Goal: Task Accomplishment & Management: Use online tool/utility

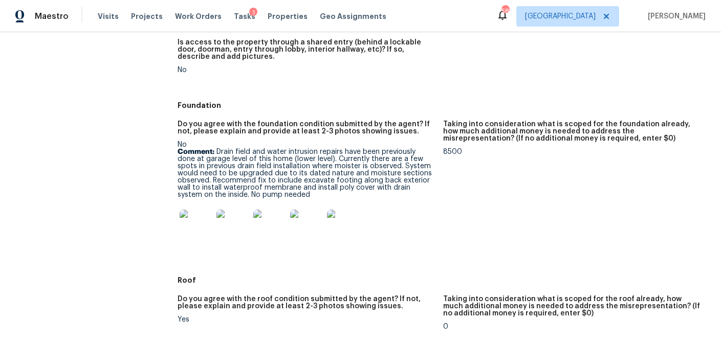
scroll to position [226, 0]
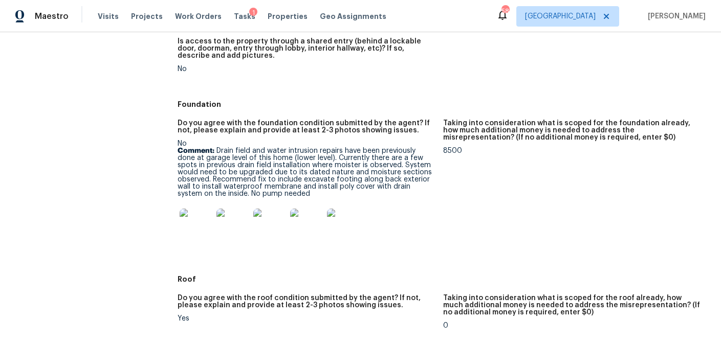
click at [199, 232] on img at bounding box center [196, 225] width 33 height 33
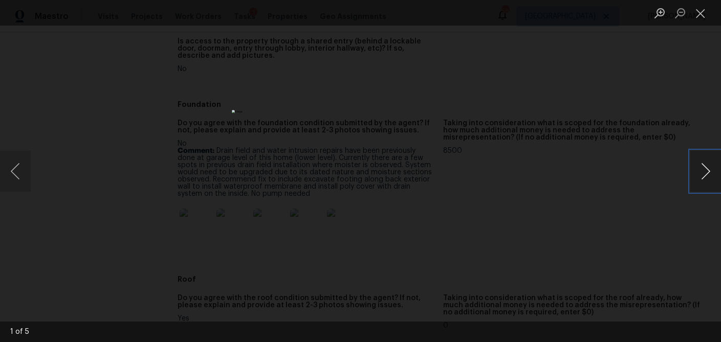
click at [709, 174] on button "Next image" at bounding box center [706, 171] width 31 height 41
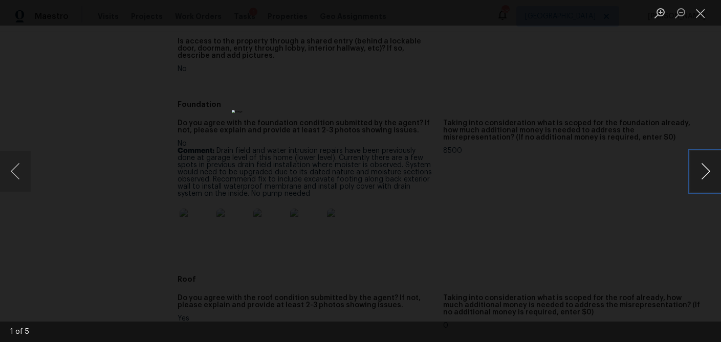
click at [709, 174] on button "Next image" at bounding box center [706, 171] width 31 height 41
click at [699, 15] on button "Close lightbox" at bounding box center [701, 13] width 20 height 18
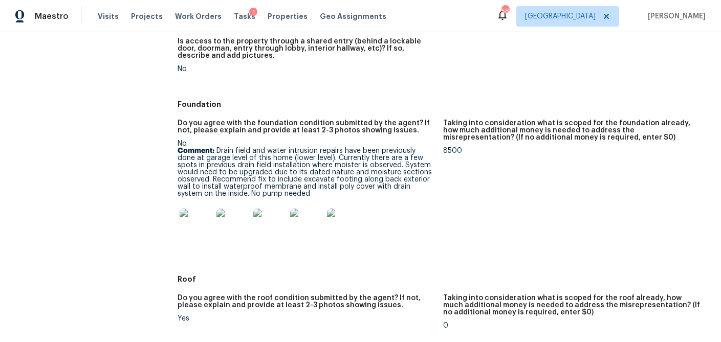
click at [276, 173] on p "Comment: Drain field and water intrusion repairs have been previously done at g…" at bounding box center [307, 172] width 258 height 50
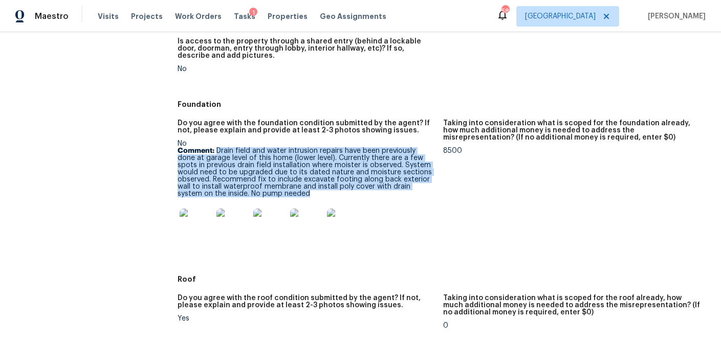
drag, startPoint x: 218, startPoint y: 153, endPoint x: 284, endPoint y: 192, distance: 77.6
click at [284, 192] on p "Comment: Drain field and water intrusion repairs have been previously done at g…" at bounding box center [307, 172] width 258 height 50
copy p "Drain field and water intrusion repairs have been previously done at garage lev…"
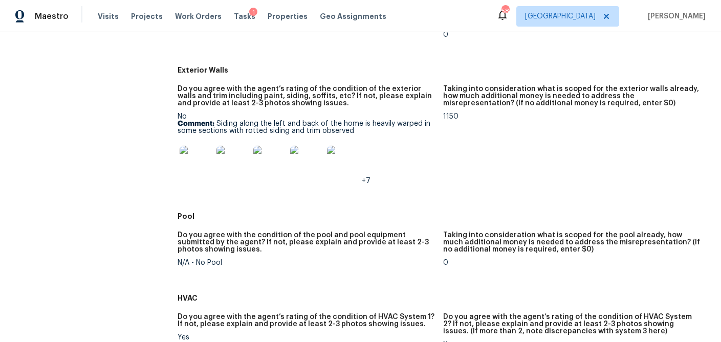
scroll to position [518, 0]
click at [310, 131] on p "Comment: Siding along the left and back of the home is heavily warped in some s…" at bounding box center [307, 127] width 258 height 14
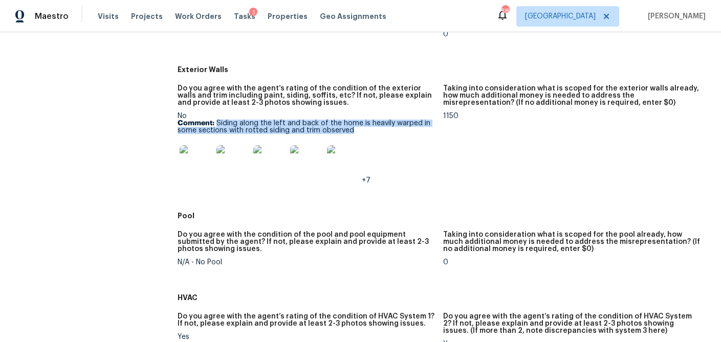
drag, startPoint x: 353, startPoint y: 132, endPoint x: 218, endPoint y: 122, distance: 135.0
click at [218, 122] on p "Comment: Siding along the left and back of the home is heavily warped in some s…" at bounding box center [307, 127] width 258 height 14
copy p "Siding along the left and back of the home is heavily warped in some sections w…"
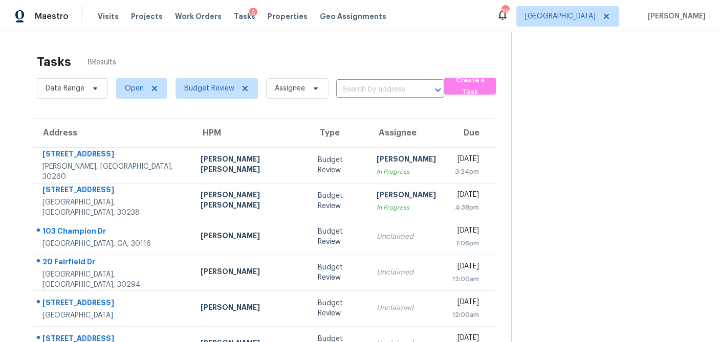
scroll to position [75, 0]
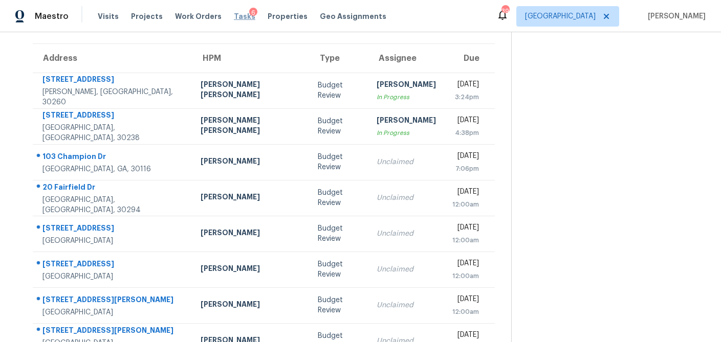
click at [235, 14] on span "Tasks" at bounding box center [245, 16] width 22 height 7
click at [234, 15] on span "Tasks" at bounding box center [245, 16] width 22 height 7
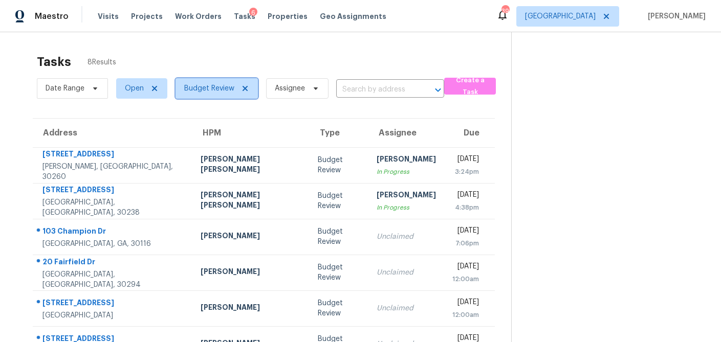
click at [238, 87] on span at bounding box center [243, 88] width 11 height 8
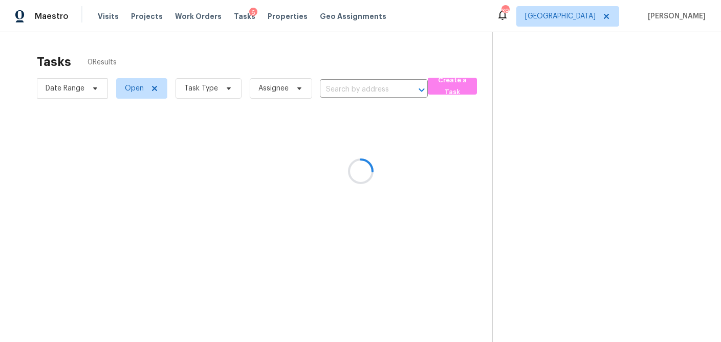
click at [225, 89] on div at bounding box center [360, 171] width 721 height 342
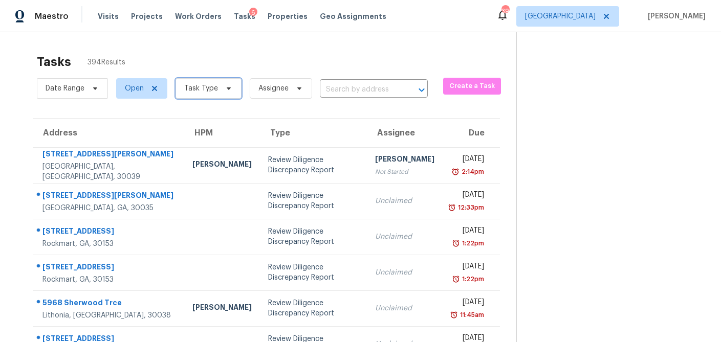
click at [225, 89] on icon at bounding box center [229, 88] width 8 height 8
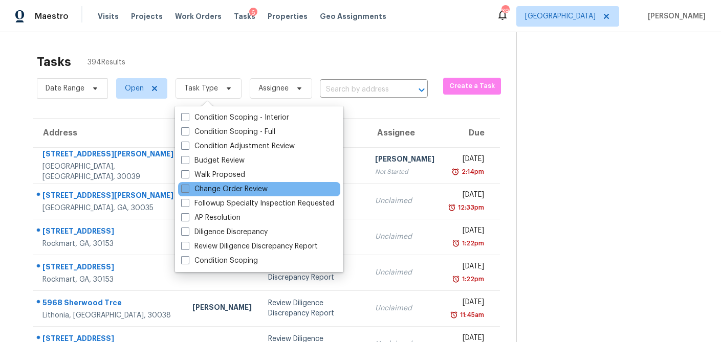
click at [182, 186] on span at bounding box center [185, 189] width 8 height 8
click at [182, 186] on input "Change Order Review" at bounding box center [184, 187] width 7 height 7
checkbox input "true"
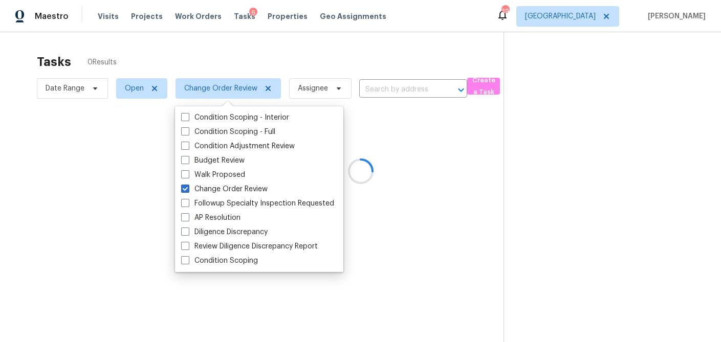
click at [246, 50] on div at bounding box center [360, 171] width 721 height 342
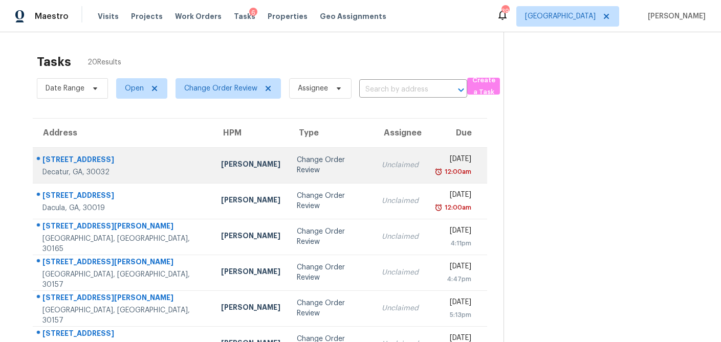
click at [297, 165] on div "Change Order Review" at bounding box center [331, 165] width 69 height 20
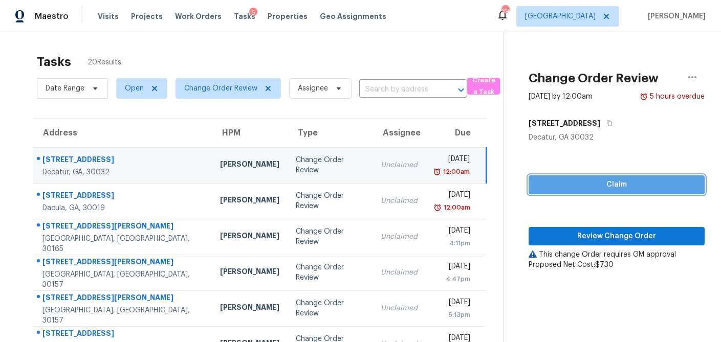
click at [605, 186] on span "Claim" at bounding box center [617, 185] width 160 height 13
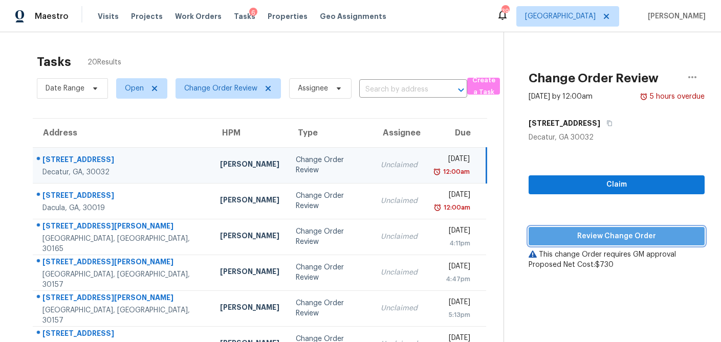
click at [597, 239] on span "Review Change Order" at bounding box center [617, 236] width 160 height 13
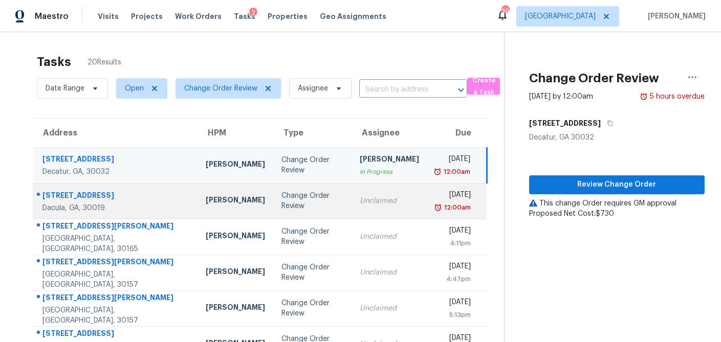
click at [282, 197] on div "Change Order Review" at bounding box center [312, 201] width 61 height 20
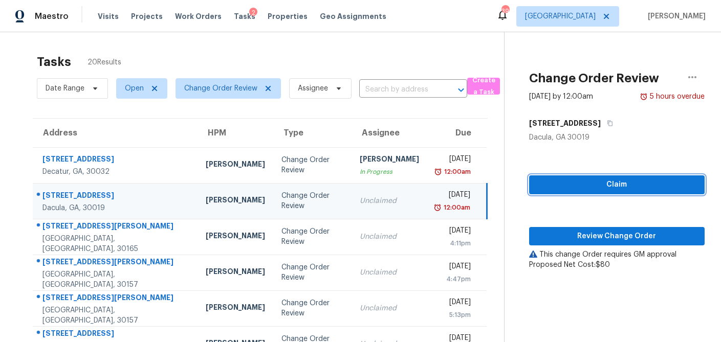
drag, startPoint x: 574, startPoint y: 177, endPoint x: 574, endPoint y: 184, distance: 6.7
click at [574, 177] on button "Claim" at bounding box center [617, 185] width 176 height 19
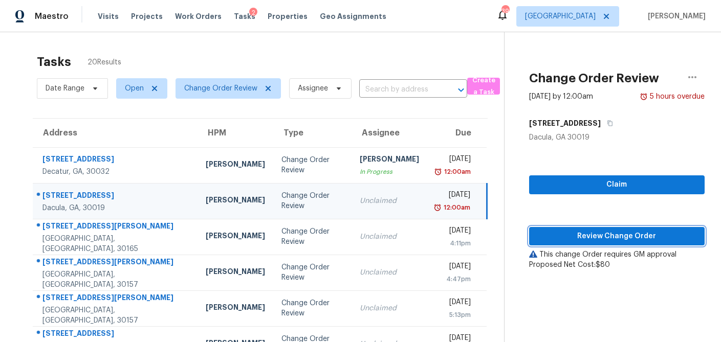
click at [583, 233] on span "Review Change Order" at bounding box center [617, 236] width 159 height 13
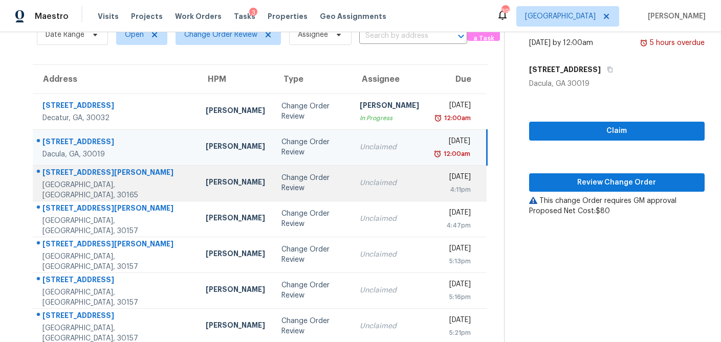
scroll to position [55, 0]
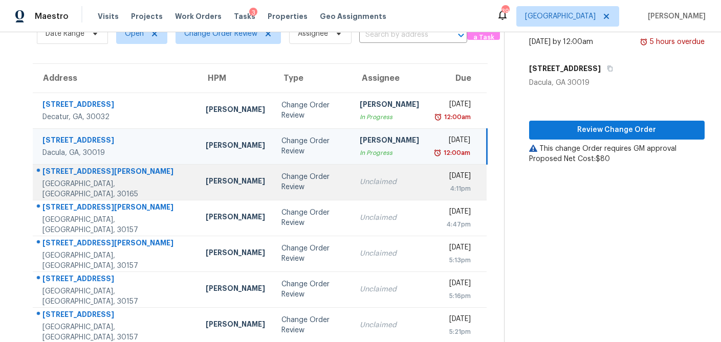
click at [282, 182] on div "Change Order Review" at bounding box center [312, 182] width 61 height 20
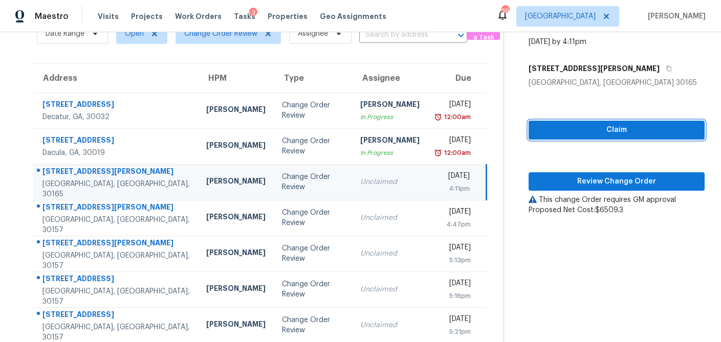
click at [616, 125] on span "Claim" at bounding box center [617, 130] width 160 height 13
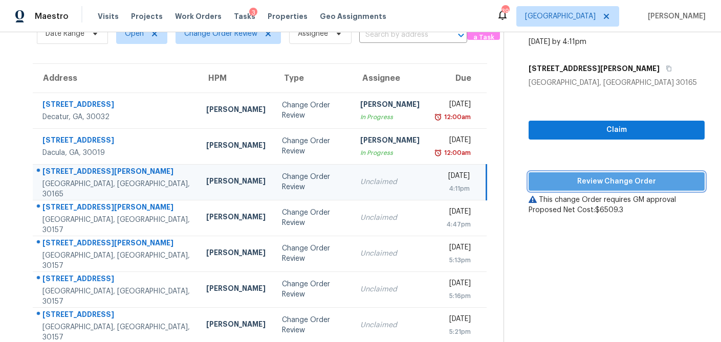
click at [604, 176] on span "Review Change Order" at bounding box center [617, 182] width 160 height 13
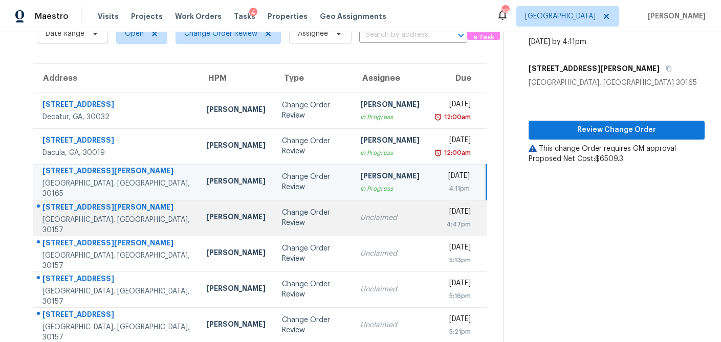
click at [282, 220] on div "Change Order Review" at bounding box center [313, 218] width 62 height 20
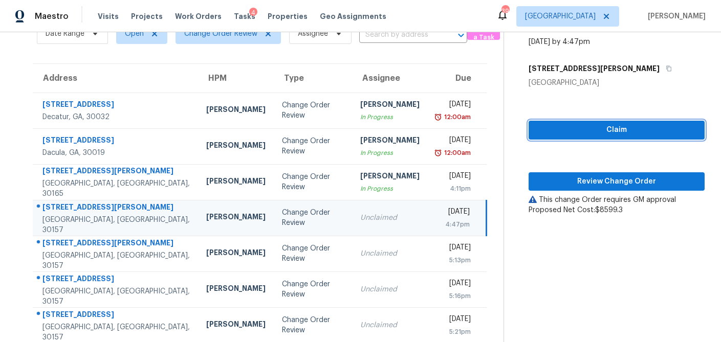
click at [608, 130] on span "Claim" at bounding box center [617, 130] width 160 height 13
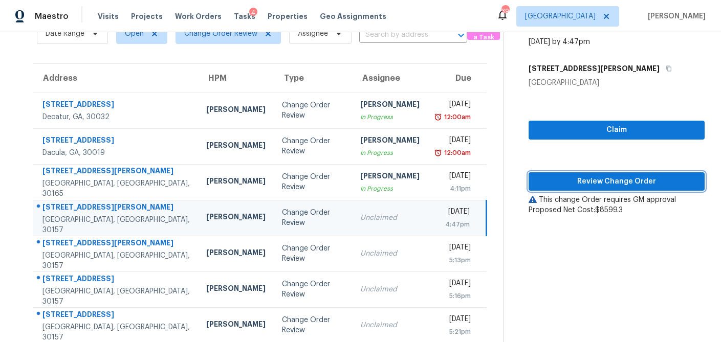
click at [593, 174] on button "Review Change Order" at bounding box center [617, 182] width 176 height 19
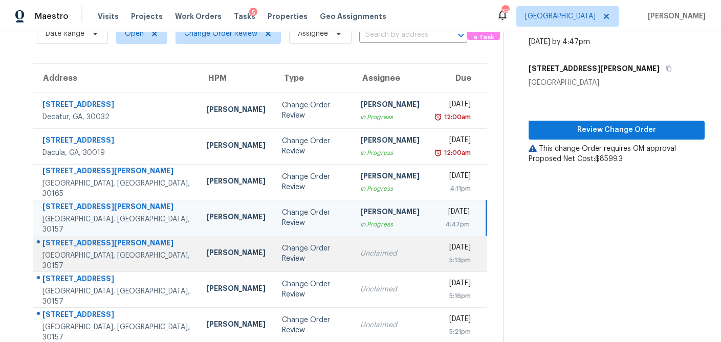
click at [282, 255] on div "Change Order Review" at bounding box center [313, 254] width 62 height 20
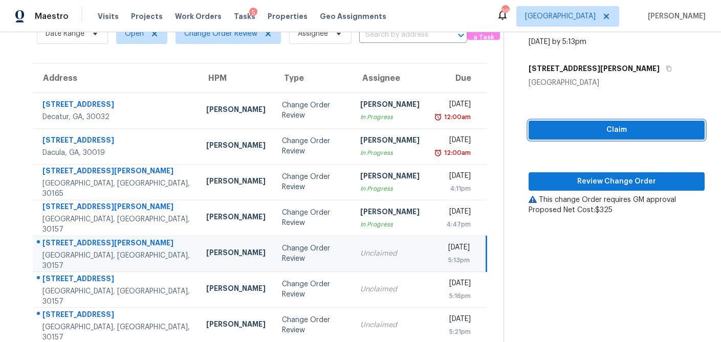
click at [567, 134] on span "Claim" at bounding box center [617, 130] width 160 height 13
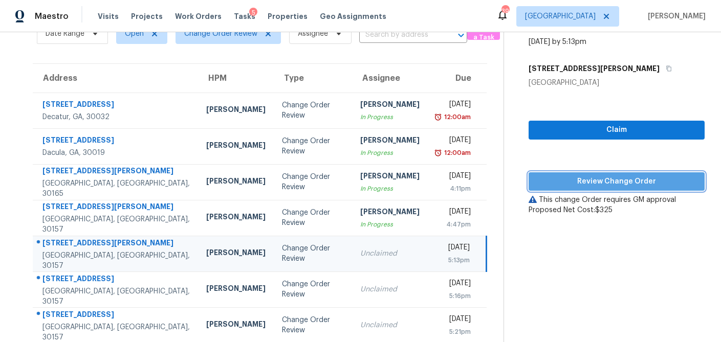
click at [568, 180] on span "Review Change Order" at bounding box center [617, 182] width 160 height 13
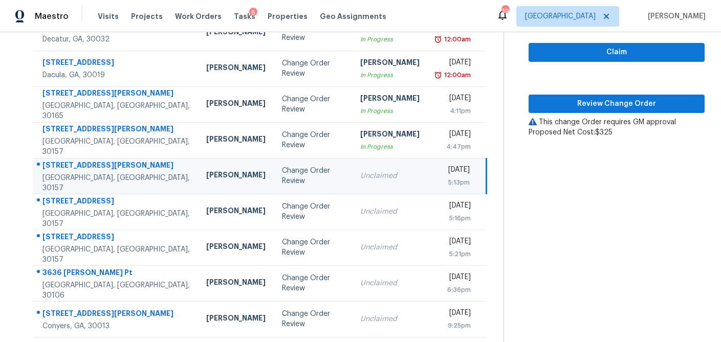
scroll to position [136, 0]
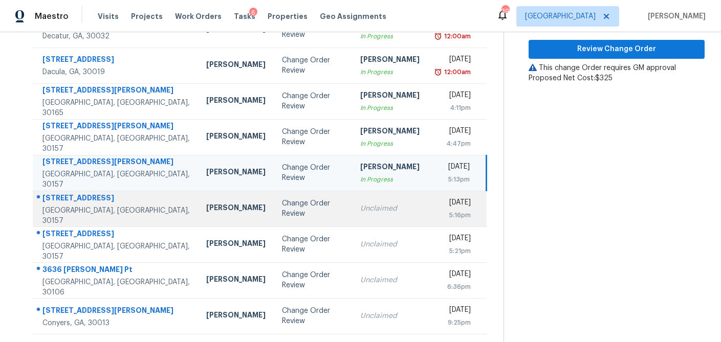
click at [282, 211] on div "Change Order Review" at bounding box center [313, 209] width 62 height 20
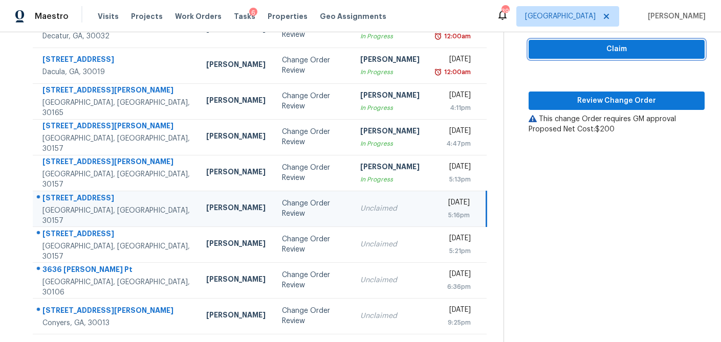
drag, startPoint x: 566, startPoint y: 54, endPoint x: 559, endPoint y: 80, distance: 27.4
click at [566, 54] on span "Claim" at bounding box center [617, 49] width 160 height 13
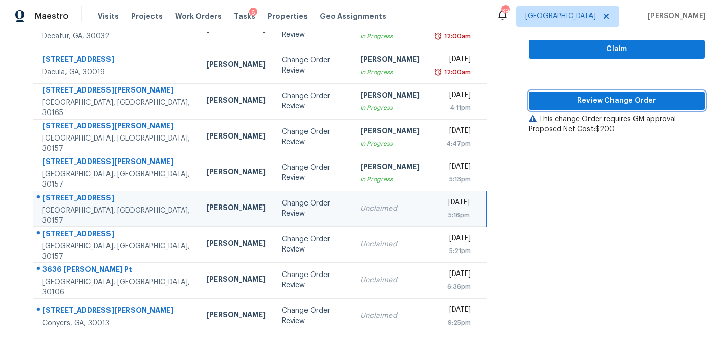
click at [558, 100] on span "Review Change Order" at bounding box center [617, 101] width 160 height 13
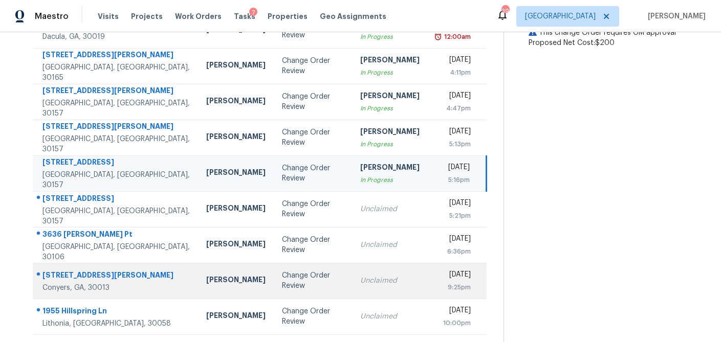
scroll to position [190, 0]
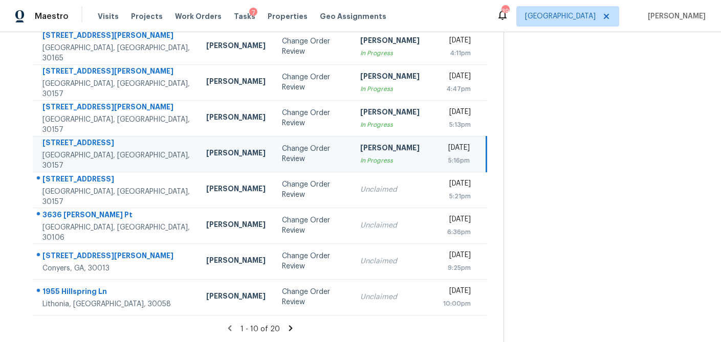
click at [289, 331] on icon at bounding box center [291, 329] width 4 height 6
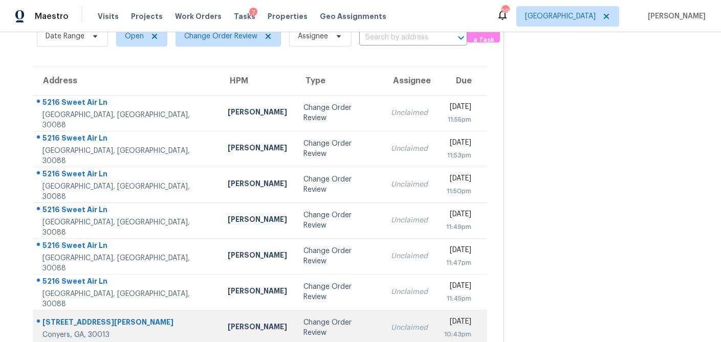
scroll to position [51, 0]
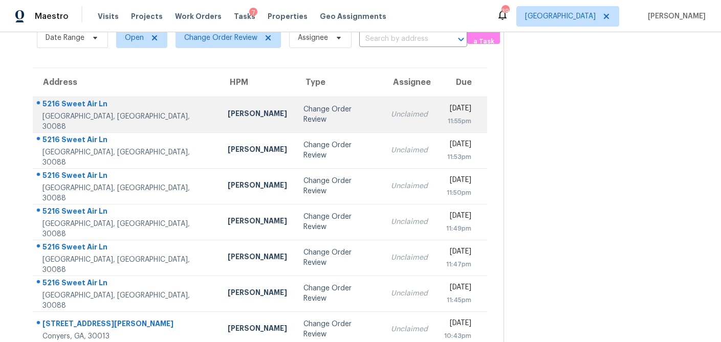
click at [295, 109] on td "Change Order Review" at bounding box center [339, 115] width 88 height 36
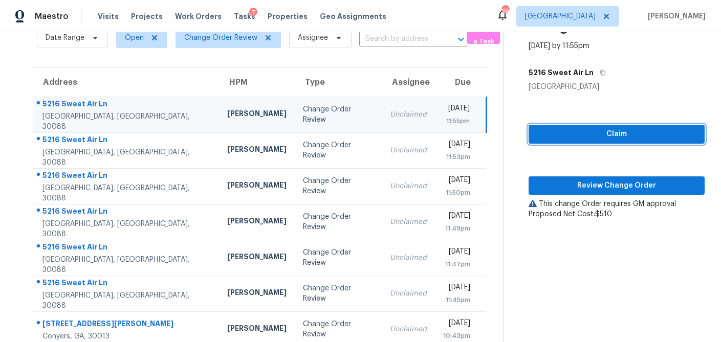
click at [583, 138] on span "Claim" at bounding box center [617, 134] width 160 height 13
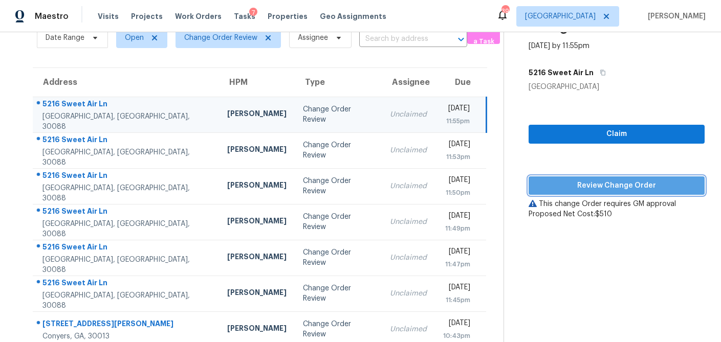
click at [585, 182] on span "Review Change Order" at bounding box center [617, 186] width 160 height 13
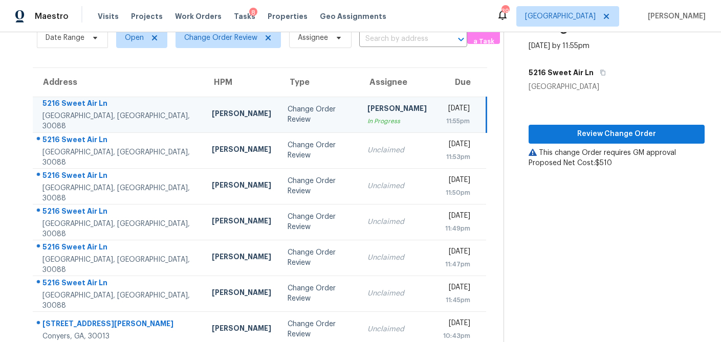
scroll to position [190, 0]
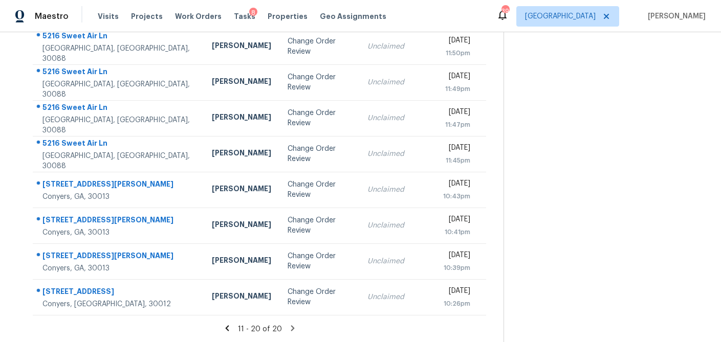
click at [231, 328] on icon at bounding box center [227, 328] width 9 height 9
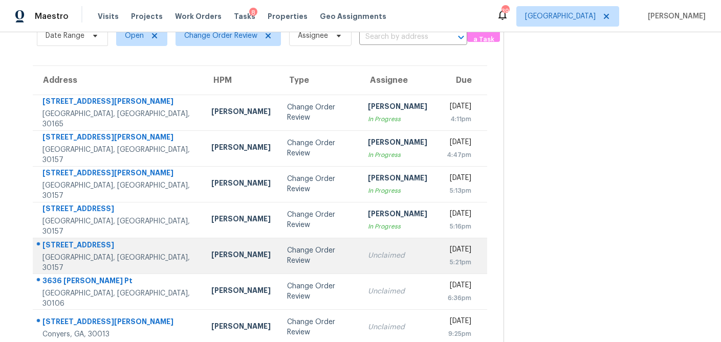
scroll to position [54, 0]
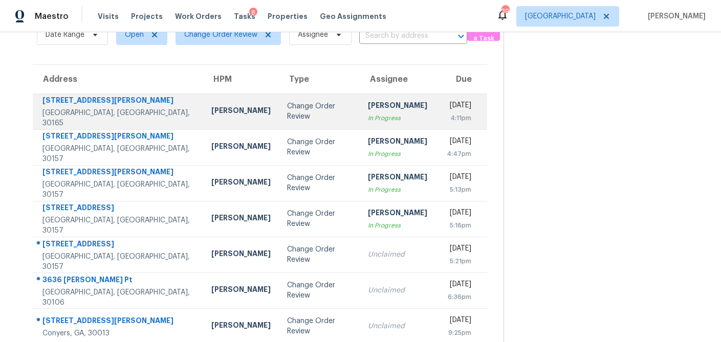
click at [368, 118] on div "In Progress" at bounding box center [397, 118] width 59 height 10
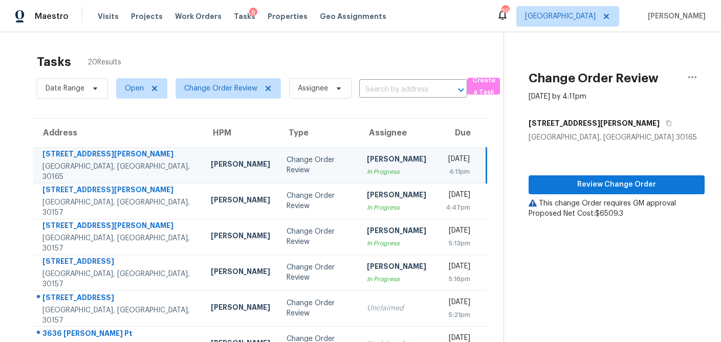
scroll to position [7, 0]
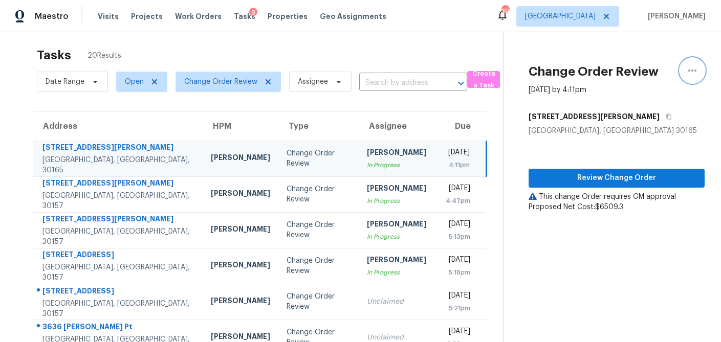
click at [691, 69] on icon "button" at bounding box center [693, 71] width 12 height 12
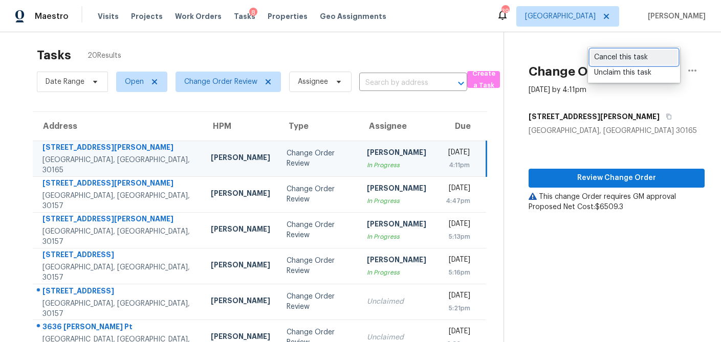
click at [626, 57] on div "Cancel this task" at bounding box center [634, 57] width 80 height 10
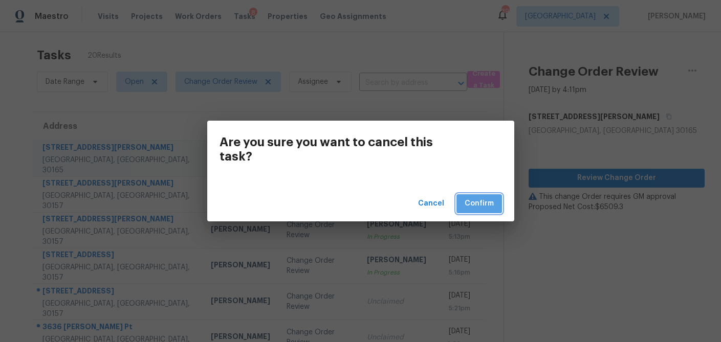
drag, startPoint x: 470, startPoint y: 198, endPoint x: 479, endPoint y: 186, distance: 13.9
click at [470, 198] on span "Confirm" at bounding box center [479, 204] width 29 height 13
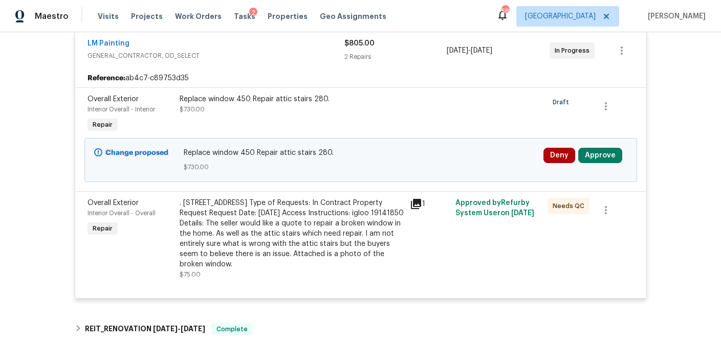
scroll to position [202, 0]
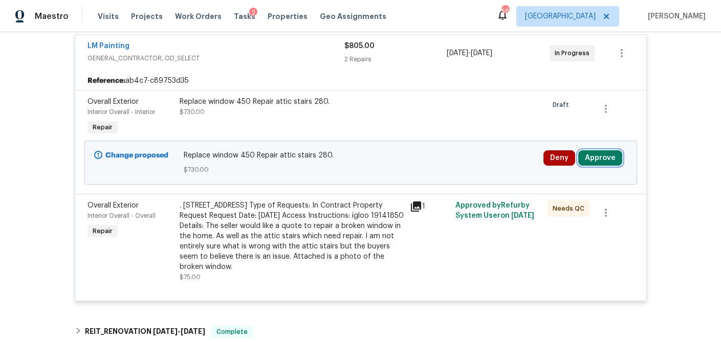
click at [605, 154] on button "Approve" at bounding box center [600, 158] width 44 height 15
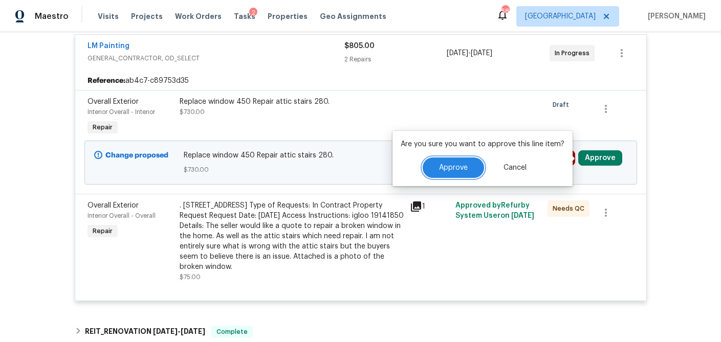
drag, startPoint x: 469, startPoint y: 167, endPoint x: 655, endPoint y: 36, distance: 227.1
click at [469, 167] on button "Approve" at bounding box center [453, 168] width 61 height 20
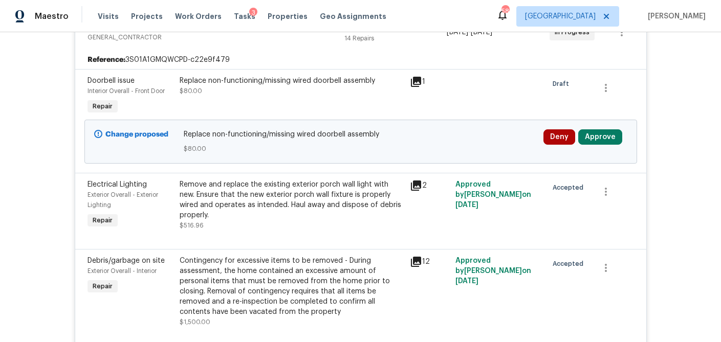
scroll to position [219, 0]
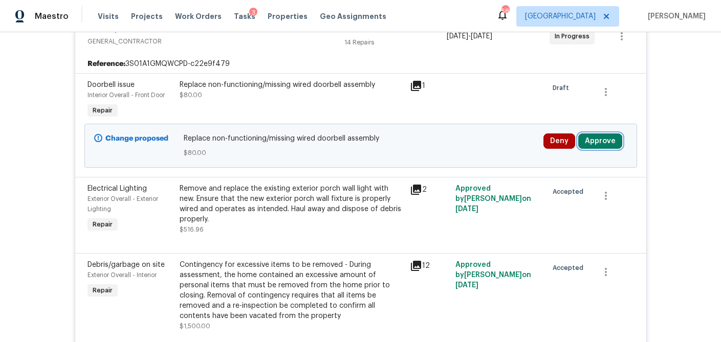
click at [607, 141] on button "Approve" at bounding box center [600, 141] width 44 height 15
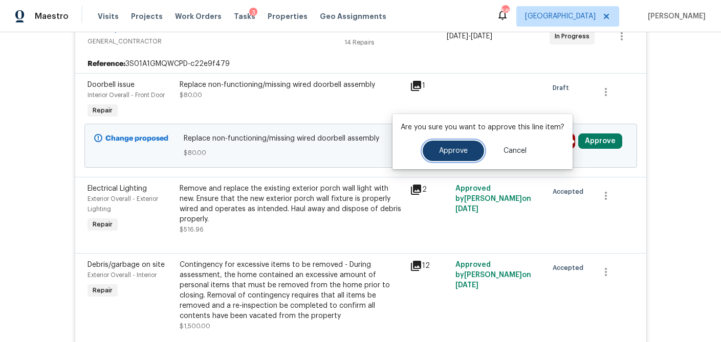
click at [470, 155] on button "Approve" at bounding box center [453, 151] width 61 height 20
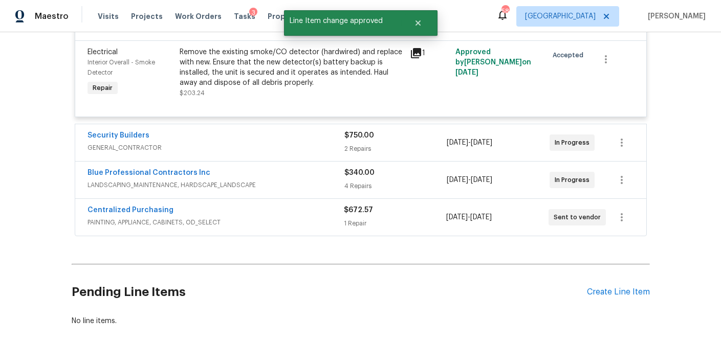
scroll to position [1660, 0]
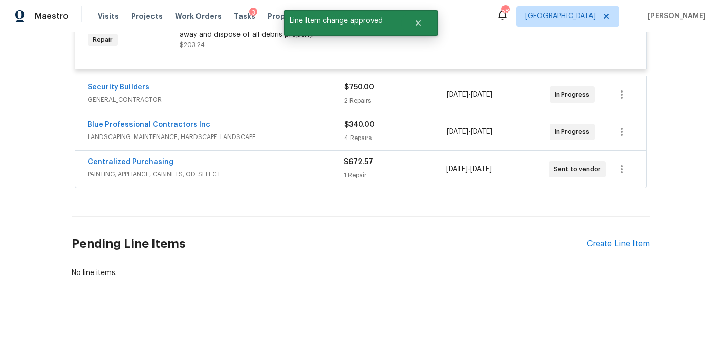
click at [476, 93] on span "[DATE] - [DATE]" at bounding box center [470, 95] width 46 height 10
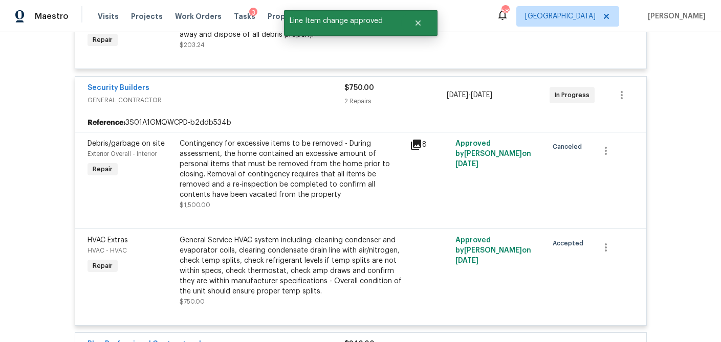
scroll to position [1880, 0]
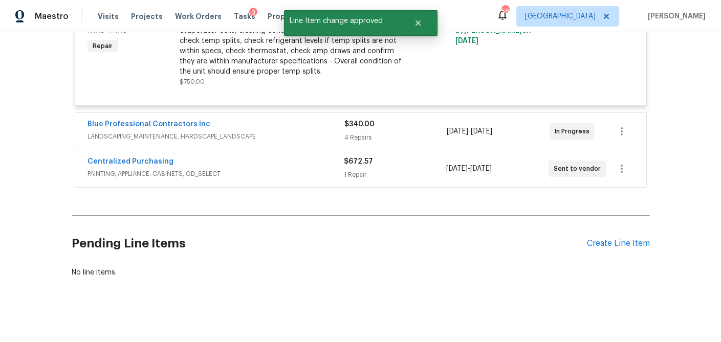
click at [430, 133] on div "4 Repairs" at bounding box center [396, 138] width 103 height 10
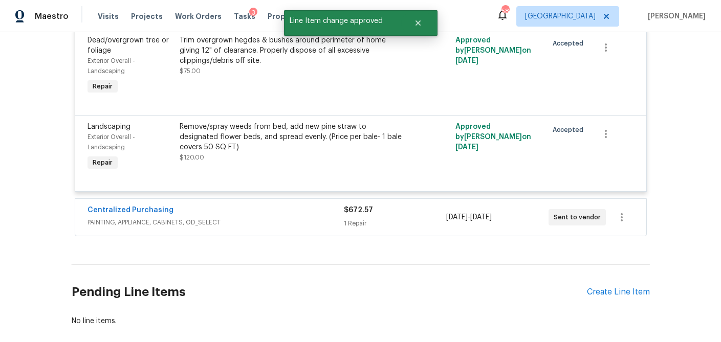
scroll to position [2254, 0]
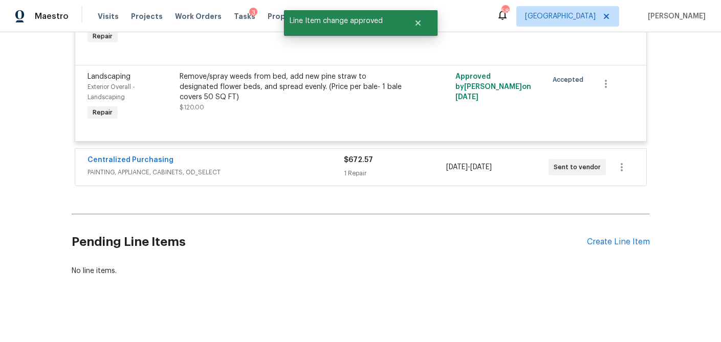
click at [448, 169] on div "[DATE] - [DATE]" at bounding box center [497, 167] width 102 height 25
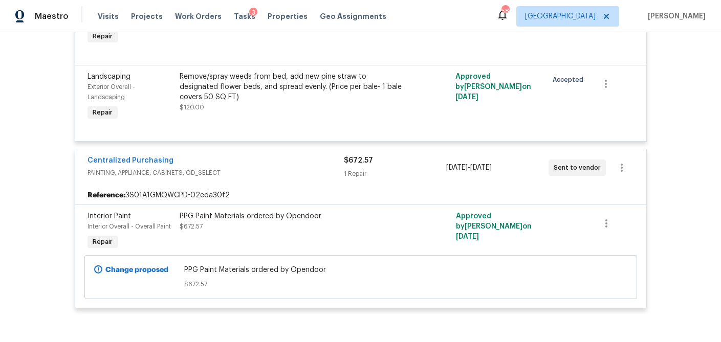
scroll to position [2384, 0]
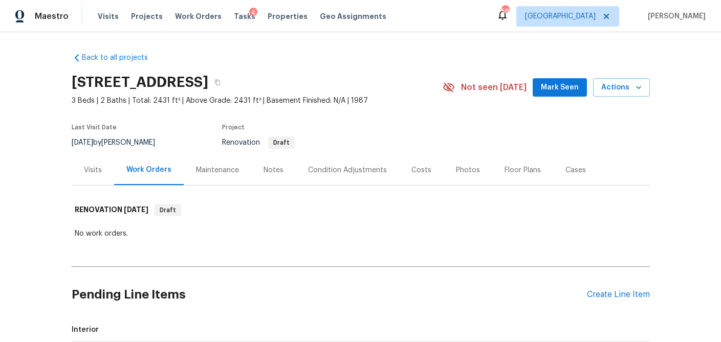
click at [82, 172] on div "Visits" at bounding box center [93, 170] width 42 height 30
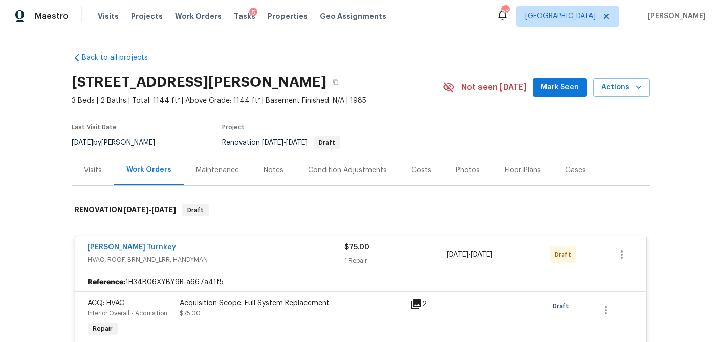
click at [99, 173] on div "Visits" at bounding box center [93, 170] width 18 height 10
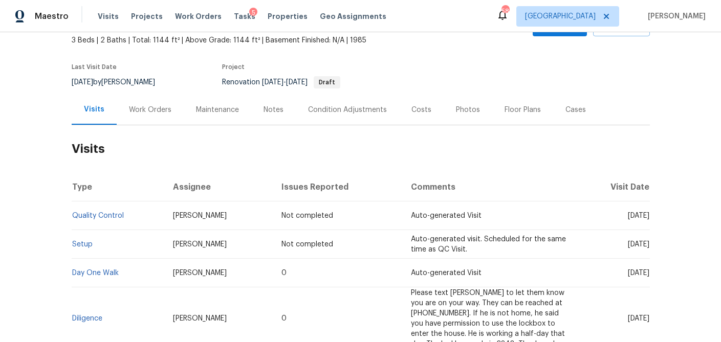
scroll to position [65, 0]
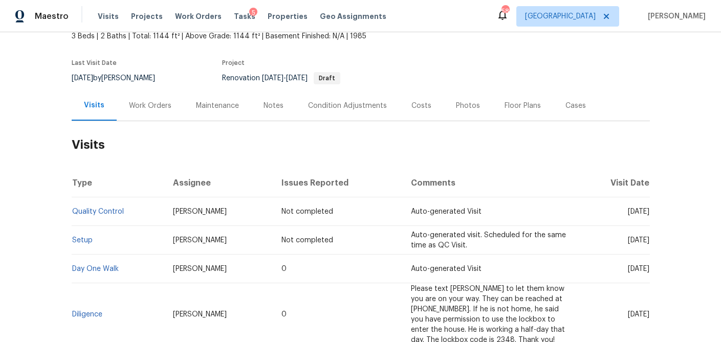
click at [142, 104] on div "Work Orders" at bounding box center [150, 106] width 42 height 10
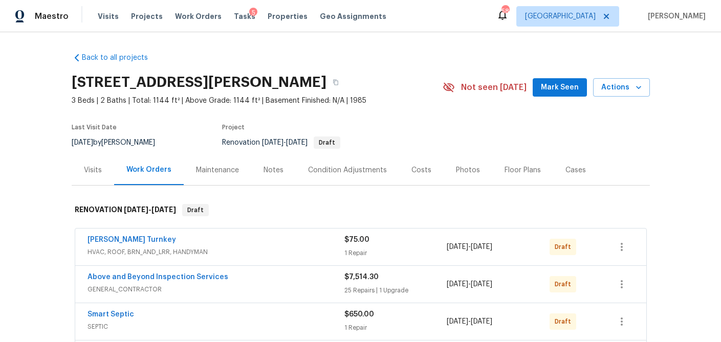
click at [420, 166] on div "Costs" at bounding box center [422, 170] width 20 height 10
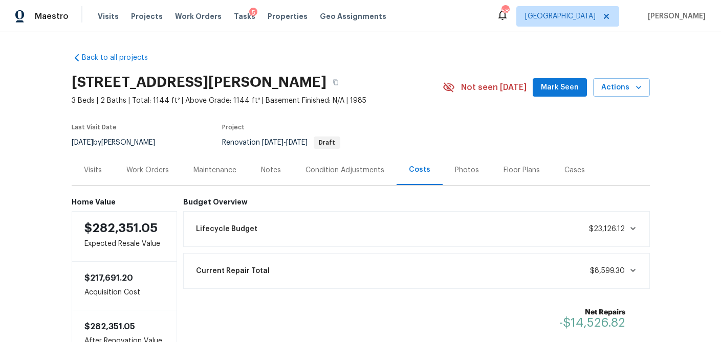
click at [153, 170] on div "Work Orders" at bounding box center [147, 170] width 42 height 10
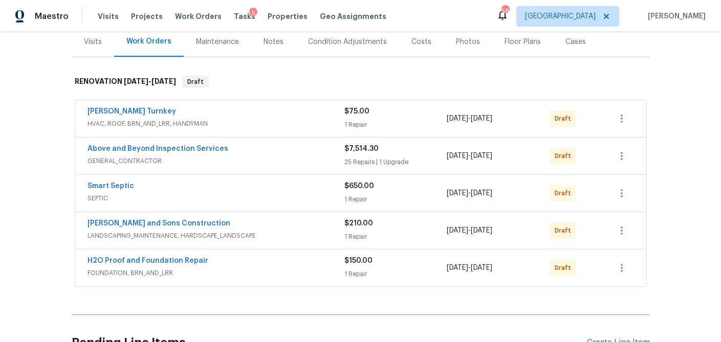
scroll to position [133, 0]
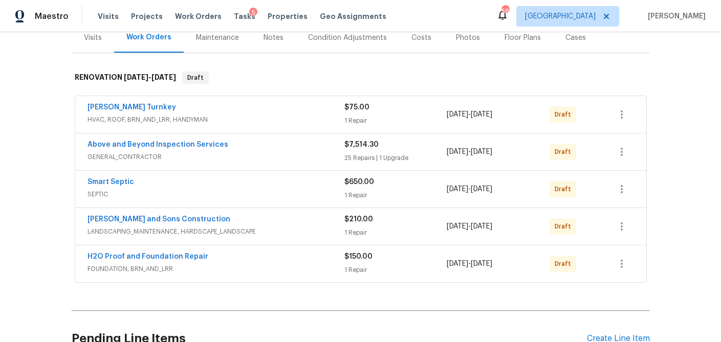
click at [222, 122] on span "HVAC, ROOF, BRN_AND_LRR, HANDYMAN" at bounding box center [216, 120] width 257 height 10
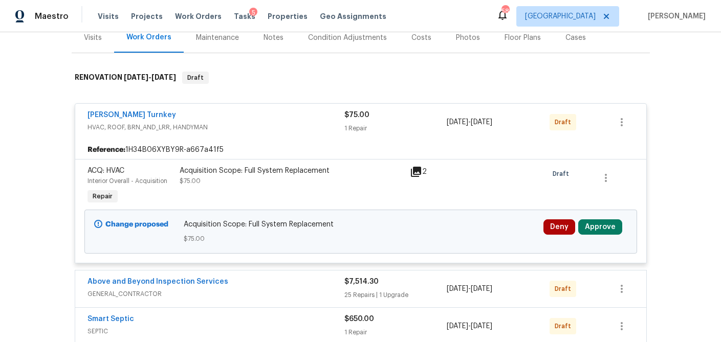
click at [419, 169] on icon at bounding box center [416, 172] width 10 height 10
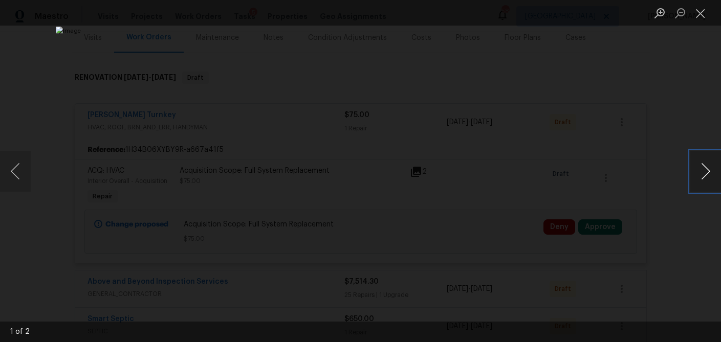
click at [699, 171] on button "Next image" at bounding box center [706, 171] width 31 height 41
click at [700, 15] on button "Close lightbox" at bounding box center [701, 13] width 20 height 18
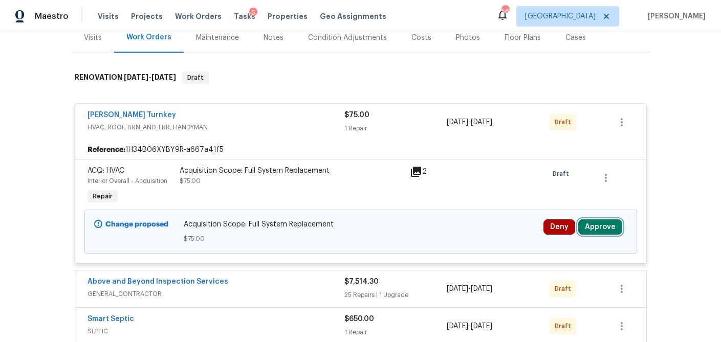
drag, startPoint x: 613, startPoint y: 225, endPoint x: 578, endPoint y: 227, distance: 35.4
click at [613, 225] on button "Approve" at bounding box center [600, 227] width 44 height 15
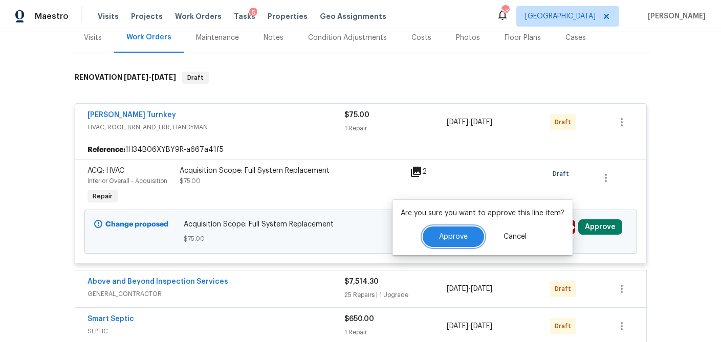
click at [458, 238] on span "Approve" at bounding box center [453, 237] width 29 height 8
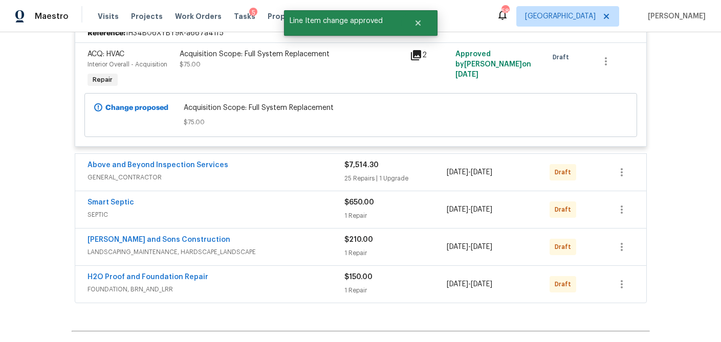
scroll to position [251, 0]
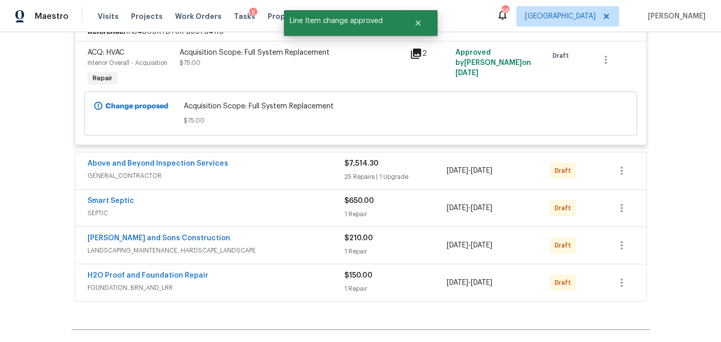
click at [299, 179] on span "GENERAL_CONTRACTOR" at bounding box center [216, 176] width 257 height 10
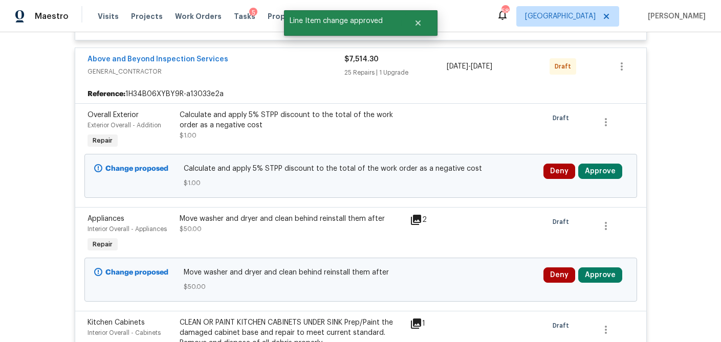
scroll to position [382, 0]
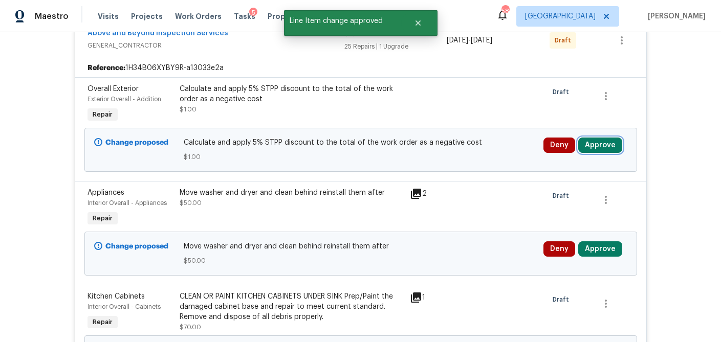
click at [593, 146] on button "Approve" at bounding box center [600, 145] width 44 height 15
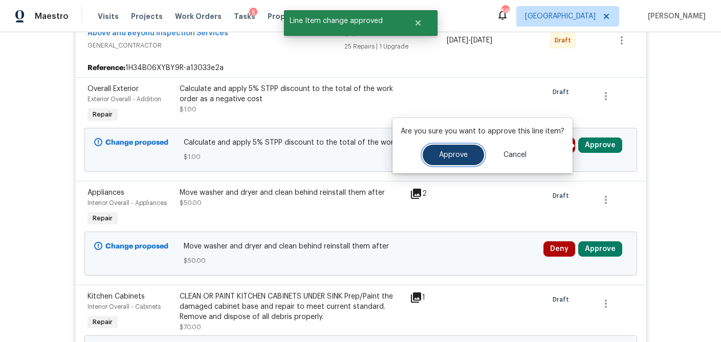
click at [436, 157] on button "Approve" at bounding box center [453, 155] width 61 height 20
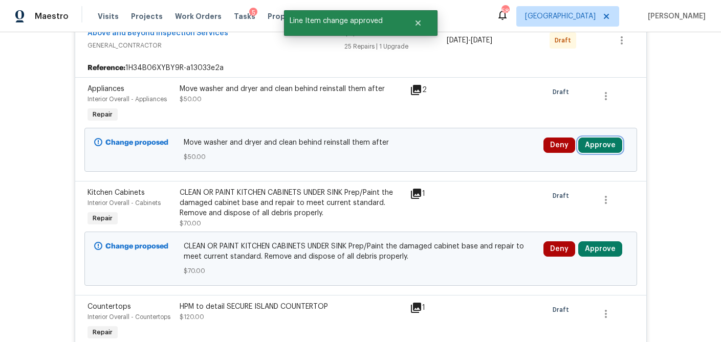
click at [594, 149] on button "Approve" at bounding box center [600, 145] width 44 height 15
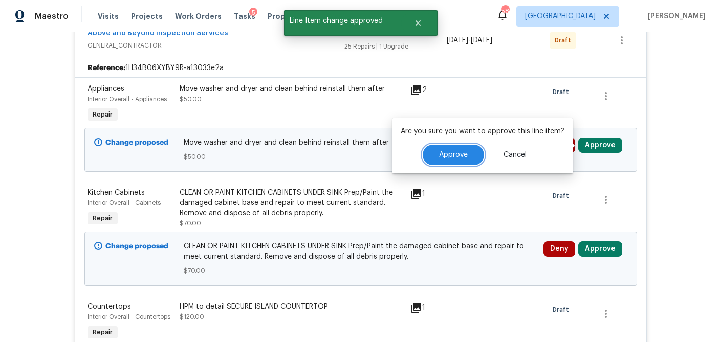
click at [461, 157] on span "Approve" at bounding box center [453, 156] width 29 height 8
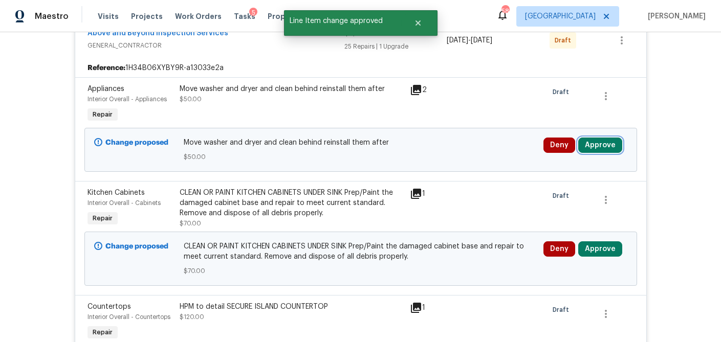
click at [602, 146] on button "Approve" at bounding box center [600, 145] width 44 height 15
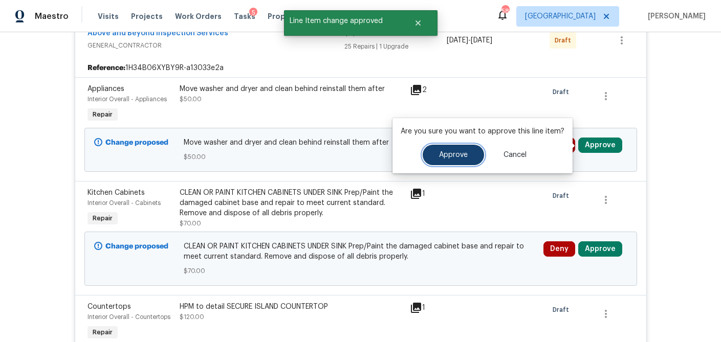
click at [456, 155] on span "Approve" at bounding box center [453, 156] width 29 height 8
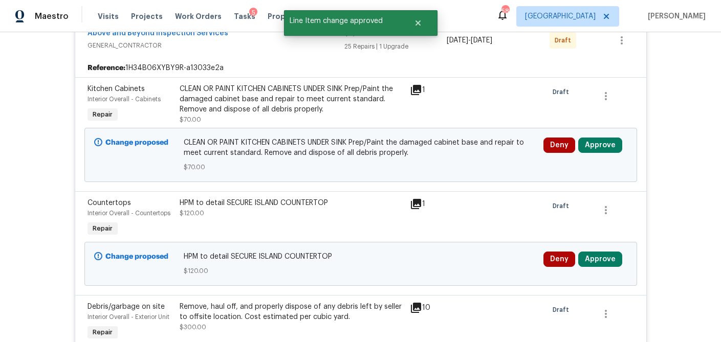
click at [415, 88] on icon at bounding box center [416, 90] width 10 height 10
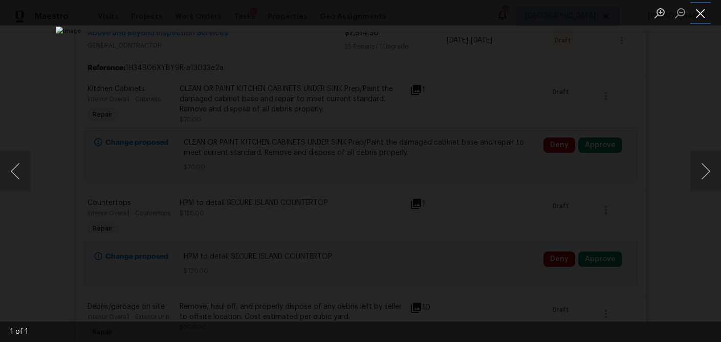
click at [700, 10] on button "Close lightbox" at bounding box center [701, 13] width 20 height 18
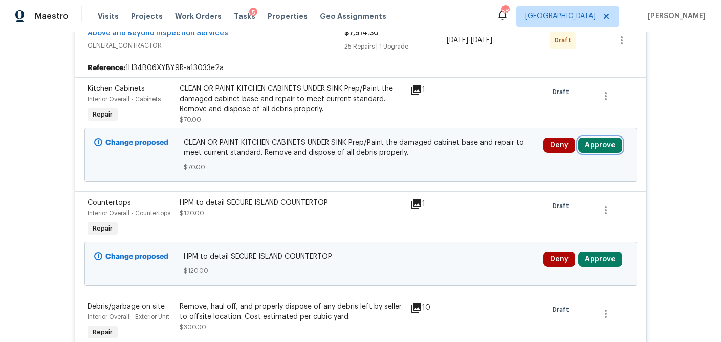
click at [605, 147] on button "Approve" at bounding box center [600, 145] width 44 height 15
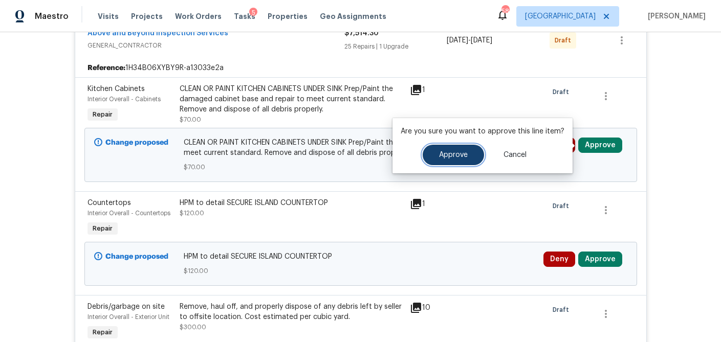
click at [458, 153] on span "Approve" at bounding box center [453, 156] width 29 height 8
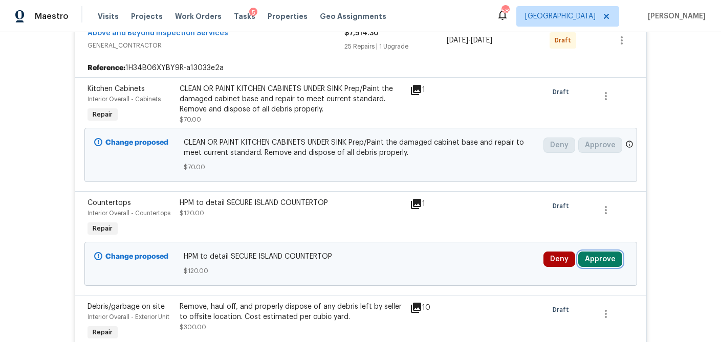
drag, startPoint x: 606, startPoint y: 256, endPoint x: 593, endPoint y: 258, distance: 12.4
click at [606, 256] on button "Approve" at bounding box center [600, 259] width 44 height 15
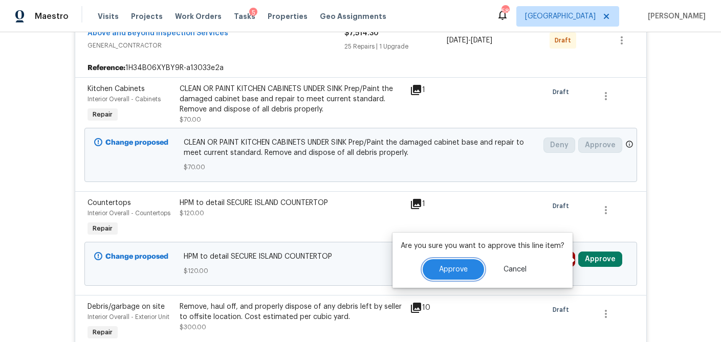
drag, startPoint x: 461, startPoint y: 265, endPoint x: 492, endPoint y: 259, distance: 32.3
click at [461, 265] on button "Approve" at bounding box center [453, 270] width 61 height 20
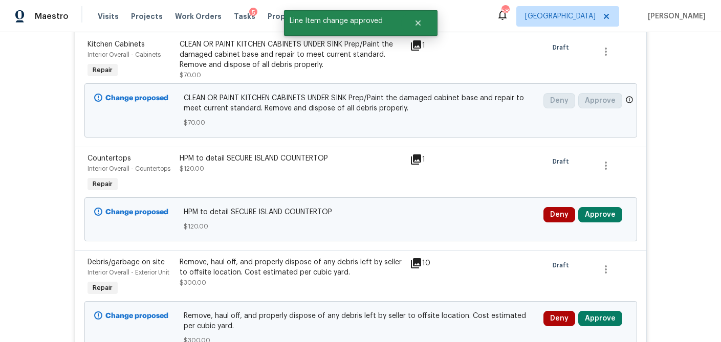
scroll to position [516, 0]
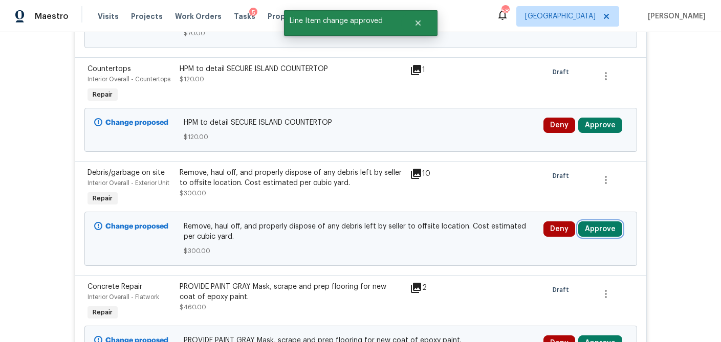
drag, startPoint x: 607, startPoint y: 228, endPoint x: 577, endPoint y: 228, distance: 30.2
click at [607, 228] on button "Approve" at bounding box center [600, 229] width 44 height 15
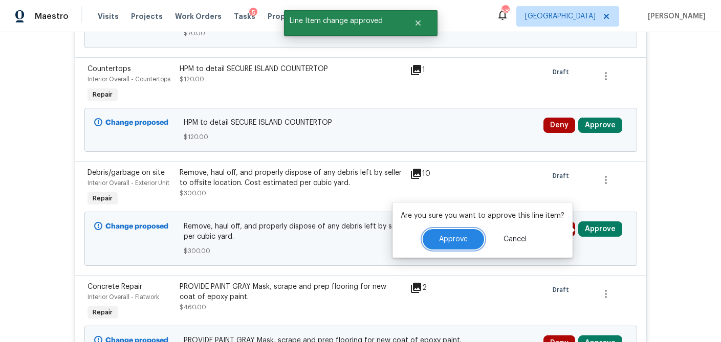
click at [456, 239] on span "Approve" at bounding box center [453, 240] width 29 height 8
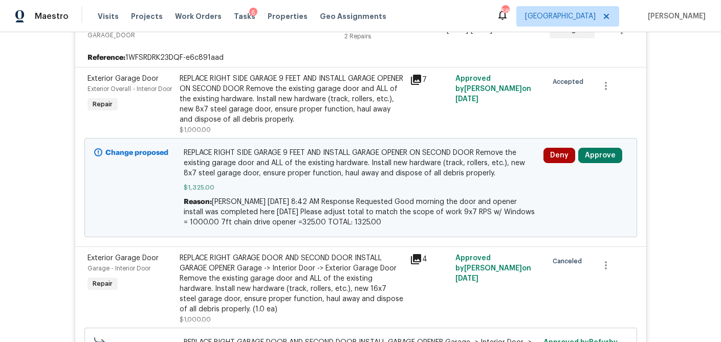
scroll to position [225, 0]
click at [600, 151] on button "Approve" at bounding box center [600, 154] width 44 height 15
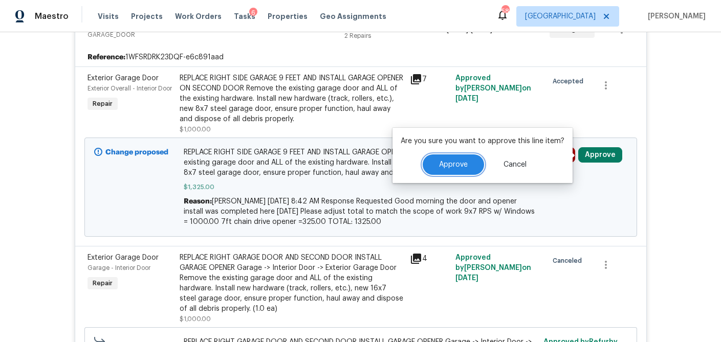
click at [447, 167] on span "Approve" at bounding box center [453, 165] width 29 height 8
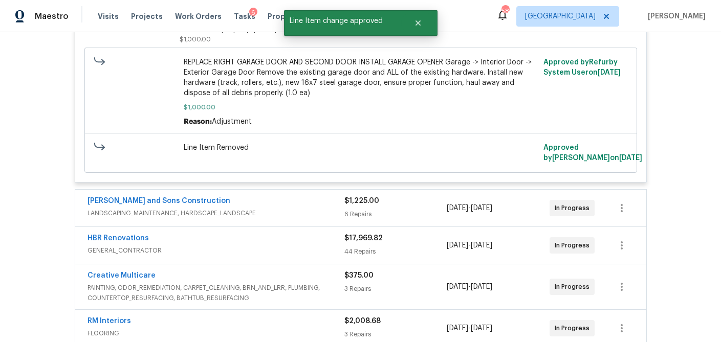
scroll to position [506, 0]
click at [452, 209] on span "[DATE]" at bounding box center [458, 207] width 22 height 7
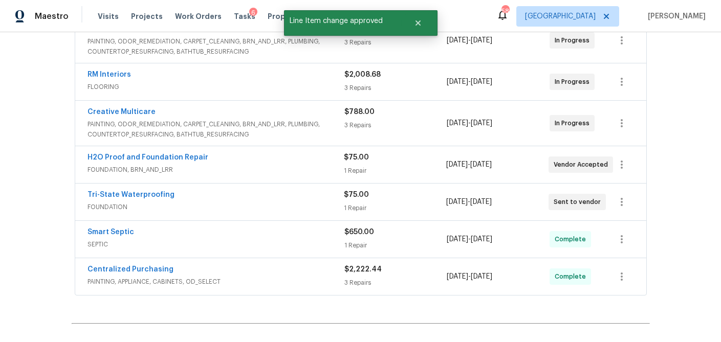
scroll to position [1418, 0]
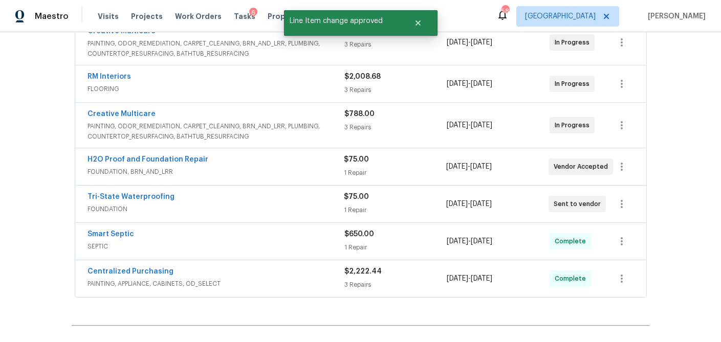
click at [398, 91] on div "3 Repairs" at bounding box center [396, 90] width 103 height 10
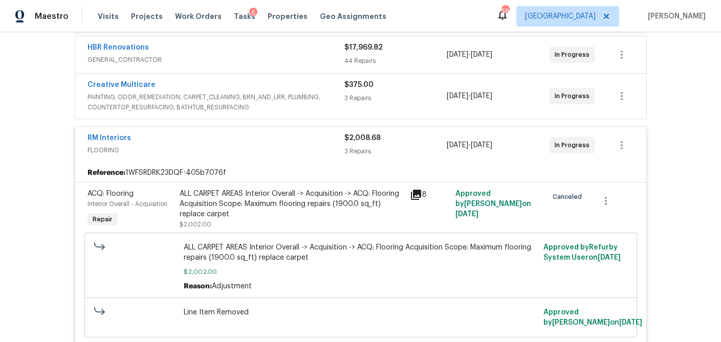
scroll to position [1363, 0]
click at [397, 104] on div "3 Repairs" at bounding box center [396, 99] width 103 height 10
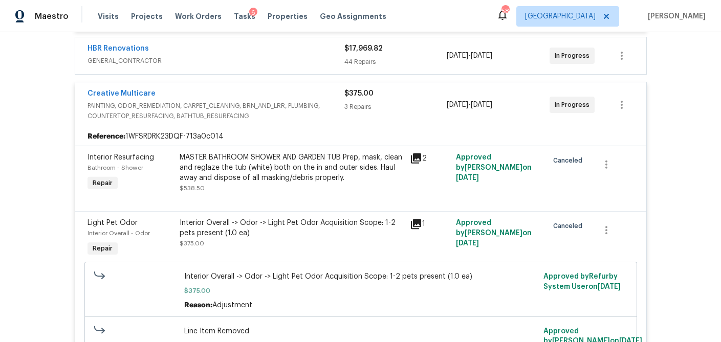
click at [406, 62] on div "44 Repairs" at bounding box center [396, 62] width 103 height 10
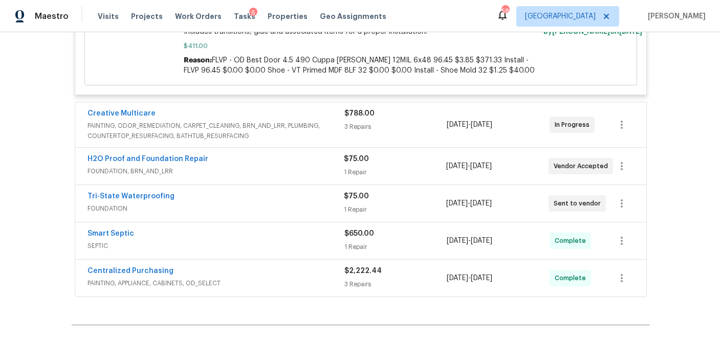
scroll to position [7074, 0]
click at [367, 123] on div "3 Repairs" at bounding box center [396, 128] width 103 height 10
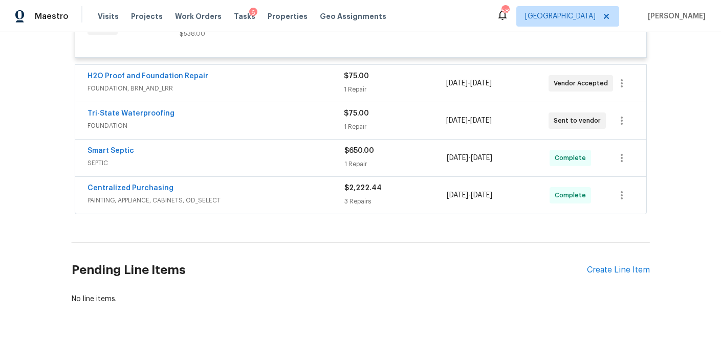
scroll to position [7486, 0]
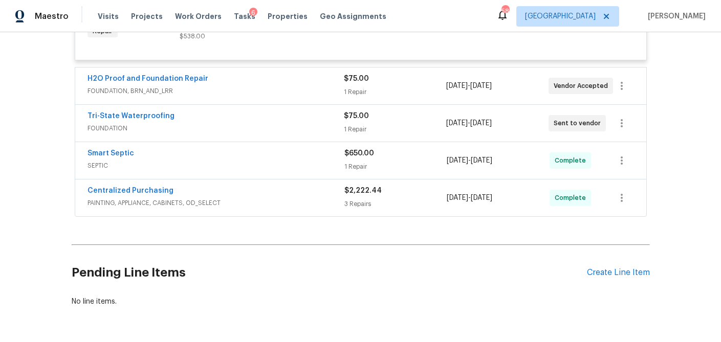
click at [402, 87] on div "1 Repair" at bounding box center [395, 92] width 102 height 10
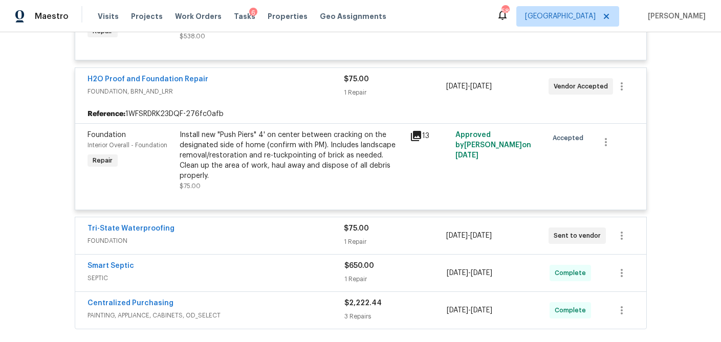
click at [397, 224] on div "$75.00" at bounding box center [395, 229] width 102 height 10
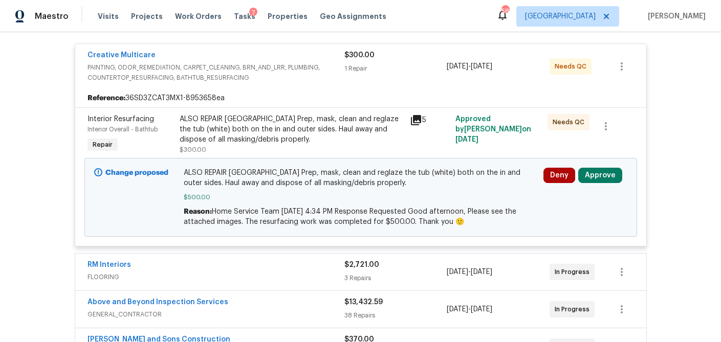
scroll to position [192, 0]
click at [605, 176] on button "Approve" at bounding box center [600, 175] width 44 height 15
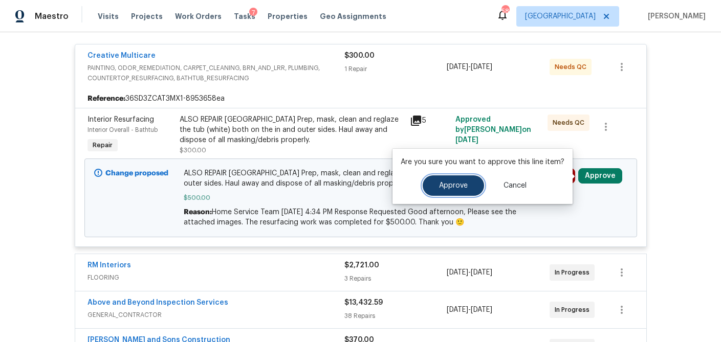
click at [466, 186] on button "Approve" at bounding box center [453, 186] width 61 height 20
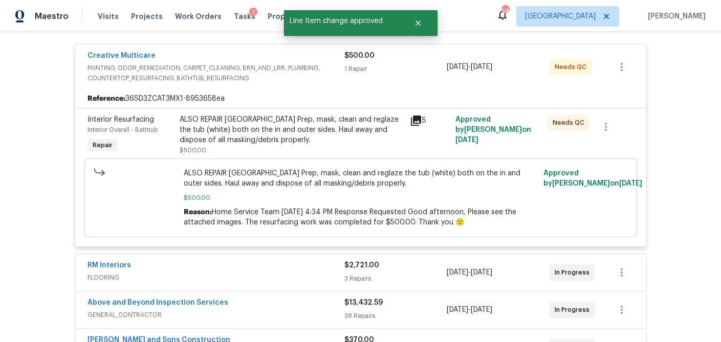
scroll to position [255, 0]
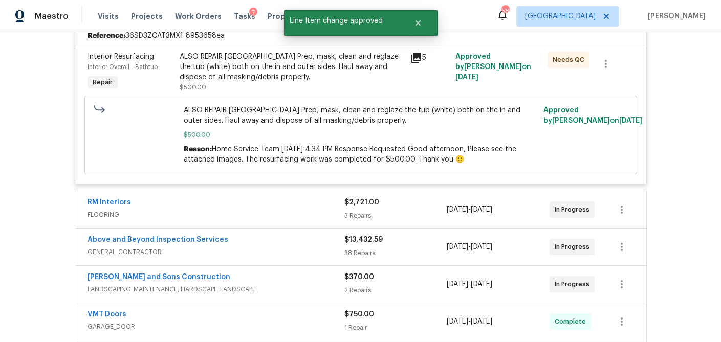
click at [428, 210] on div "$2,721.00 3 Repairs" at bounding box center [396, 210] width 103 height 25
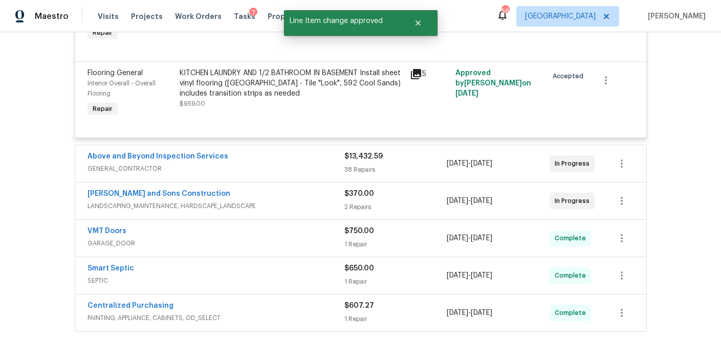
scroll to position [594, 0]
click at [404, 153] on div "$13,432.59" at bounding box center [396, 156] width 103 height 10
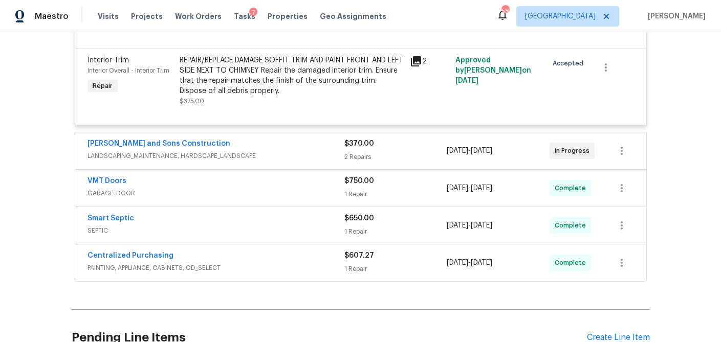
scroll to position [4156, 0]
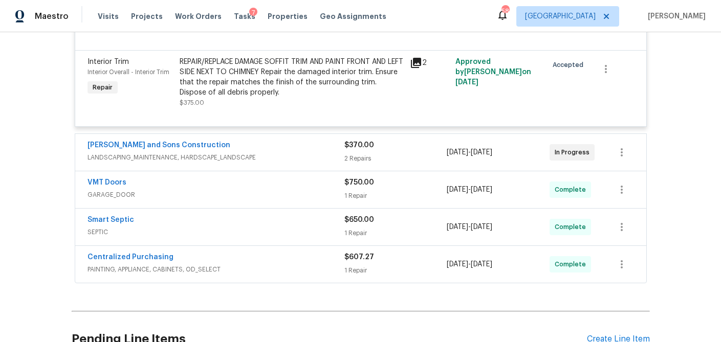
click at [413, 154] on div "2 Repairs" at bounding box center [396, 159] width 103 height 10
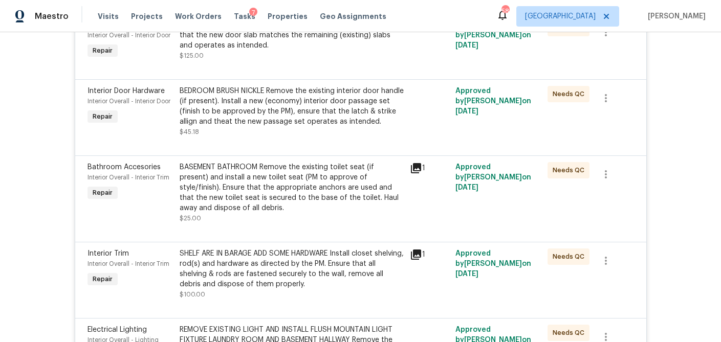
scroll to position [2155, 0]
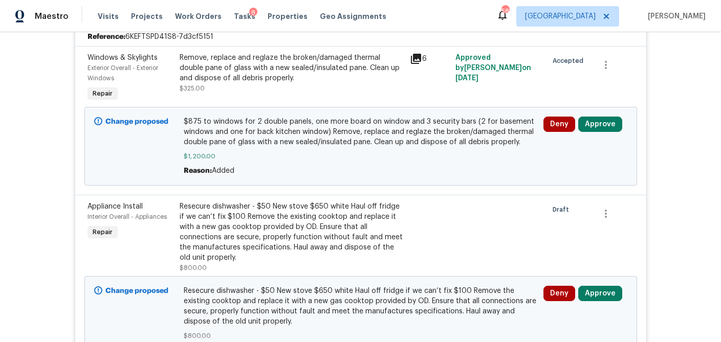
scroll to position [245, 0]
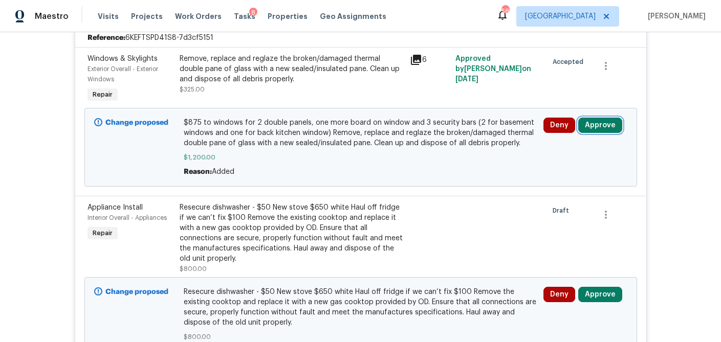
click at [597, 130] on button "Approve" at bounding box center [600, 125] width 44 height 15
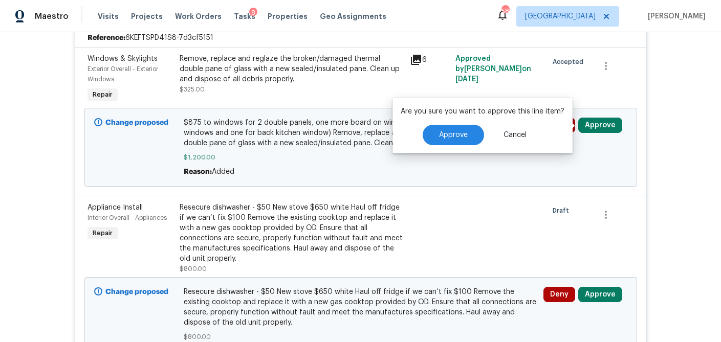
click at [417, 61] on icon at bounding box center [416, 60] width 12 height 12
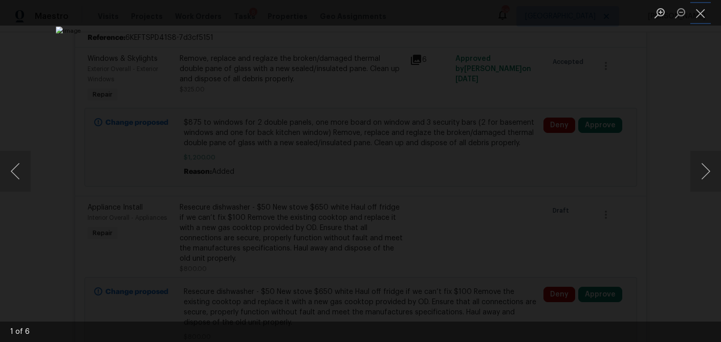
drag, startPoint x: 704, startPoint y: 16, endPoint x: 659, endPoint y: 52, distance: 57.6
click at [704, 16] on button "Close lightbox" at bounding box center [701, 13] width 20 height 18
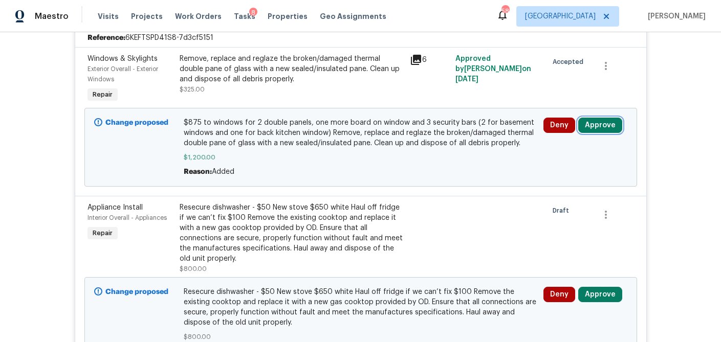
drag, startPoint x: 599, startPoint y: 126, endPoint x: 571, endPoint y: 132, distance: 28.6
click at [599, 126] on button "Approve" at bounding box center [600, 125] width 44 height 15
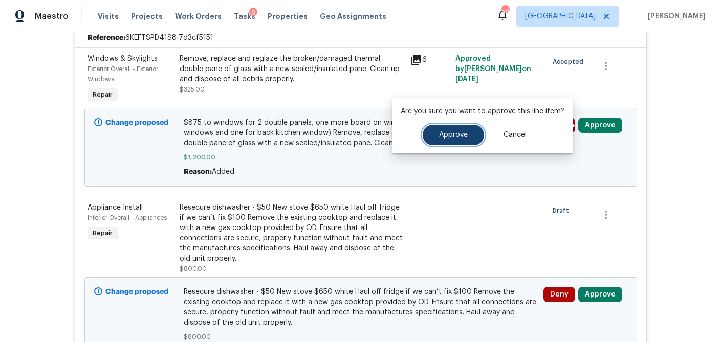
click at [462, 137] on span "Approve" at bounding box center [453, 136] width 29 height 8
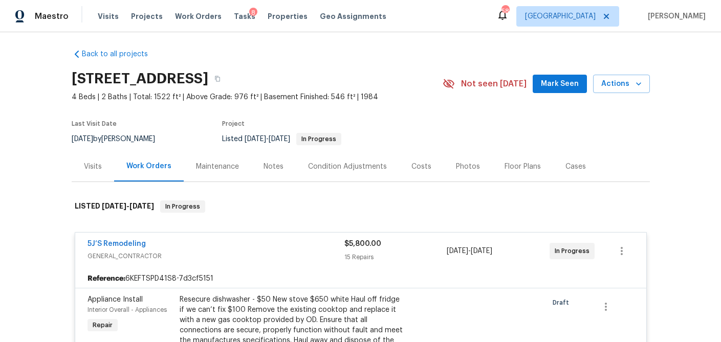
scroll to position [4, 0]
click at [104, 173] on div "Visits" at bounding box center [93, 166] width 42 height 30
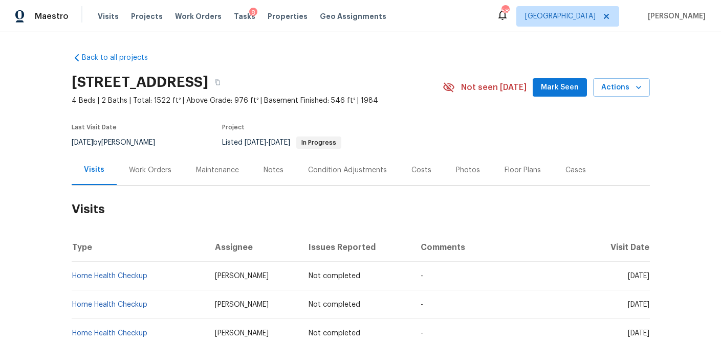
click at [143, 178] on div "Work Orders" at bounding box center [150, 170] width 67 height 30
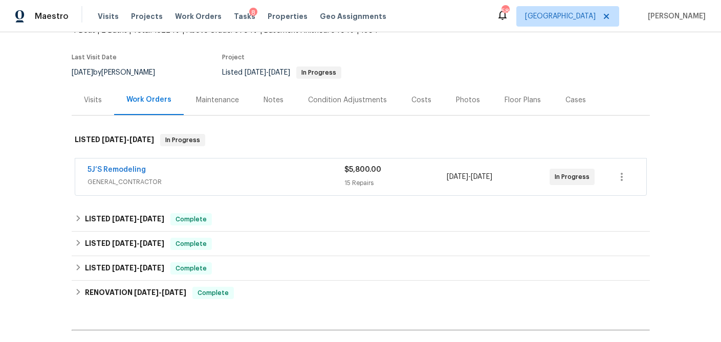
scroll to position [83, 0]
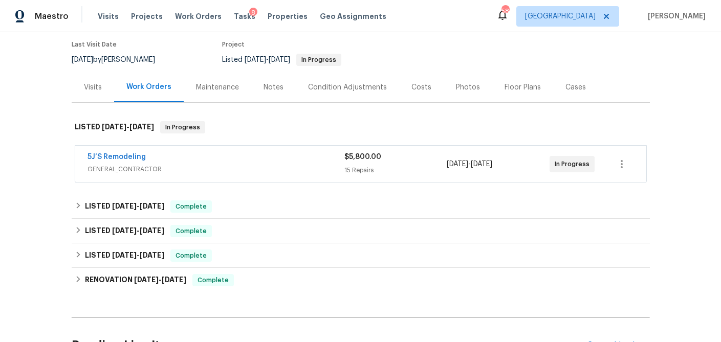
click at [216, 186] on div "Back to all projects 5216 Sweet Air Ln, Stone Mountain, GA 30088 4 Beds | 2 Bat…" at bounding box center [361, 175] width 578 height 426
click at [221, 168] on span "GENERAL_CONTRACTOR" at bounding box center [216, 169] width 257 height 10
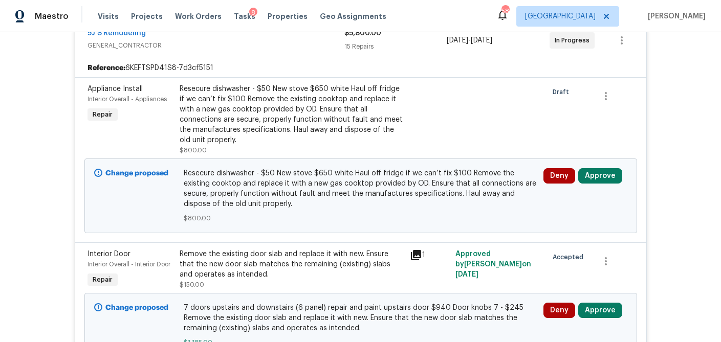
scroll to position [215, 0]
click at [593, 179] on button "Approve" at bounding box center [600, 175] width 44 height 15
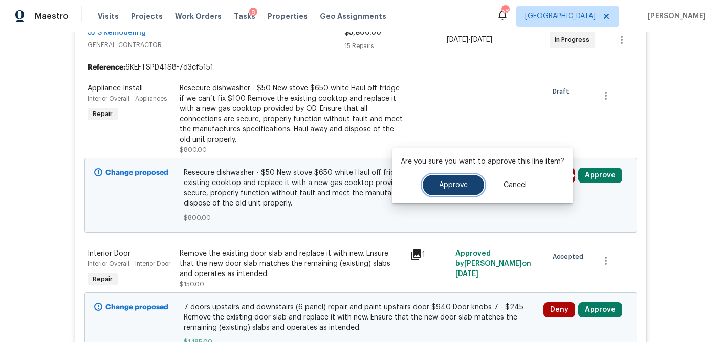
click at [456, 184] on span "Approve" at bounding box center [453, 186] width 29 height 8
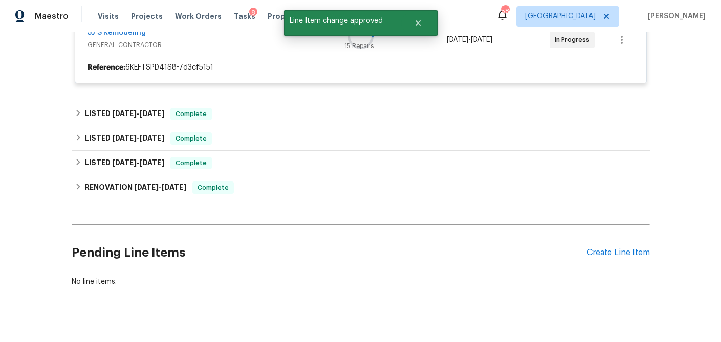
scroll to position [229, 0]
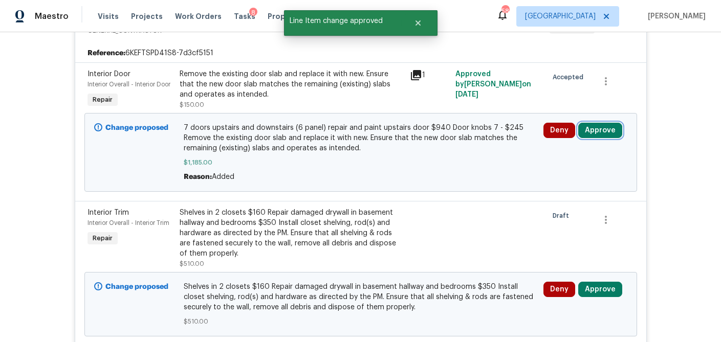
click at [604, 128] on button "Approve" at bounding box center [600, 130] width 44 height 15
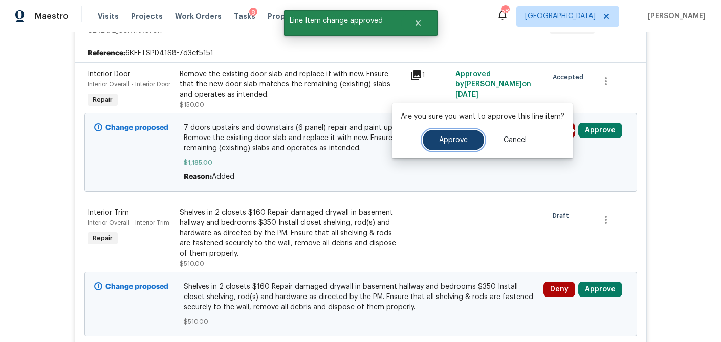
click at [437, 145] on button "Approve" at bounding box center [453, 140] width 61 height 20
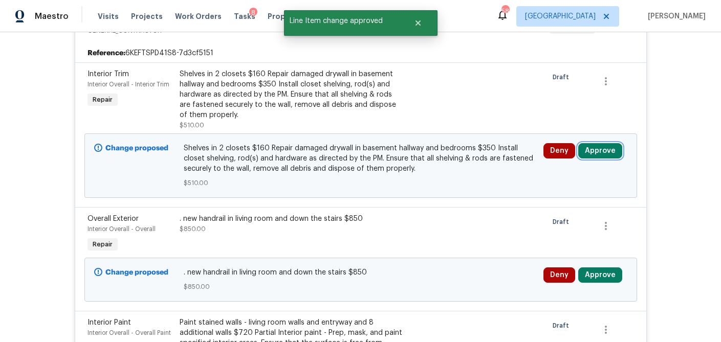
click at [595, 152] on button "Approve" at bounding box center [600, 150] width 44 height 15
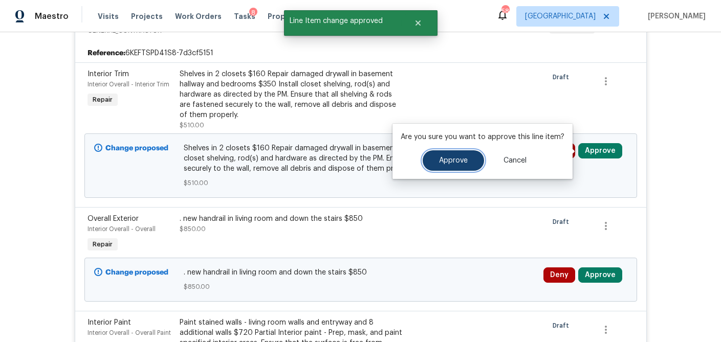
click at [438, 166] on button "Approve" at bounding box center [453, 161] width 61 height 20
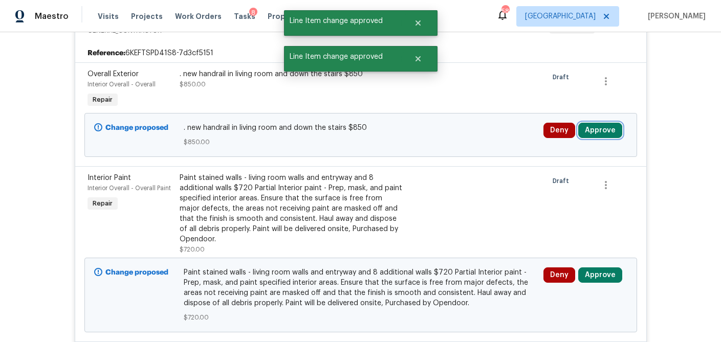
drag, startPoint x: 613, startPoint y: 137, endPoint x: 576, endPoint y: 139, distance: 36.9
click at [613, 137] on button "Approve" at bounding box center [600, 130] width 44 height 15
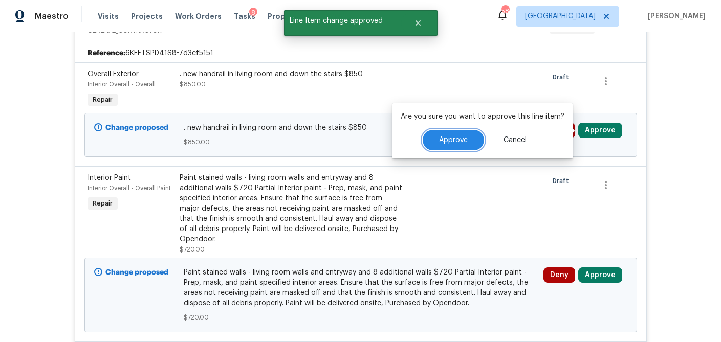
click at [455, 147] on button "Approve" at bounding box center [453, 140] width 61 height 20
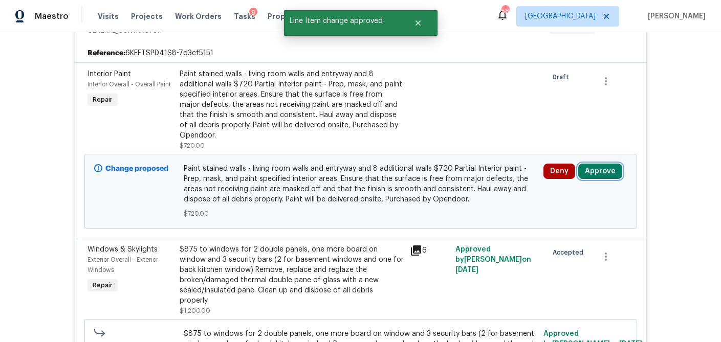
click at [604, 169] on button "Approve" at bounding box center [600, 171] width 44 height 15
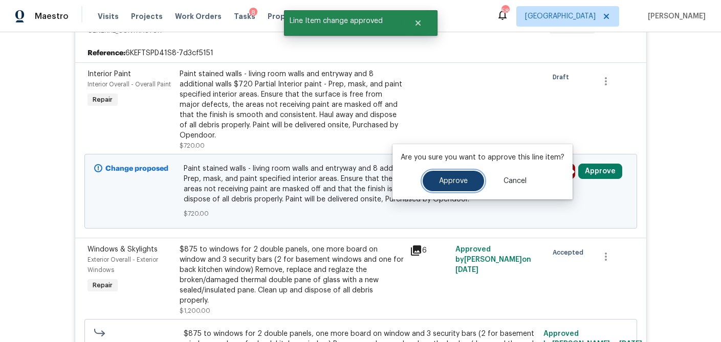
click at [446, 177] on button "Approve" at bounding box center [453, 181] width 61 height 20
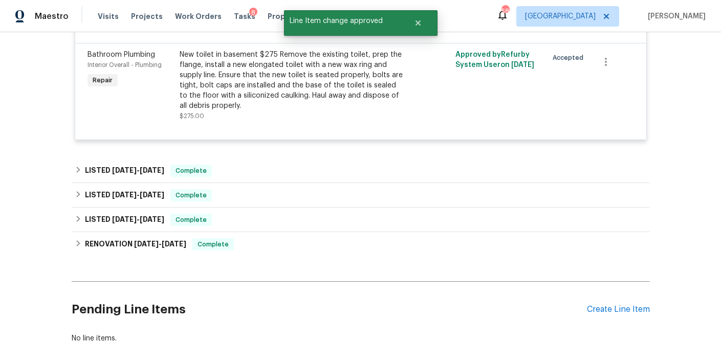
scroll to position [1699, 0]
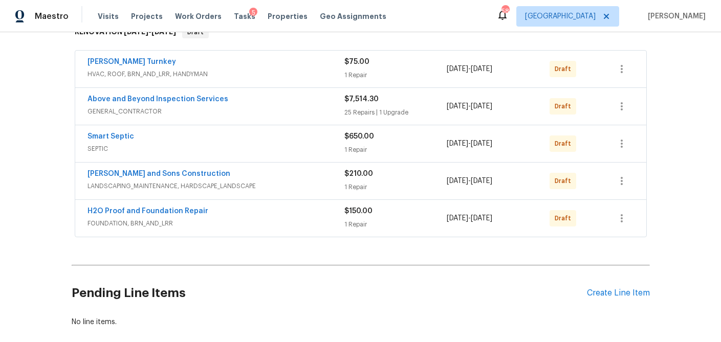
scroll to position [233, 0]
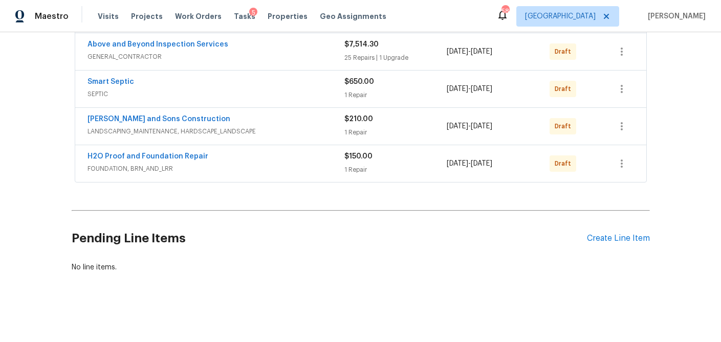
click at [383, 60] on div "25 Repairs | 1 Upgrade" at bounding box center [396, 58] width 103 height 10
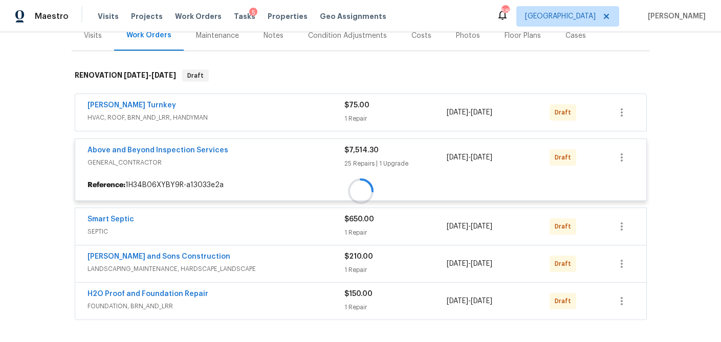
scroll to position [206, 0]
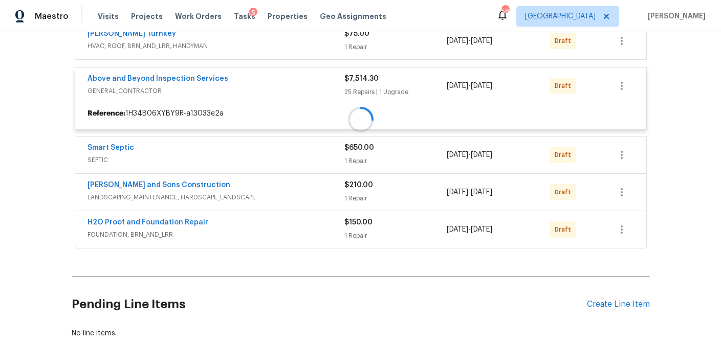
click at [382, 164] on div at bounding box center [361, 120] width 578 height 264
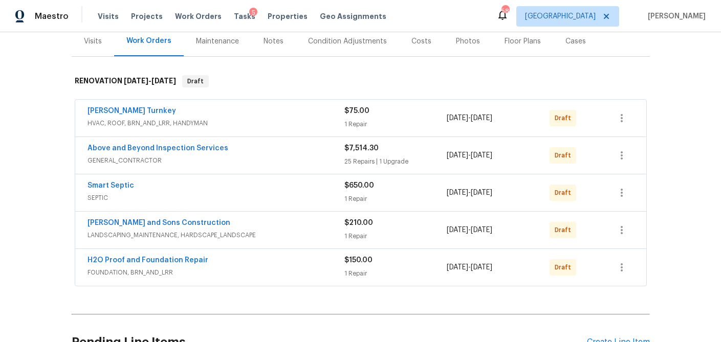
scroll to position [178, 0]
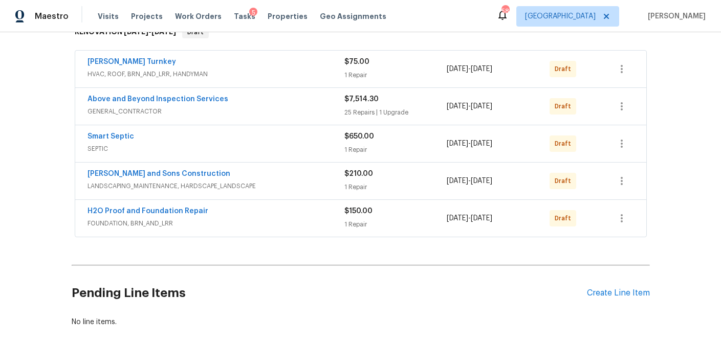
click at [405, 114] on div "25 Repairs | 1 Upgrade" at bounding box center [396, 113] width 103 height 10
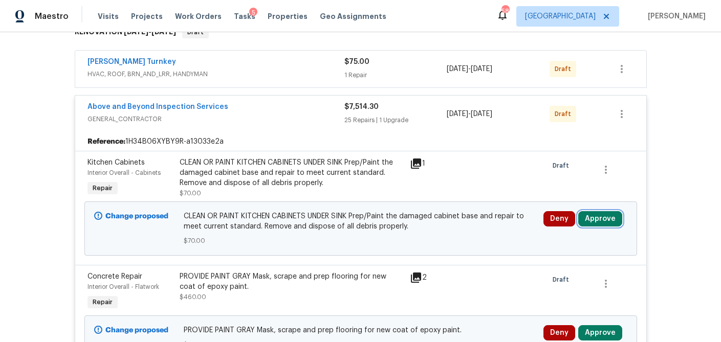
click at [604, 220] on button "Approve" at bounding box center [600, 218] width 44 height 15
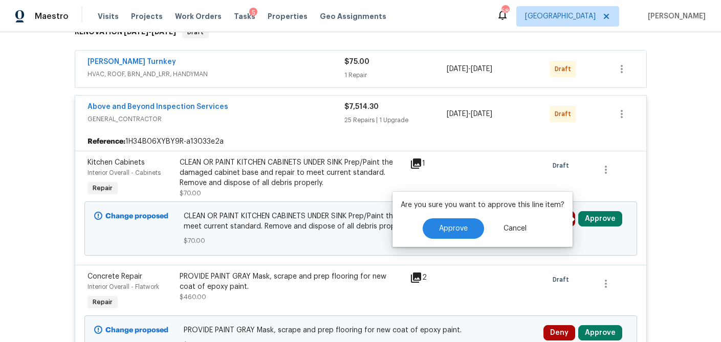
click at [421, 234] on div "Approve Cancel" at bounding box center [483, 229] width 164 height 20
click at [440, 230] on span "Approve" at bounding box center [453, 229] width 29 height 8
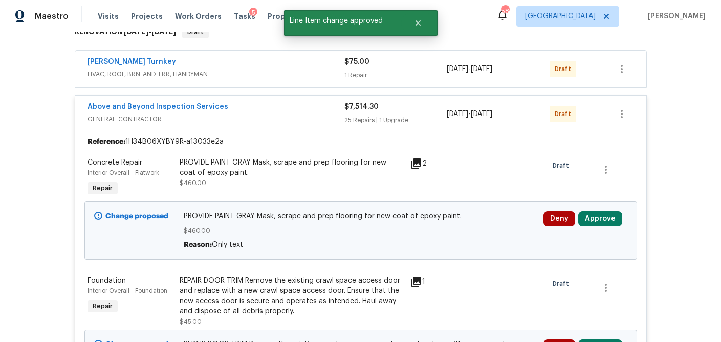
click at [417, 165] on icon at bounding box center [416, 164] width 12 height 12
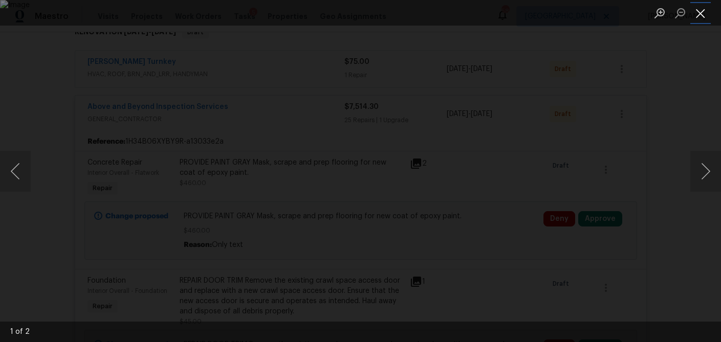
click at [703, 13] on button "Close lightbox" at bounding box center [701, 13] width 20 height 18
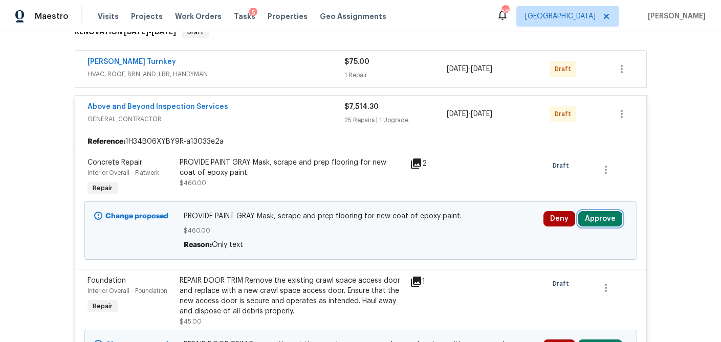
click at [605, 217] on button "Approve" at bounding box center [600, 218] width 44 height 15
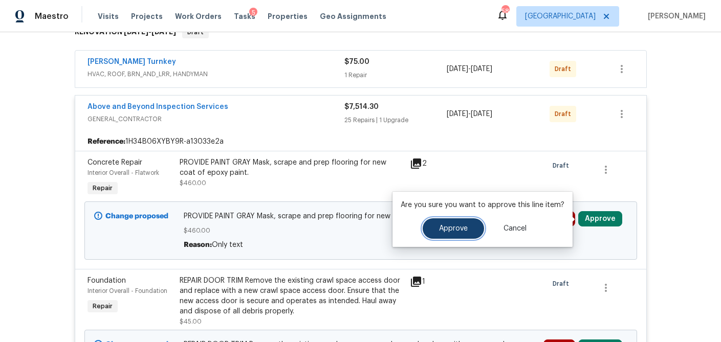
click at [446, 227] on span "Approve" at bounding box center [453, 229] width 29 height 8
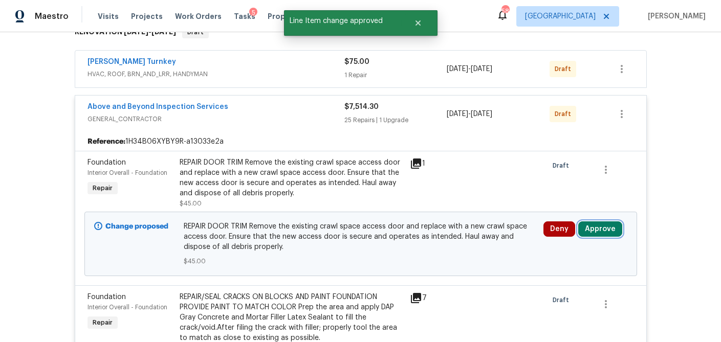
click at [598, 226] on button "Approve" at bounding box center [600, 229] width 44 height 15
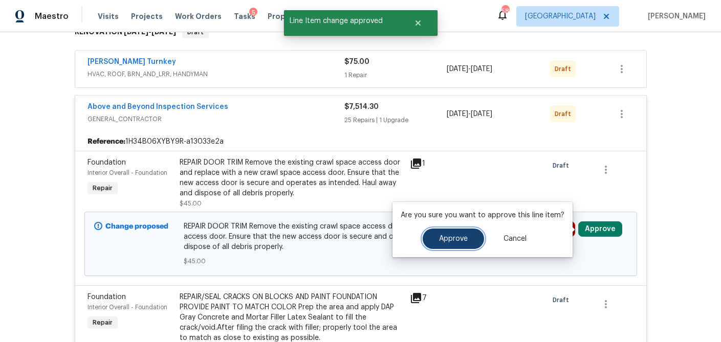
click at [459, 236] on span "Approve" at bounding box center [453, 239] width 29 height 8
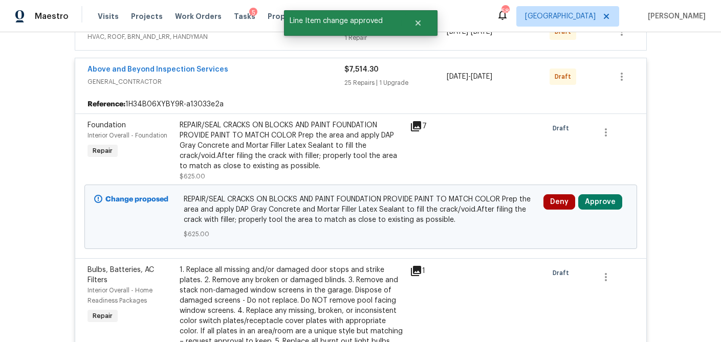
scroll to position [218, 0]
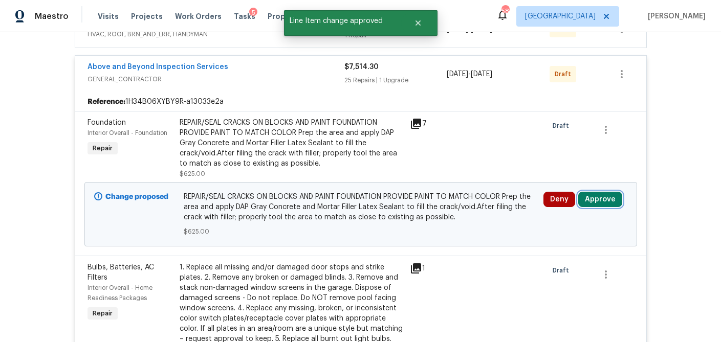
click at [597, 200] on button "Approve" at bounding box center [600, 199] width 44 height 15
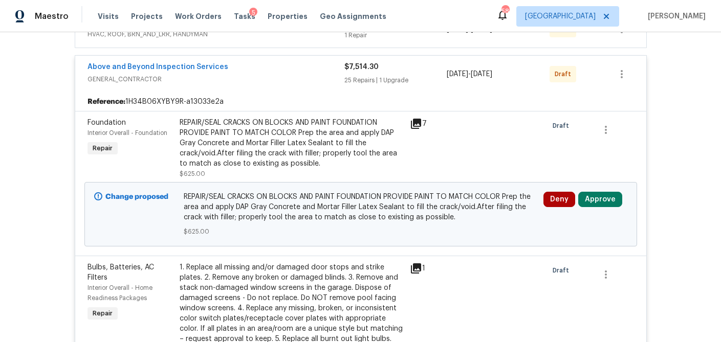
click at [415, 120] on icon at bounding box center [416, 124] width 10 height 10
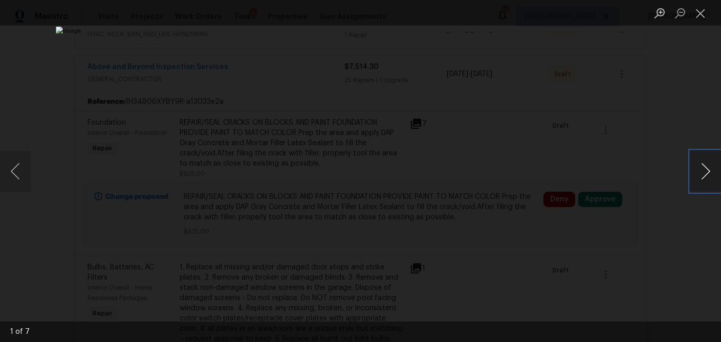
click at [708, 177] on button "Next image" at bounding box center [706, 171] width 31 height 41
click at [701, 16] on button "Close lightbox" at bounding box center [701, 13] width 20 height 18
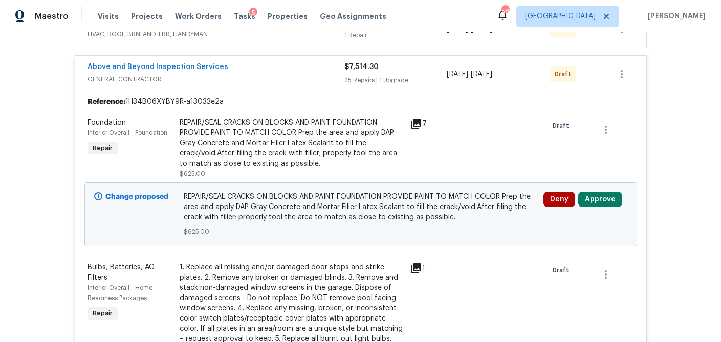
scroll to position [0, 0]
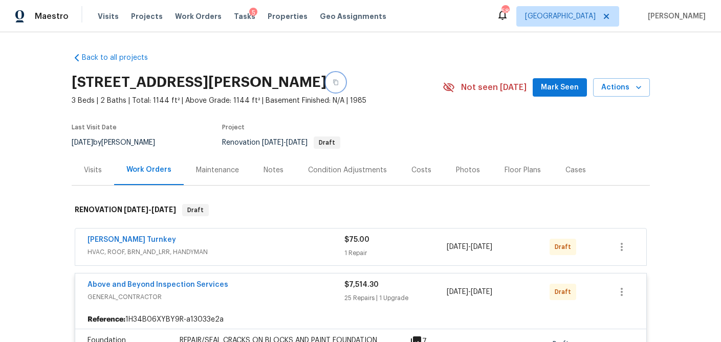
click at [333, 83] on icon "button" at bounding box center [336, 82] width 6 height 6
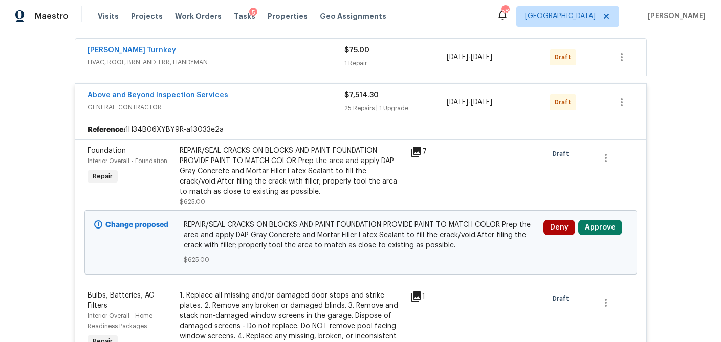
scroll to position [191, 0]
click at [416, 150] on icon at bounding box center [416, 151] width 10 height 10
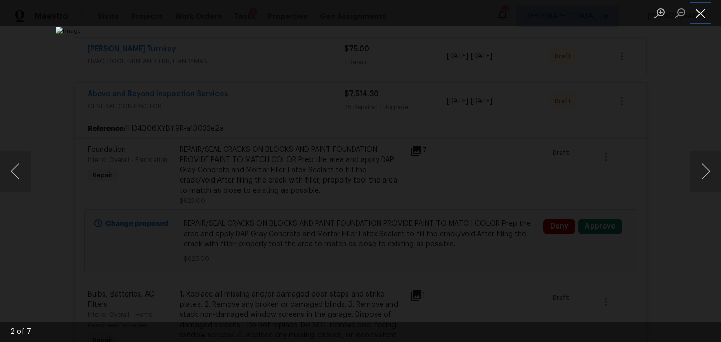
click at [693, 17] on button "Close lightbox" at bounding box center [701, 13] width 20 height 18
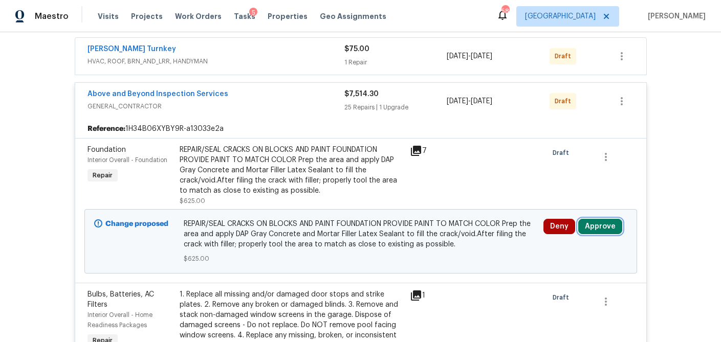
click at [598, 227] on button "Approve" at bounding box center [600, 226] width 44 height 15
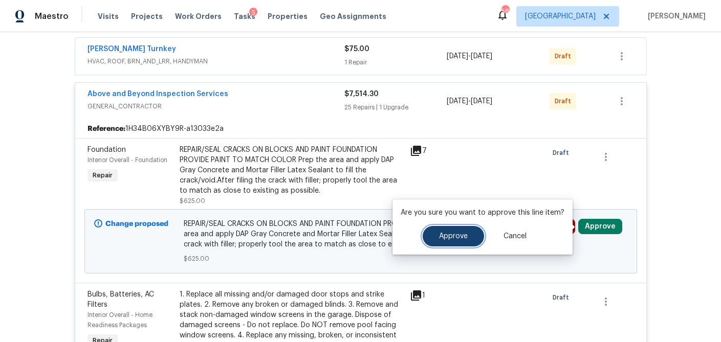
click at [466, 239] on button "Approve" at bounding box center [453, 236] width 61 height 20
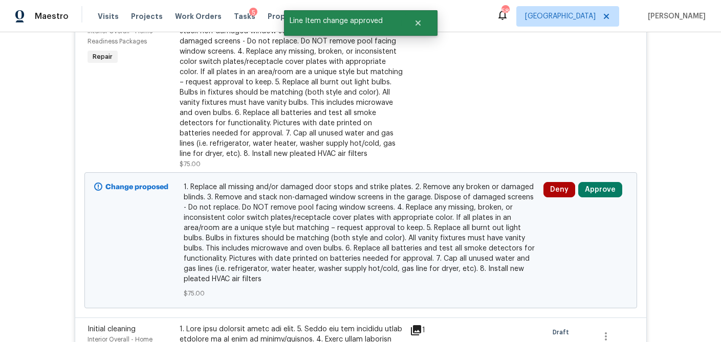
scroll to position [332, 0]
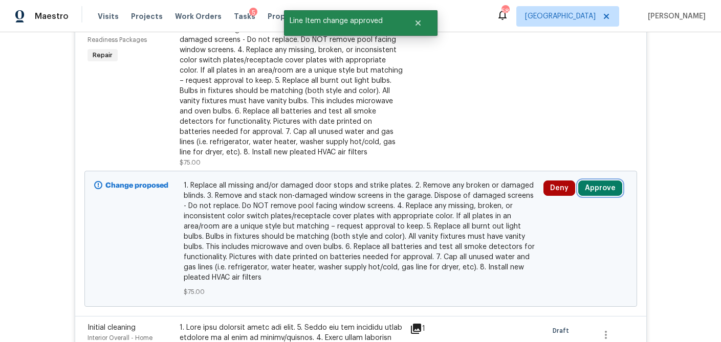
drag, startPoint x: 604, startPoint y: 185, endPoint x: 575, endPoint y: 187, distance: 28.8
click at [604, 185] on button "Approve" at bounding box center [600, 188] width 44 height 15
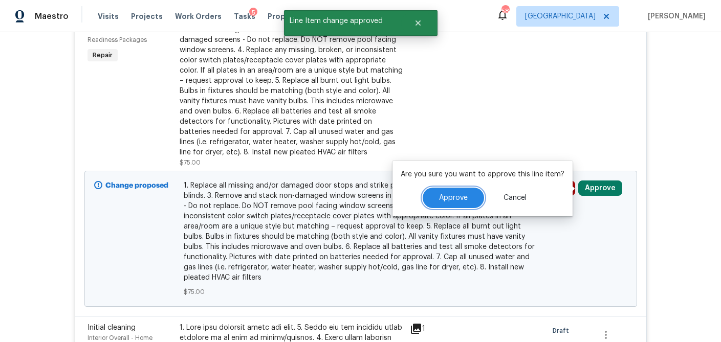
click at [463, 200] on span "Approve" at bounding box center [453, 199] width 29 height 8
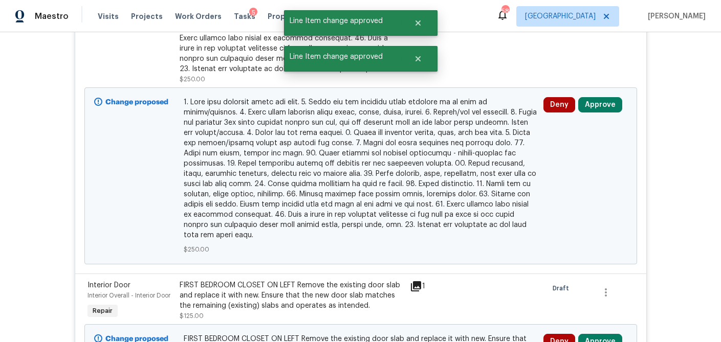
scroll to position [478, 0]
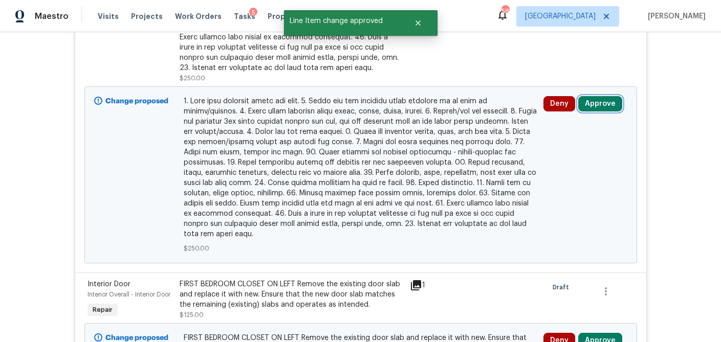
click at [605, 103] on button "Approve" at bounding box center [600, 103] width 44 height 15
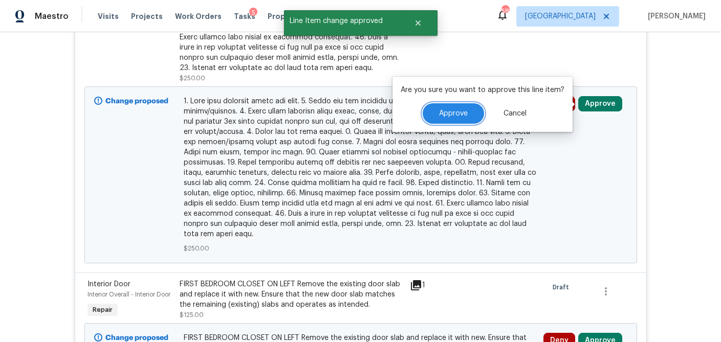
drag, startPoint x: 446, startPoint y: 115, endPoint x: 416, endPoint y: 161, distance: 55.1
click at [445, 115] on span "Approve" at bounding box center [453, 114] width 29 height 8
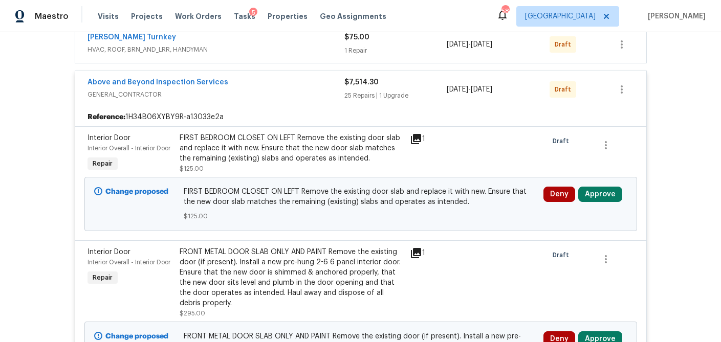
scroll to position [204, 0]
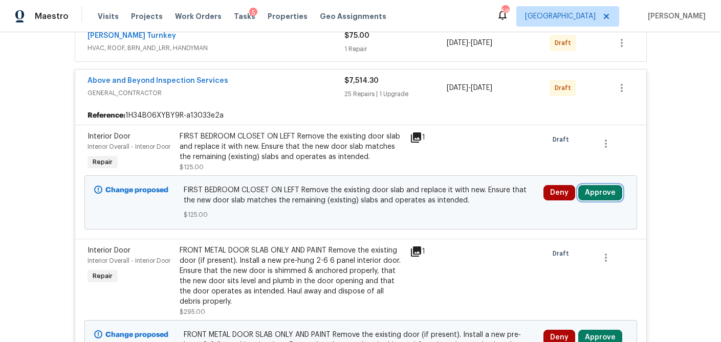
click at [599, 189] on button "Approve" at bounding box center [600, 192] width 44 height 15
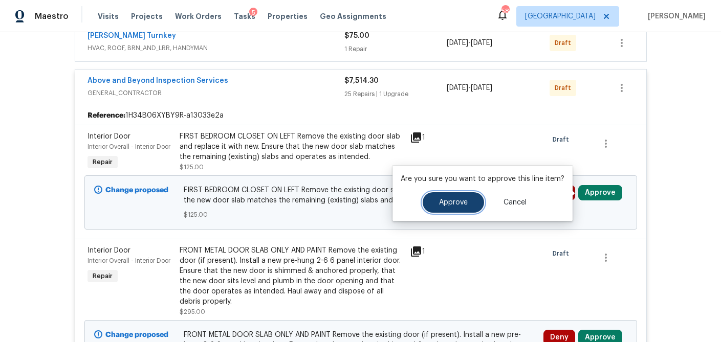
click at [473, 201] on button "Approve" at bounding box center [453, 202] width 61 height 20
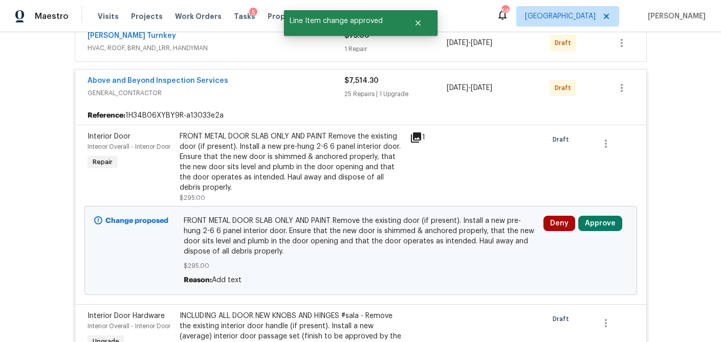
click at [420, 137] on icon at bounding box center [416, 138] width 10 height 10
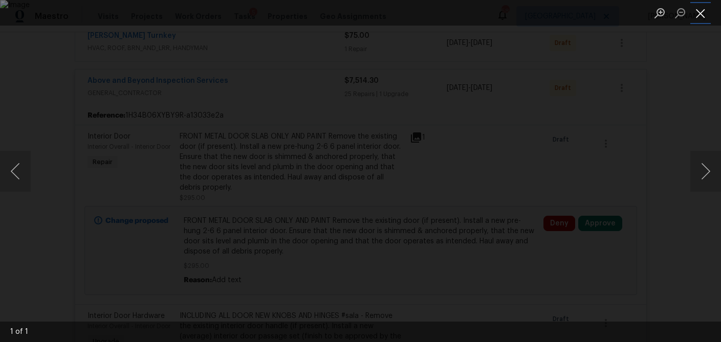
click at [701, 13] on button "Close lightbox" at bounding box center [701, 13] width 20 height 18
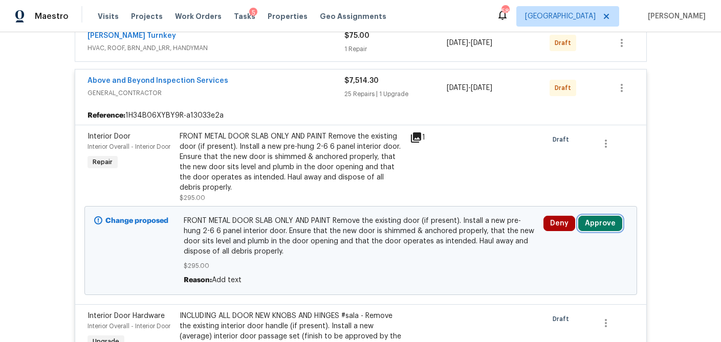
click at [598, 227] on button "Approve" at bounding box center [600, 223] width 44 height 15
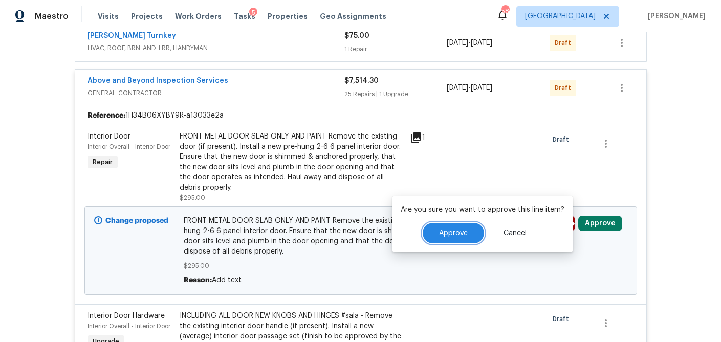
click at [462, 231] on span "Approve" at bounding box center [453, 234] width 29 height 8
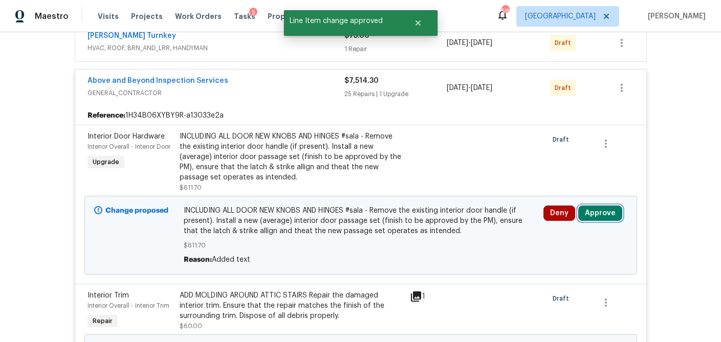
click at [609, 214] on button "Approve" at bounding box center [600, 213] width 44 height 15
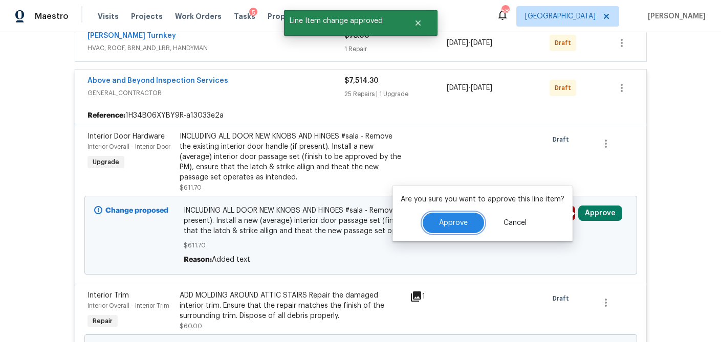
click at [442, 221] on span "Approve" at bounding box center [453, 224] width 29 height 8
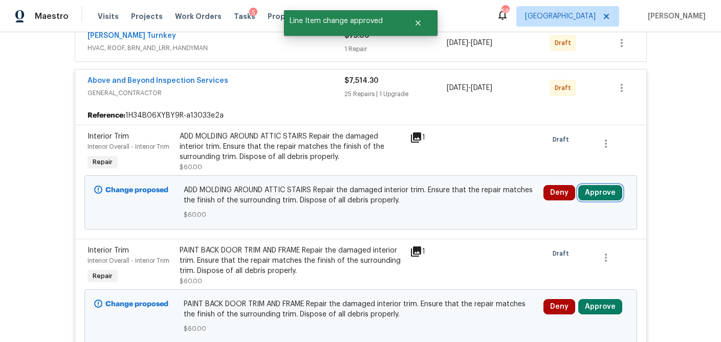
drag, startPoint x: 608, startPoint y: 197, endPoint x: 592, endPoint y: 197, distance: 15.9
click at [608, 197] on button "Approve" at bounding box center [600, 192] width 44 height 15
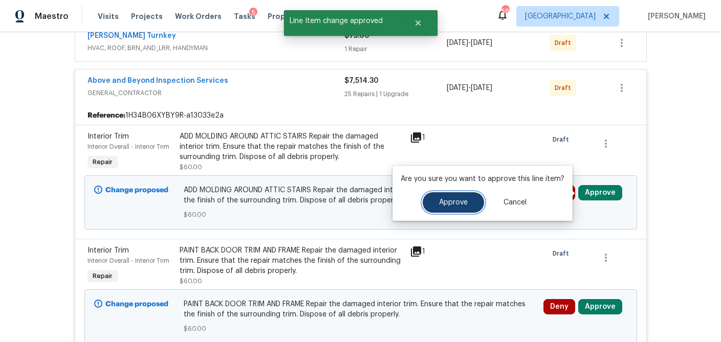
click at [463, 203] on span "Approve" at bounding box center [453, 203] width 29 height 8
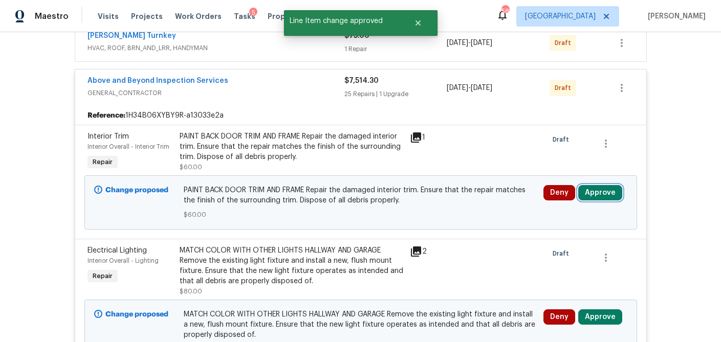
click at [597, 194] on button "Approve" at bounding box center [600, 192] width 44 height 15
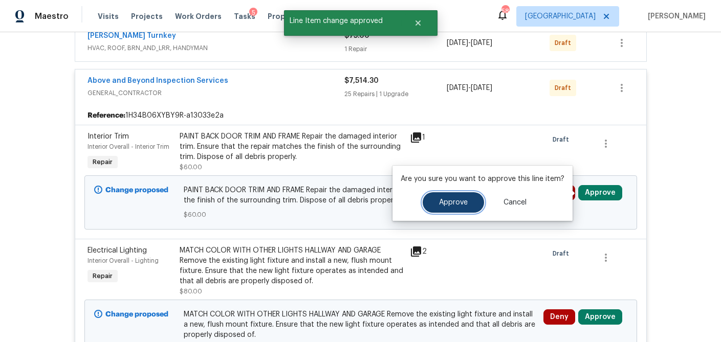
click at [465, 205] on span "Approve" at bounding box center [453, 203] width 29 height 8
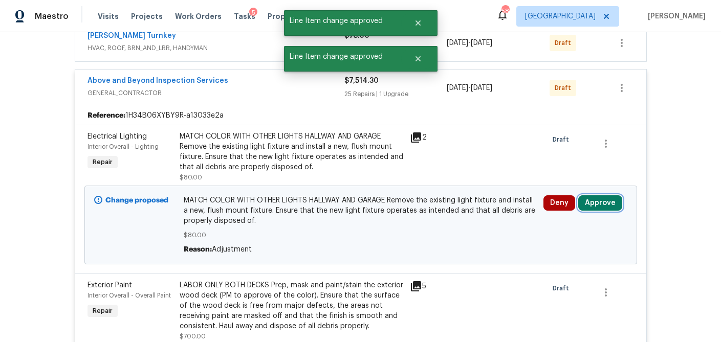
click at [607, 203] on button "Approve" at bounding box center [600, 203] width 44 height 15
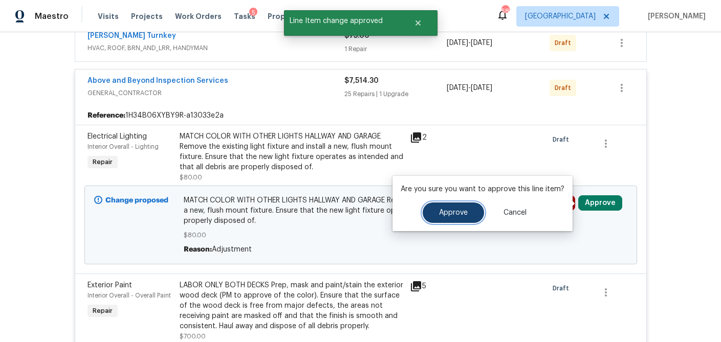
click at [456, 215] on span "Approve" at bounding box center [453, 213] width 29 height 8
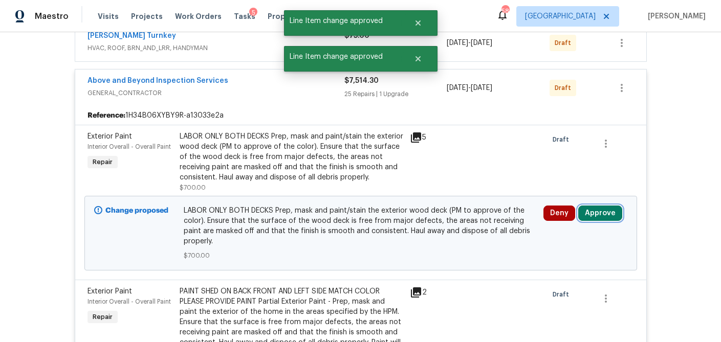
click at [601, 219] on button "Approve" at bounding box center [600, 213] width 44 height 15
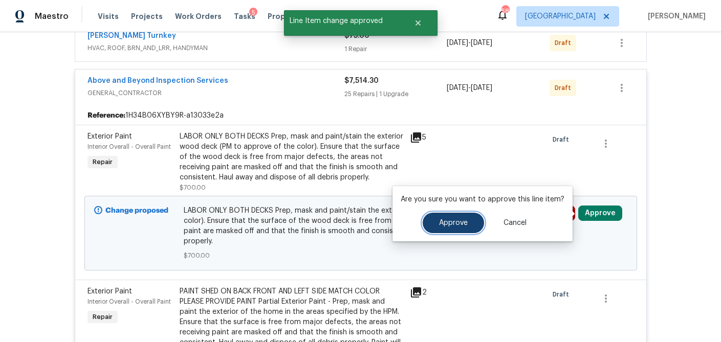
click at [452, 225] on span "Approve" at bounding box center [453, 224] width 29 height 8
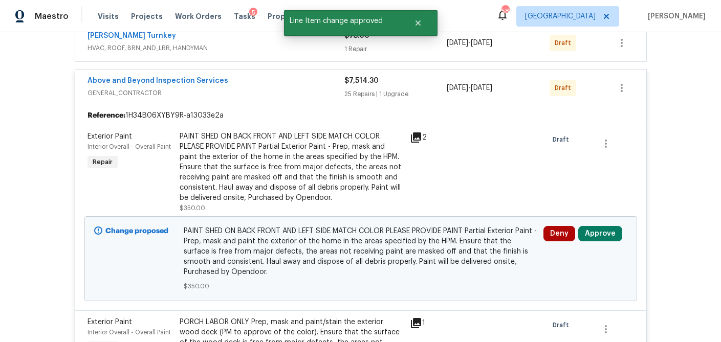
click at [414, 137] on icon at bounding box center [416, 138] width 10 height 10
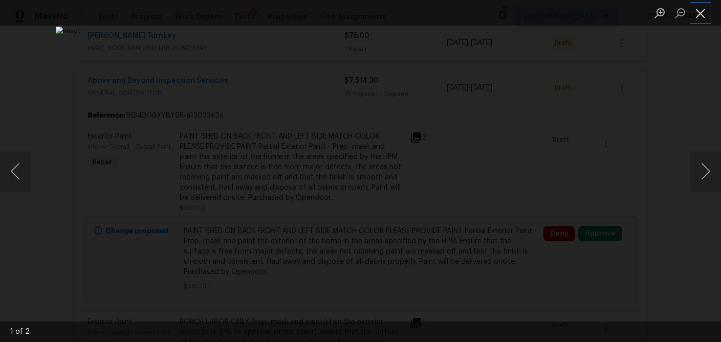
click at [699, 12] on button "Close lightbox" at bounding box center [701, 13] width 20 height 18
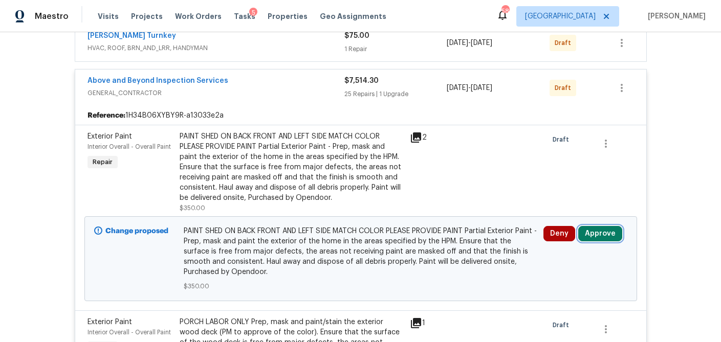
click at [604, 233] on button "Approve" at bounding box center [600, 233] width 44 height 15
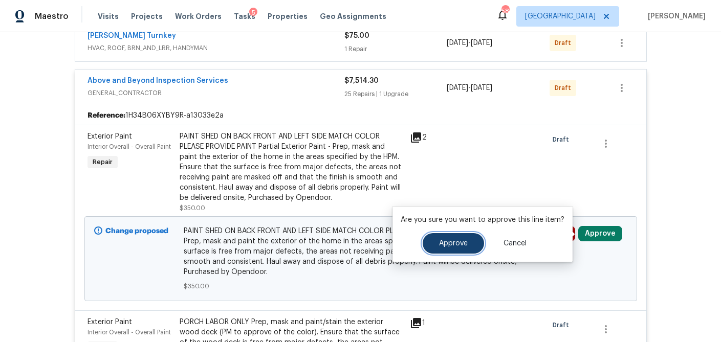
click at [443, 249] on button "Approve" at bounding box center [453, 243] width 61 height 20
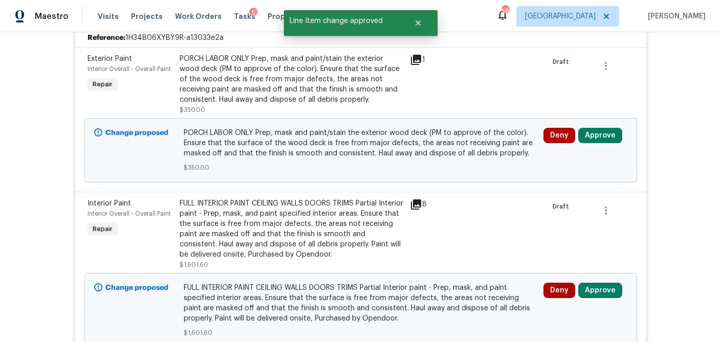
scroll to position [283, 0]
click at [605, 138] on button "Approve" at bounding box center [600, 134] width 44 height 15
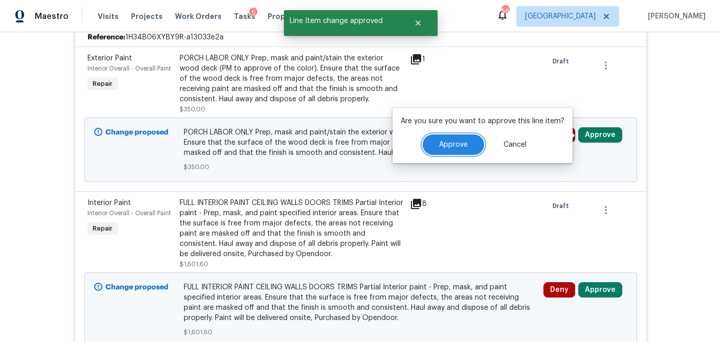
click at [455, 144] on span "Approve" at bounding box center [453, 145] width 29 height 8
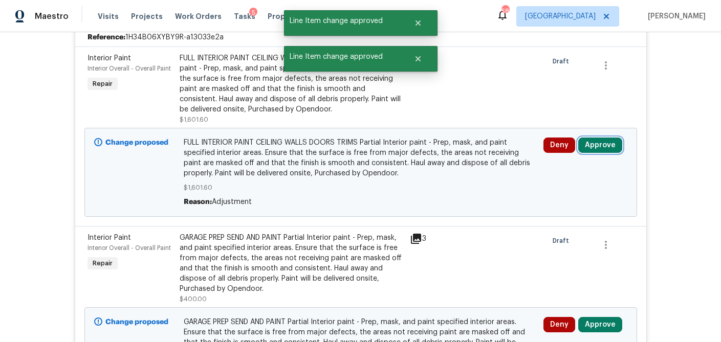
click at [595, 143] on button "Approve" at bounding box center [600, 145] width 44 height 15
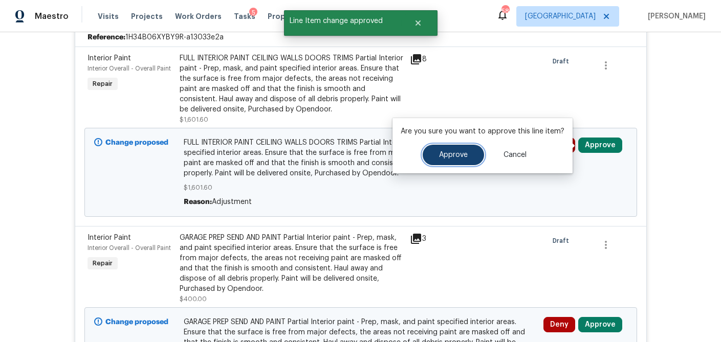
click at [455, 153] on span "Approve" at bounding box center [453, 156] width 29 height 8
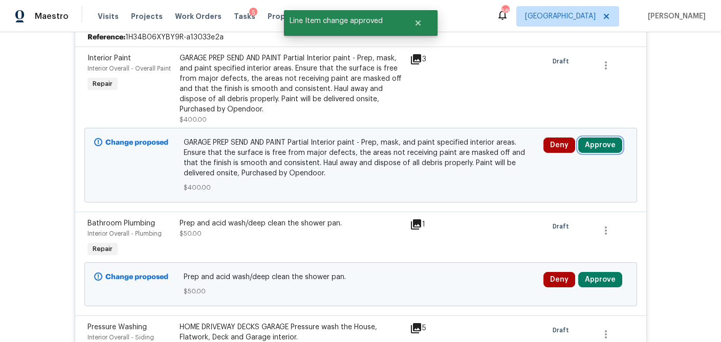
click at [616, 142] on button "Approve" at bounding box center [600, 145] width 44 height 15
click at [415, 56] on icon at bounding box center [416, 59] width 10 height 10
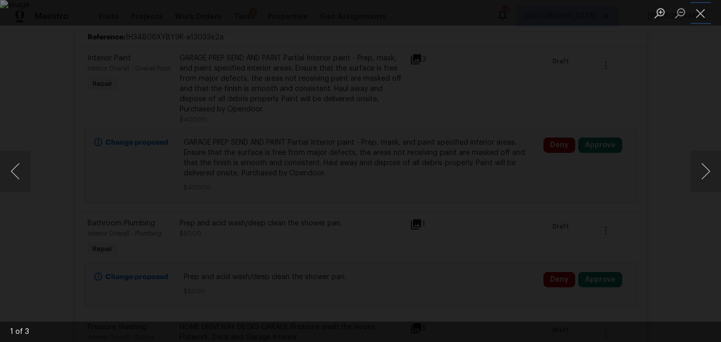
click at [701, 18] on button "Close lightbox" at bounding box center [701, 13] width 20 height 18
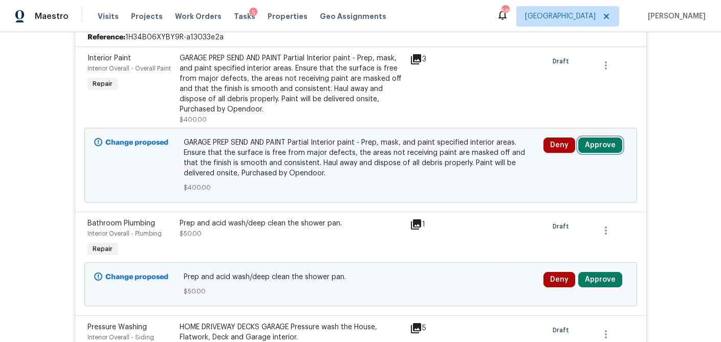
click at [611, 142] on button "Approve" at bounding box center [600, 145] width 44 height 15
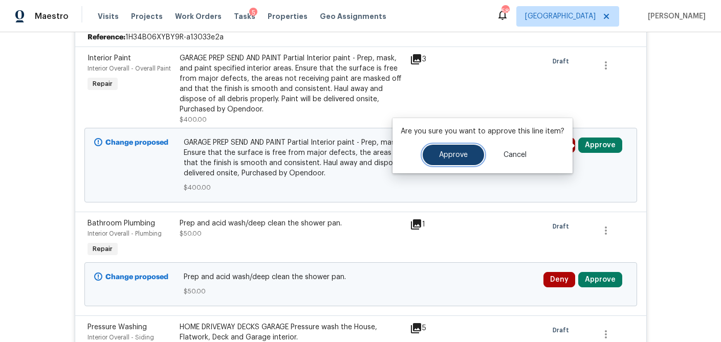
click at [444, 162] on button "Approve" at bounding box center [453, 155] width 61 height 20
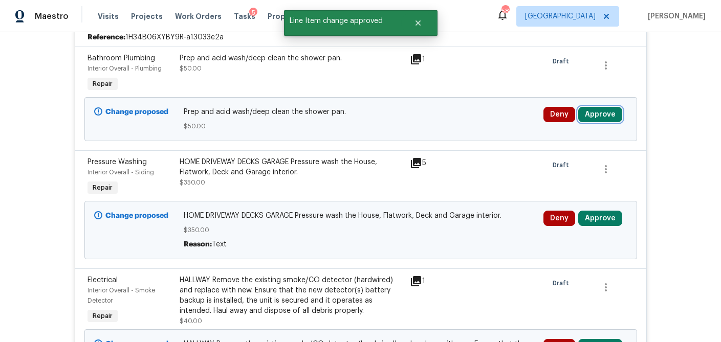
drag, startPoint x: 595, startPoint y: 110, endPoint x: 580, endPoint y: 112, distance: 15.5
click at [595, 110] on button "Approve" at bounding box center [600, 114] width 44 height 15
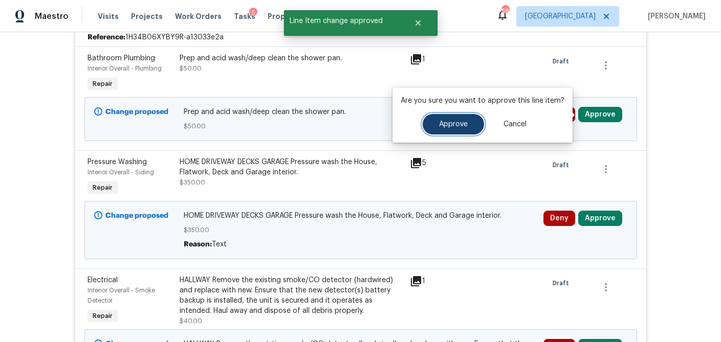
click at [450, 121] on span "Approve" at bounding box center [453, 125] width 29 height 8
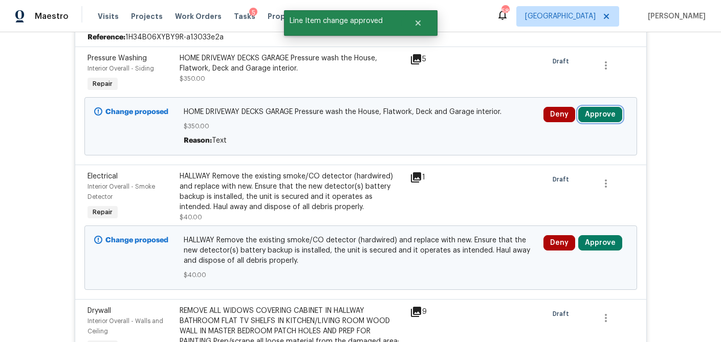
click at [602, 116] on button "Approve" at bounding box center [600, 114] width 44 height 15
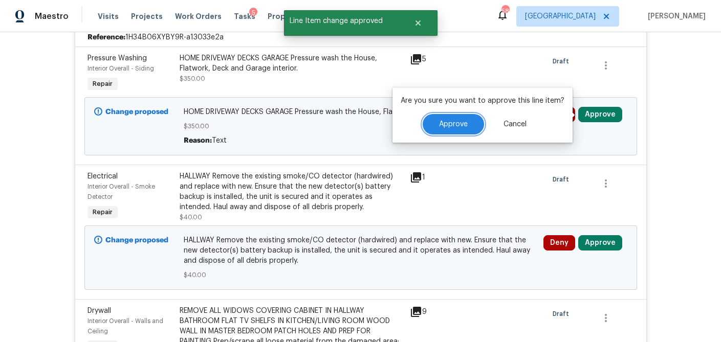
click at [455, 130] on button "Approve" at bounding box center [453, 124] width 61 height 20
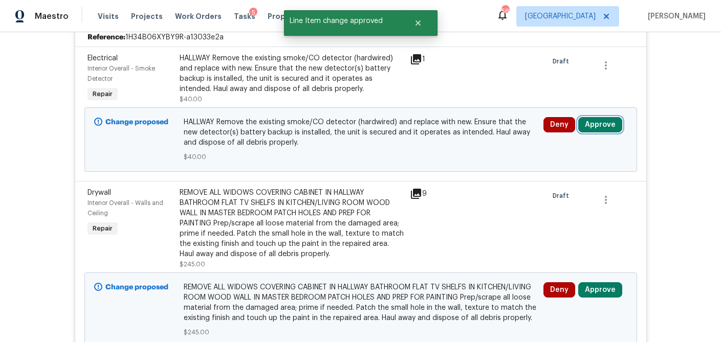
drag, startPoint x: 596, startPoint y: 122, endPoint x: 585, endPoint y: 124, distance: 11.4
click at [596, 122] on button "Approve" at bounding box center [600, 124] width 44 height 15
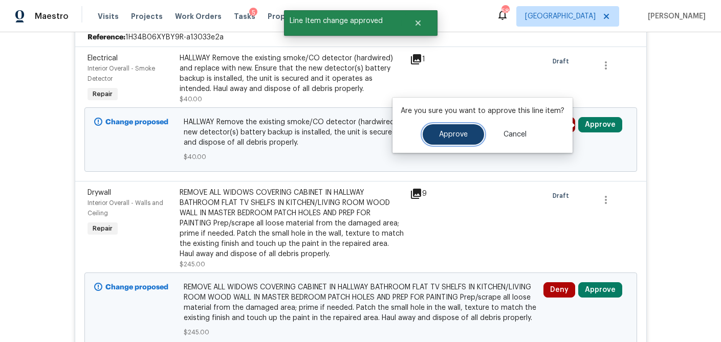
click at [468, 133] on button "Approve" at bounding box center [453, 134] width 61 height 20
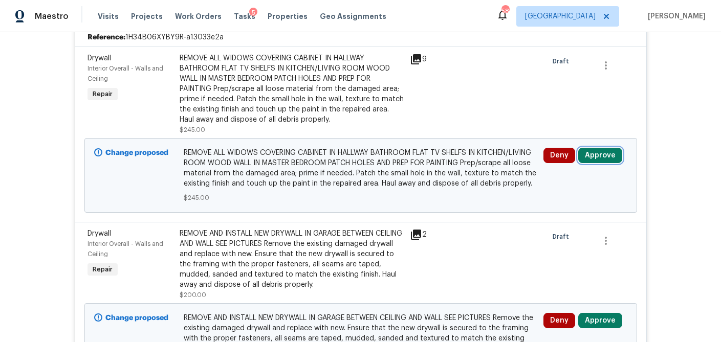
click at [613, 151] on button "Approve" at bounding box center [600, 155] width 44 height 15
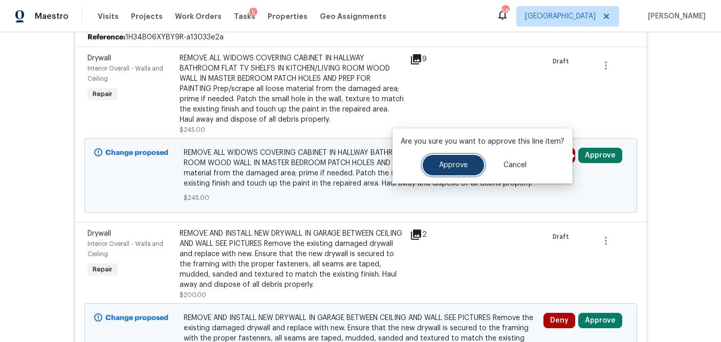
click at [445, 158] on button "Approve" at bounding box center [453, 165] width 61 height 20
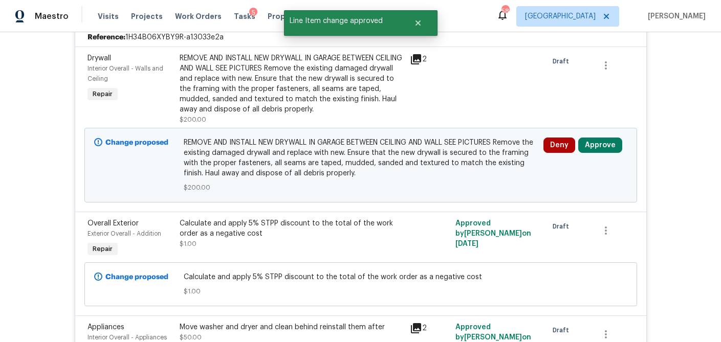
click at [416, 59] on icon at bounding box center [416, 59] width 10 height 10
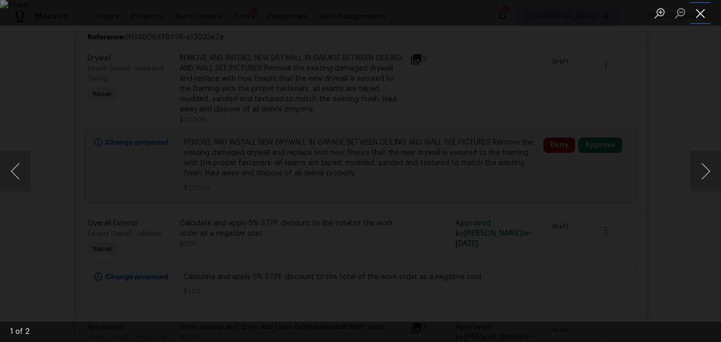
click at [705, 14] on button "Close lightbox" at bounding box center [701, 13] width 20 height 18
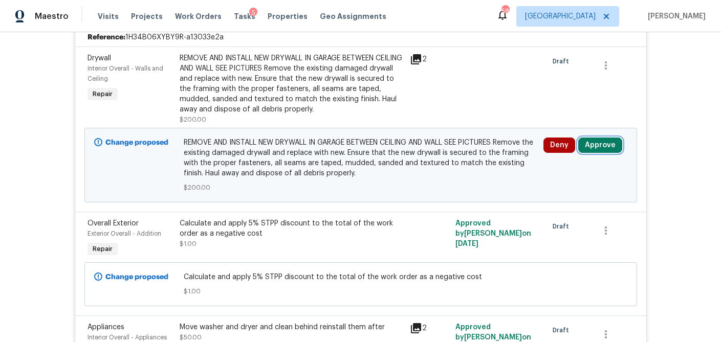
drag, startPoint x: 599, startPoint y: 143, endPoint x: 593, endPoint y: 143, distance: 6.2
click at [599, 143] on button "Approve" at bounding box center [600, 145] width 44 height 15
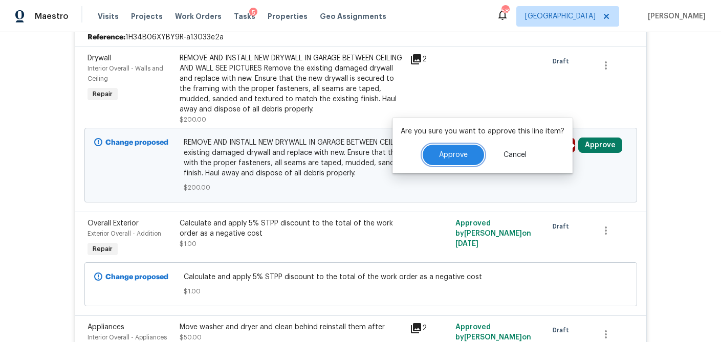
click at [452, 153] on span "Approve" at bounding box center [453, 156] width 29 height 8
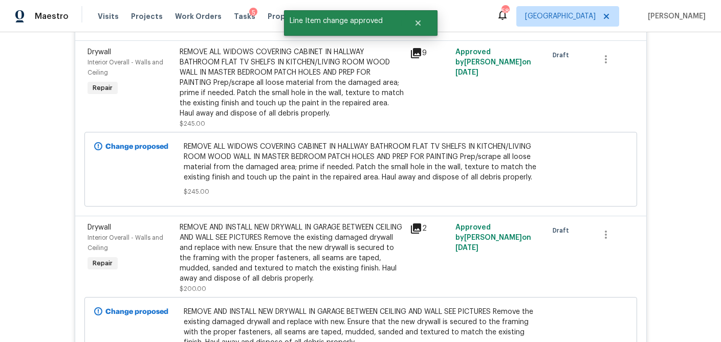
scroll to position [4311, 0]
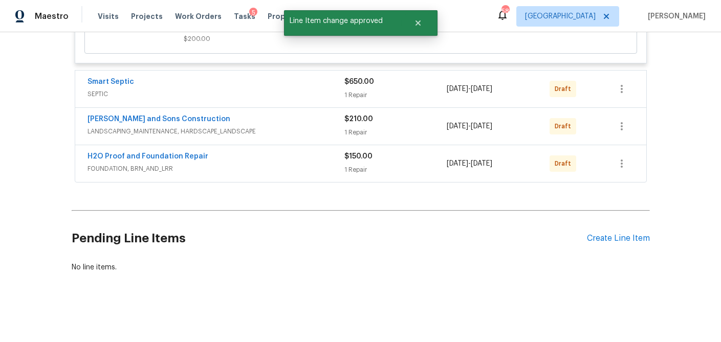
click at [400, 90] on div "1 Repair" at bounding box center [396, 95] width 103 height 10
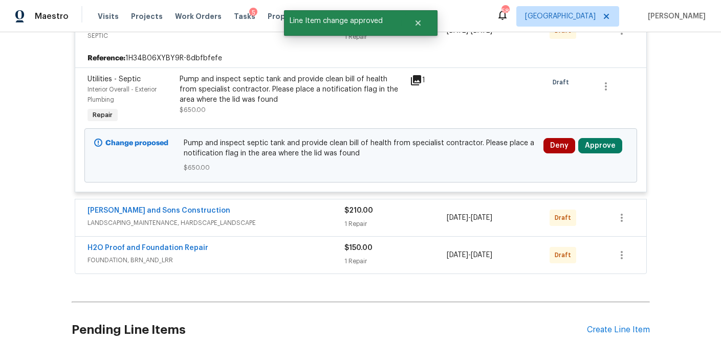
scroll to position [4374, 0]
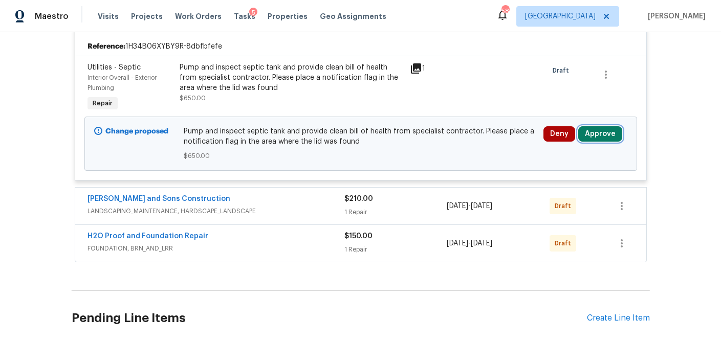
click at [592, 142] on button "Approve" at bounding box center [600, 133] width 44 height 15
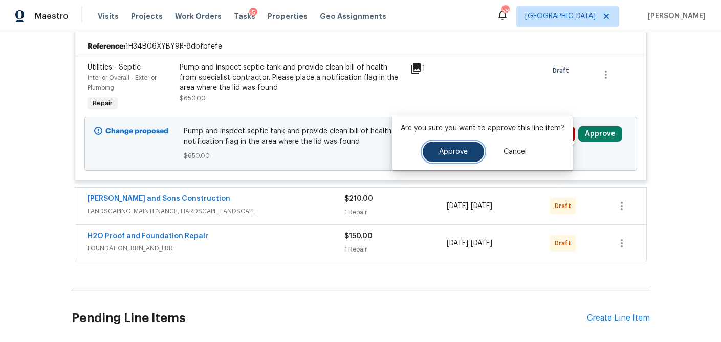
click at [476, 155] on button "Approve" at bounding box center [453, 152] width 61 height 20
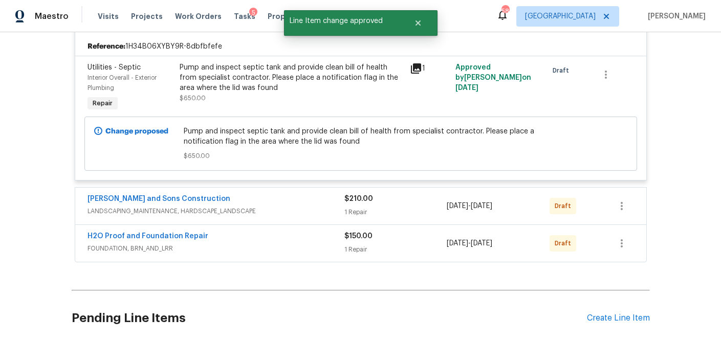
click at [387, 217] on div "1 Repair" at bounding box center [396, 212] width 103 height 10
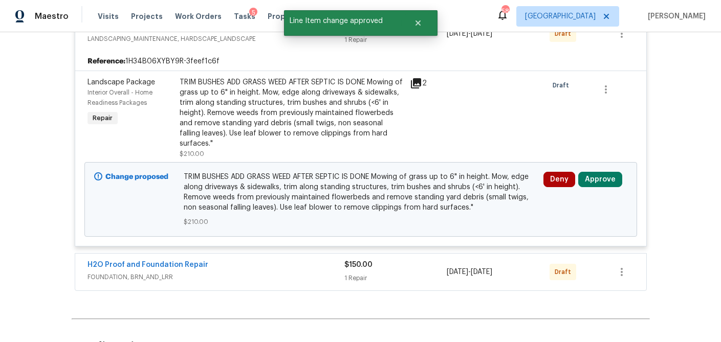
scroll to position [4589, 0]
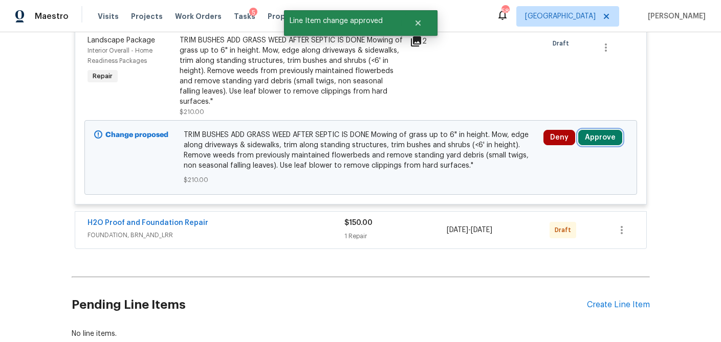
click at [608, 145] on button "Approve" at bounding box center [600, 137] width 44 height 15
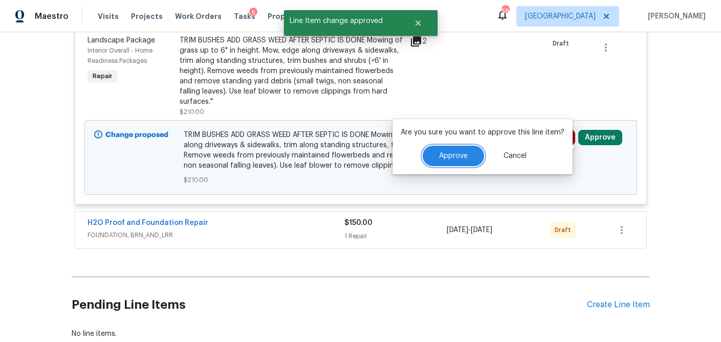
click at [465, 160] on button "Approve" at bounding box center [453, 156] width 61 height 20
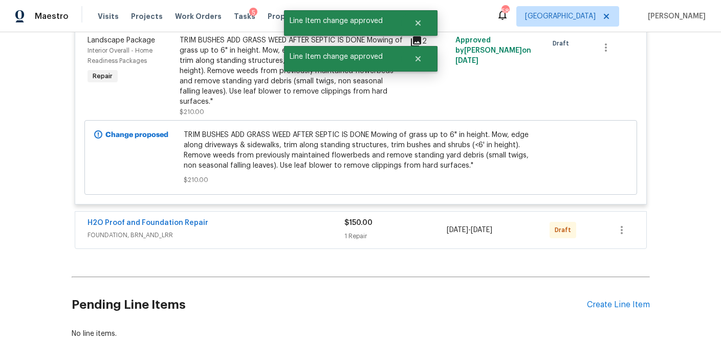
click at [387, 240] on div "1 Repair" at bounding box center [396, 236] width 103 height 10
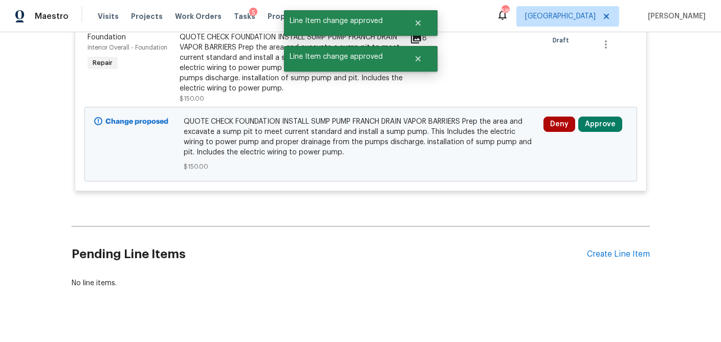
scroll to position [4833, 0]
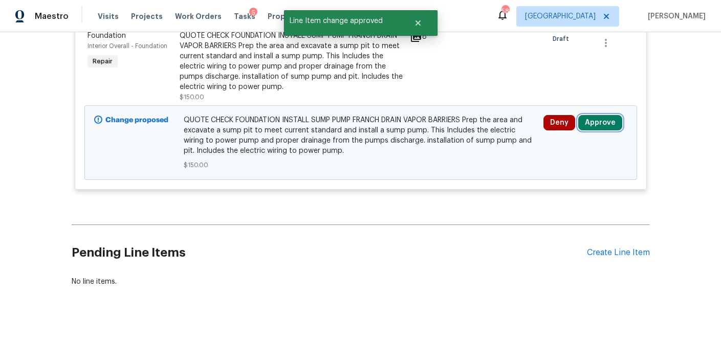
click at [618, 131] on button "Approve" at bounding box center [600, 122] width 44 height 15
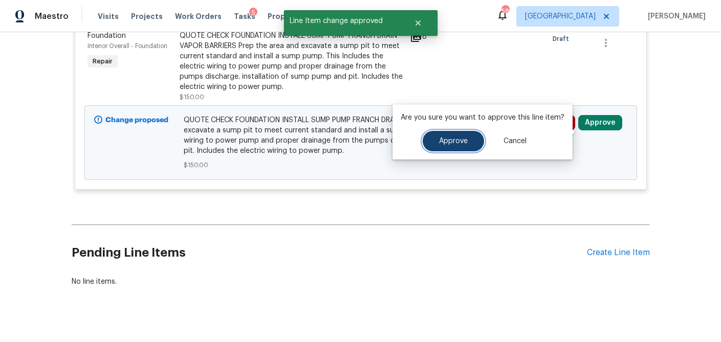
click at [467, 140] on button "Approve" at bounding box center [453, 141] width 61 height 20
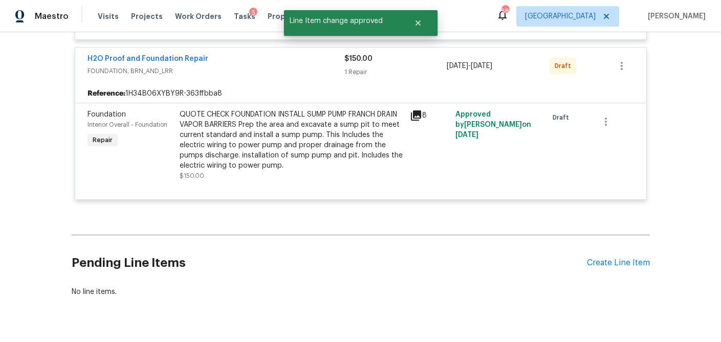
scroll to position [4636, 0]
click at [418, 122] on icon at bounding box center [416, 117] width 10 height 10
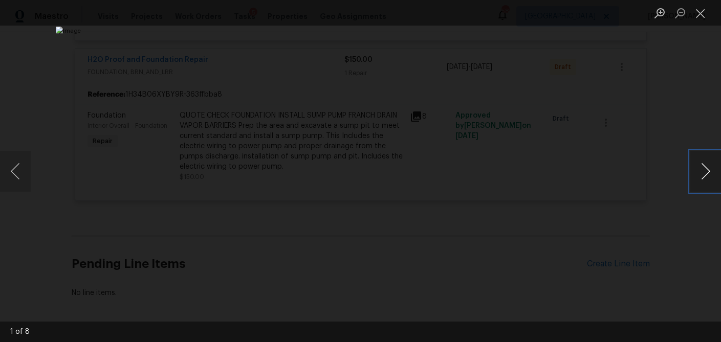
click at [712, 173] on button "Next image" at bounding box center [706, 171] width 31 height 41
click at [703, 8] on button "Close lightbox" at bounding box center [701, 13] width 20 height 18
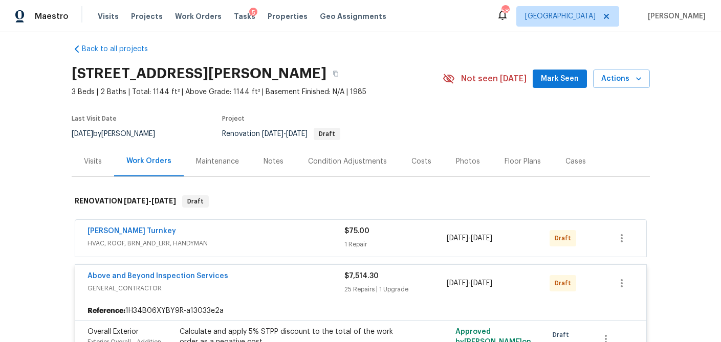
scroll to position [0, 0]
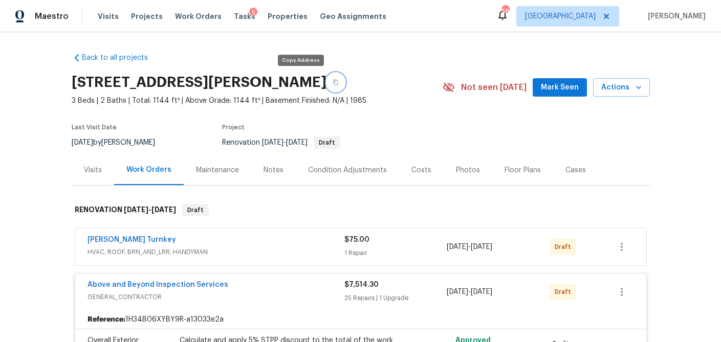
click at [327, 85] on button "button" at bounding box center [336, 82] width 18 height 18
click at [96, 171] on div "Visits" at bounding box center [93, 170] width 18 height 10
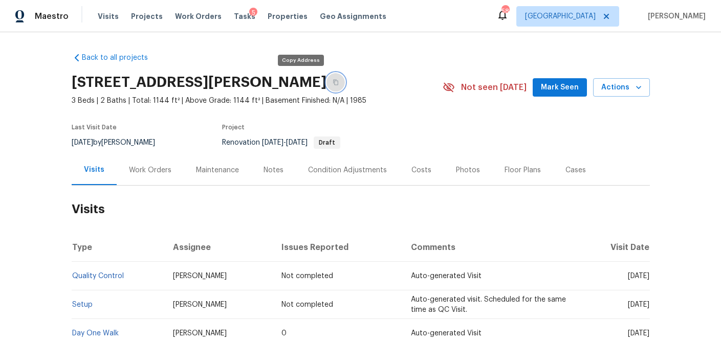
click at [333, 80] on icon "button" at bounding box center [335, 83] width 5 height 6
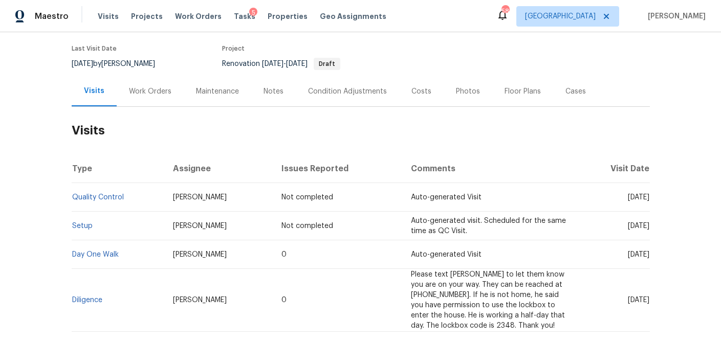
scroll to position [138, 0]
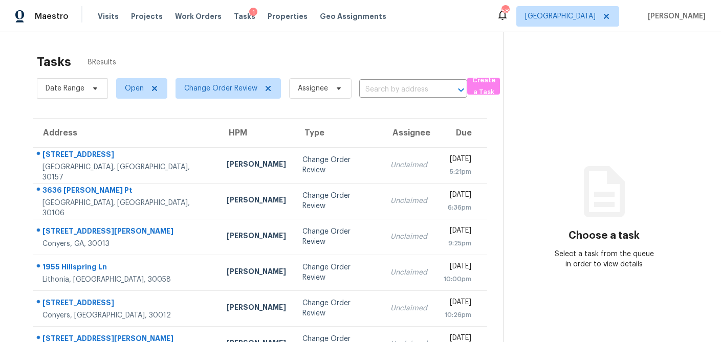
scroll to position [11, 0]
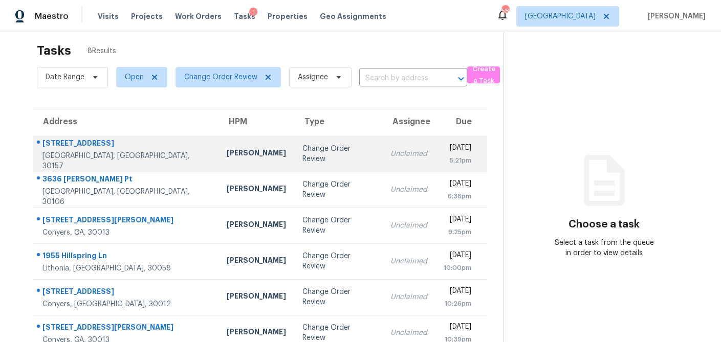
click at [227, 160] on div "[PERSON_NAME]" at bounding box center [256, 154] width 59 height 13
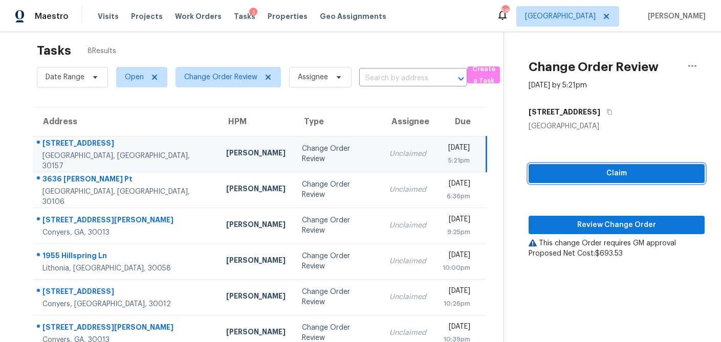
drag, startPoint x: 581, startPoint y: 175, endPoint x: 574, endPoint y: 202, distance: 27.9
click at [581, 175] on span "Claim" at bounding box center [617, 173] width 160 height 13
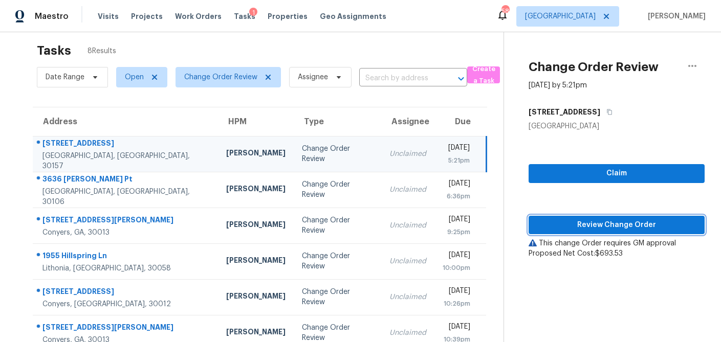
click at [574, 216] on button "Review Change Order" at bounding box center [617, 225] width 176 height 19
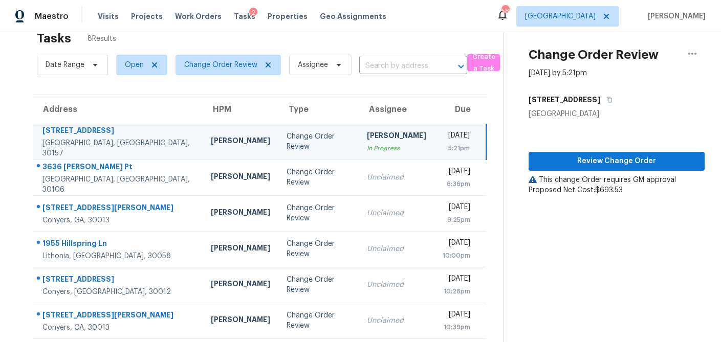
scroll to position [0, 0]
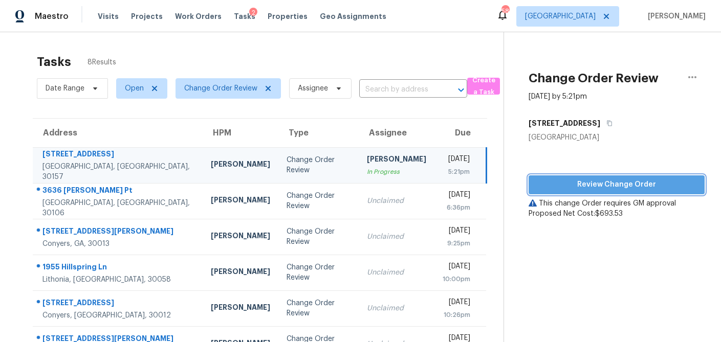
click at [585, 183] on span "Review Change Order" at bounding box center [617, 185] width 160 height 13
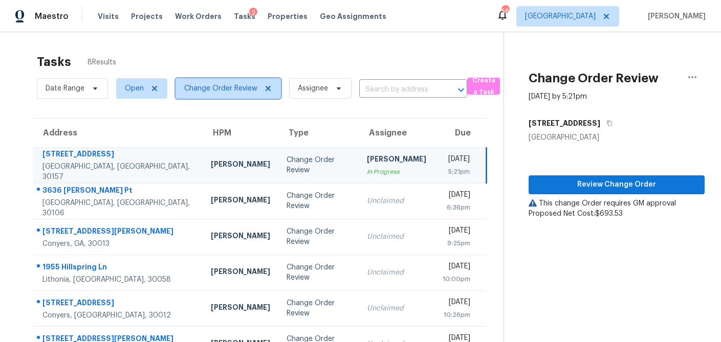
click at [267, 85] on icon at bounding box center [268, 88] width 8 height 8
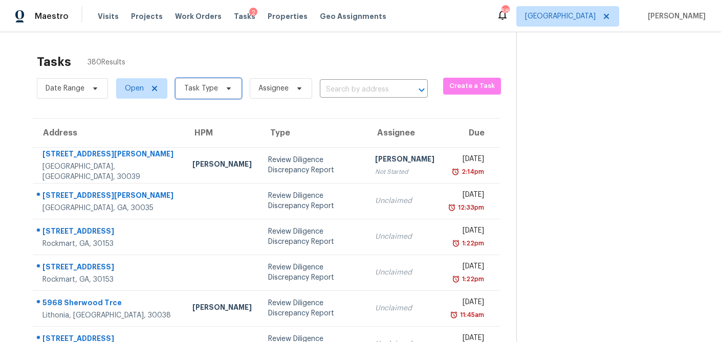
click at [226, 90] on icon at bounding box center [229, 88] width 8 height 8
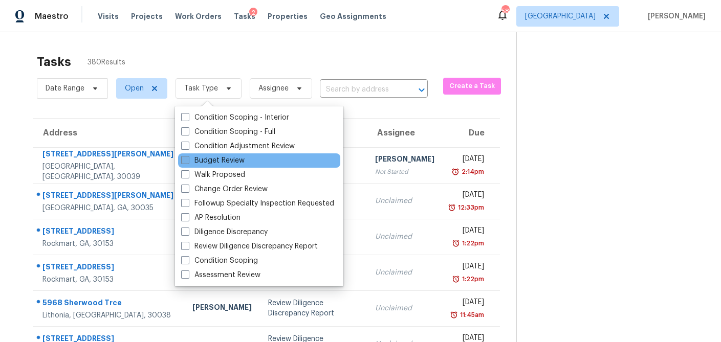
click at [184, 159] on span at bounding box center [185, 160] width 8 height 8
click at [184, 159] on input "Budget Review" at bounding box center [184, 159] width 7 height 7
checkbox input "true"
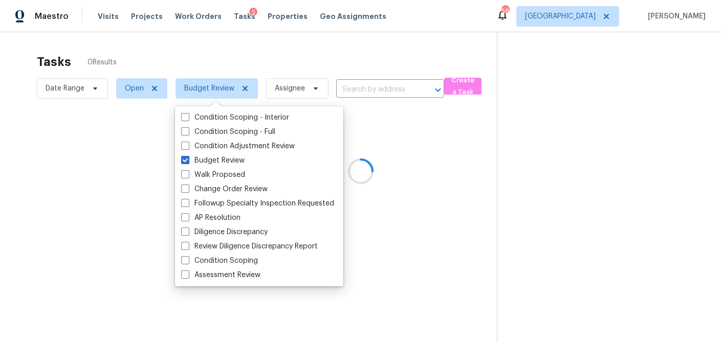
click at [204, 52] on div at bounding box center [360, 171] width 721 height 342
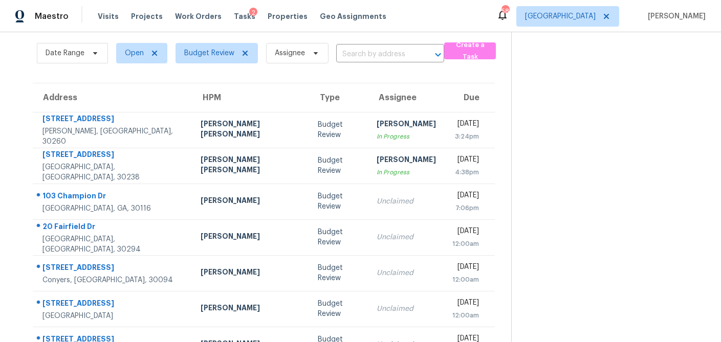
scroll to position [31, 0]
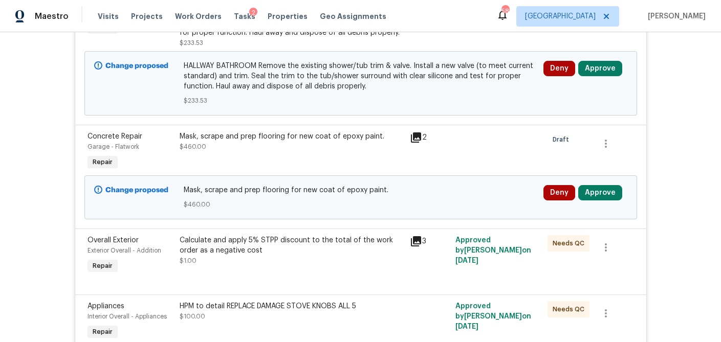
scroll to position [381, 0]
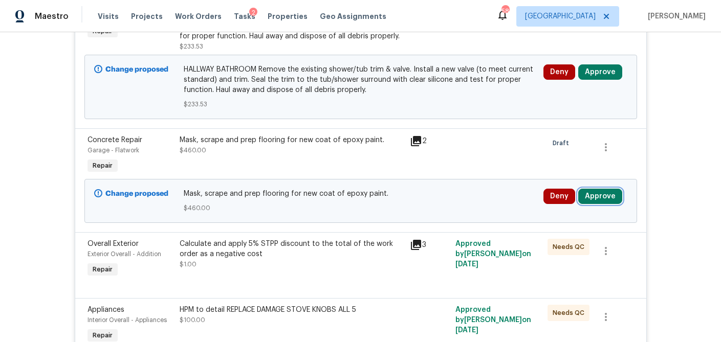
click at [594, 198] on button "Approve" at bounding box center [600, 196] width 44 height 15
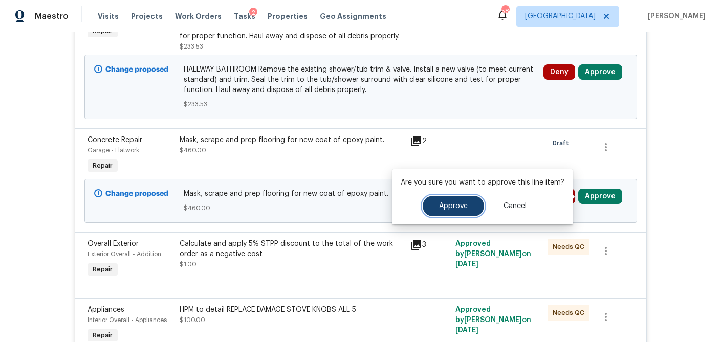
click at [465, 206] on span "Approve" at bounding box center [453, 207] width 29 height 8
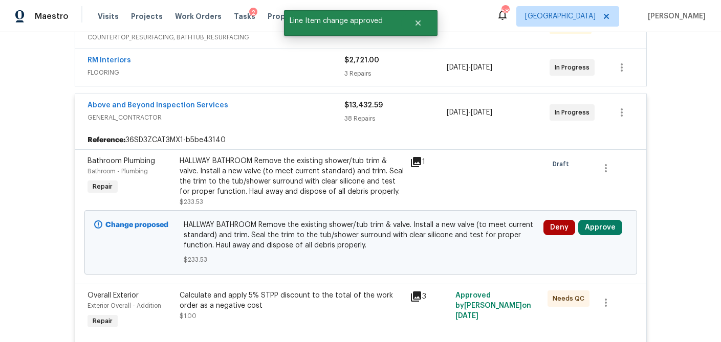
scroll to position [218, 0]
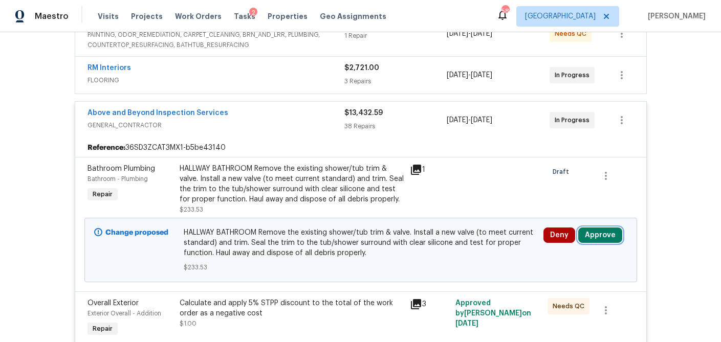
click at [606, 235] on button "Approve" at bounding box center [600, 235] width 44 height 15
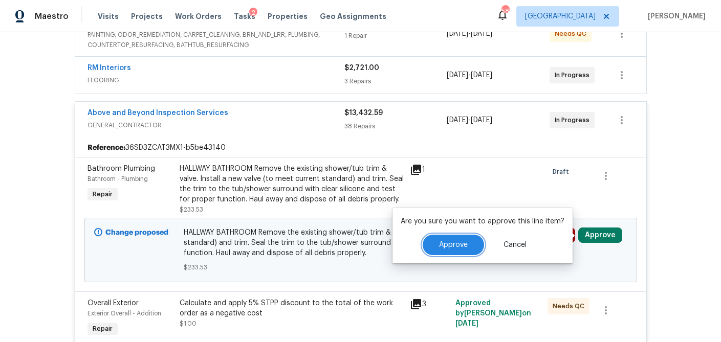
drag, startPoint x: 459, startPoint y: 248, endPoint x: 457, endPoint y: 239, distance: 10.1
click at [459, 248] on span "Approve" at bounding box center [453, 246] width 29 height 8
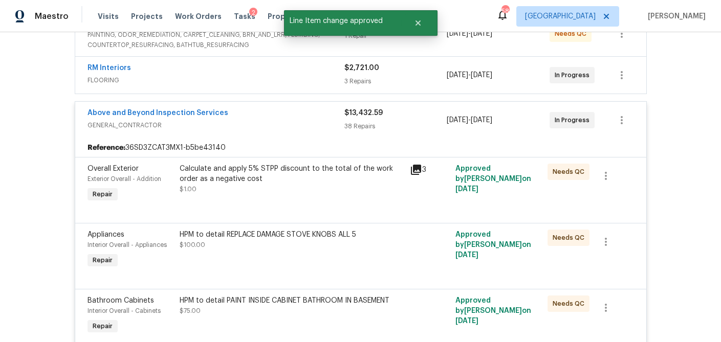
drag, startPoint x: 423, startPoint y: 78, endPoint x: 420, endPoint y: 88, distance: 10.8
click at [423, 78] on div "3 Repairs" at bounding box center [396, 81] width 103 height 10
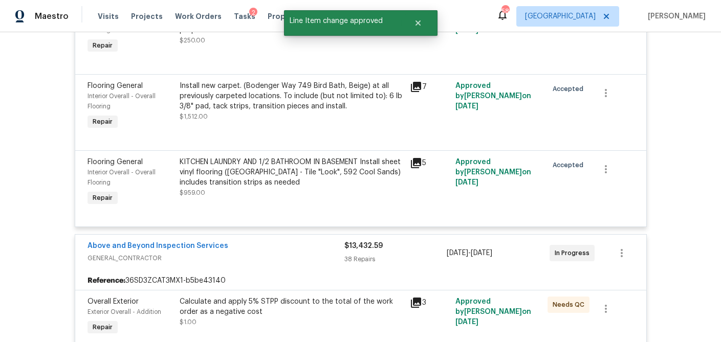
scroll to position [297, 0]
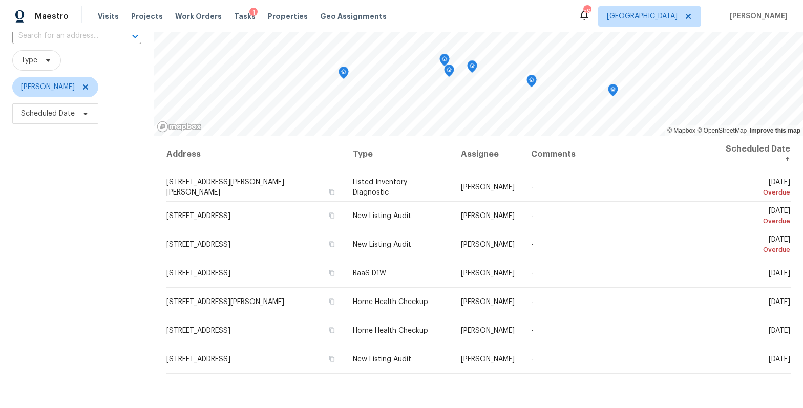
scroll to position [135, 0]
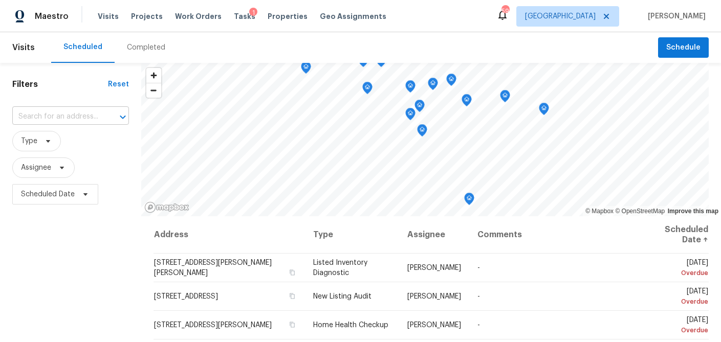
click at [78, 118] on input "text" at bounding box center [56, 117] width 88 height 16
click at [271, 17] on span "Properties" at bounding box center [288, 16] width 40 height 10
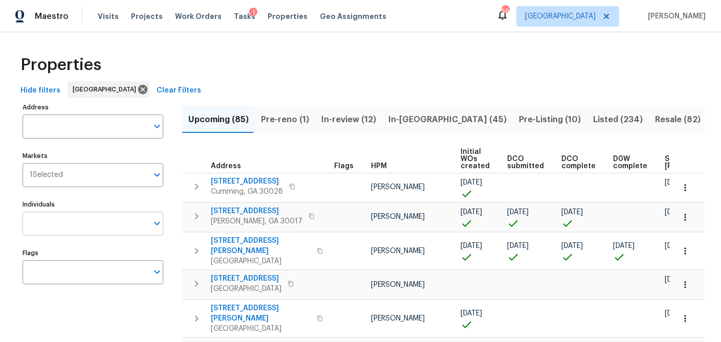
click at [49, 226] on input "Individuals" at bounding box center [85, 224] width 125 height 24
type input "tyler payne"
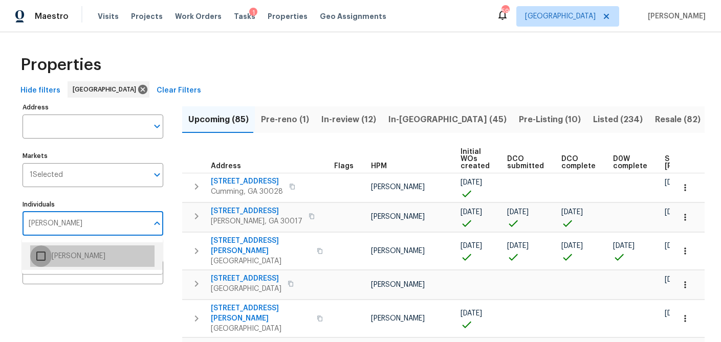
click at [46, 257] on input "checkbox" at bounding box center [41, 257] width 22 height 22
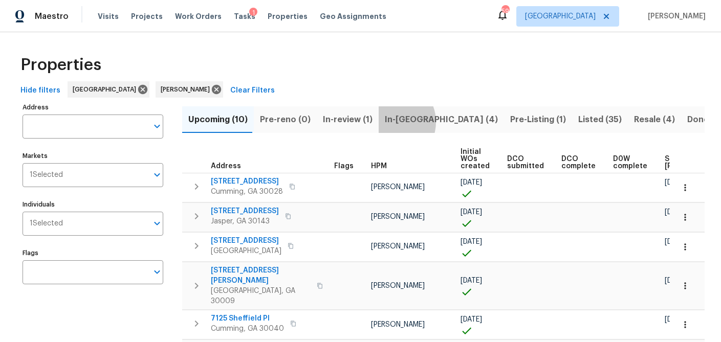
click at [387, 122] on span "In-reno (4)" at bounding box center [441, 120] width 113 height 14
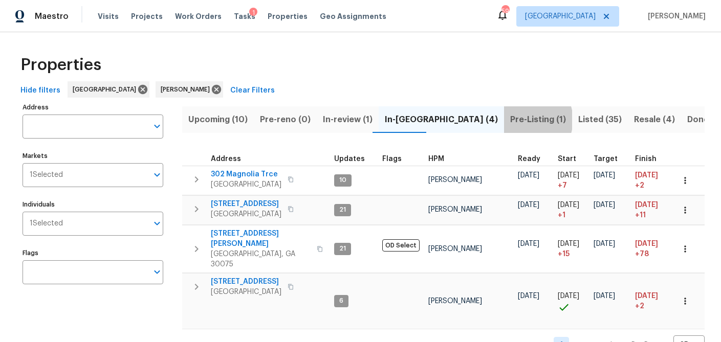
click at [510, 120] on span "Pre-Listing (1)" at bounding box center [538, 120] width 56 height 14
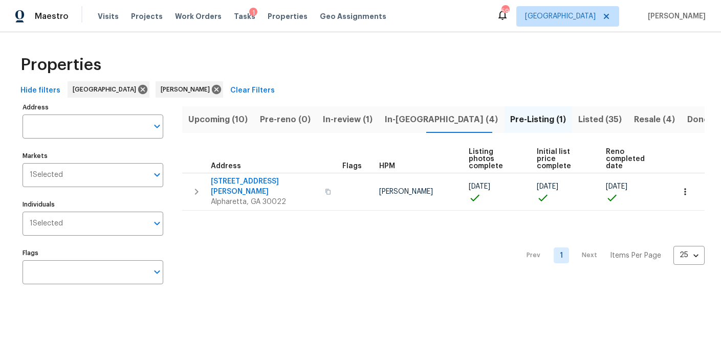
click at [578, 116] on span "Listed (35)" at bounding box center [600, 120] width 44 height 14
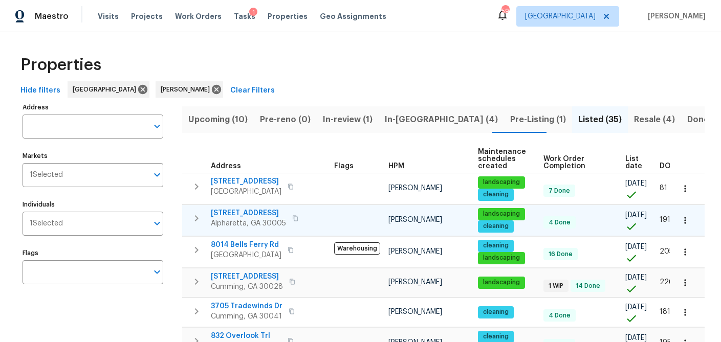
scroll to position [0, 20]
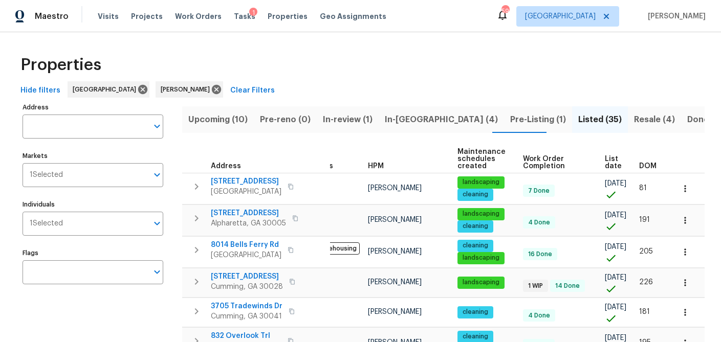
click at [609, 164] on span "List date" at bounding box center [613, 163] width 17 height 14
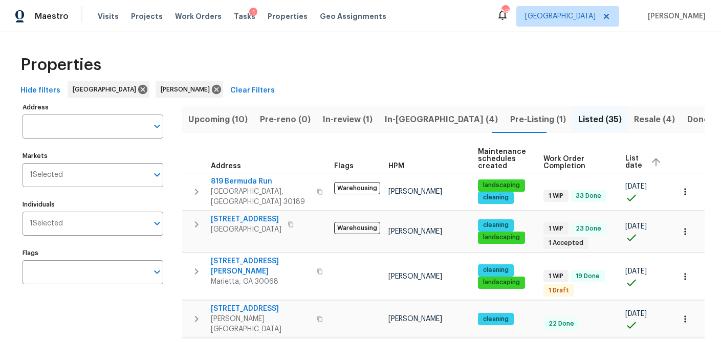
click at [627, 158] on span "List date" at bounding box center [634, 162] width 17 height 14
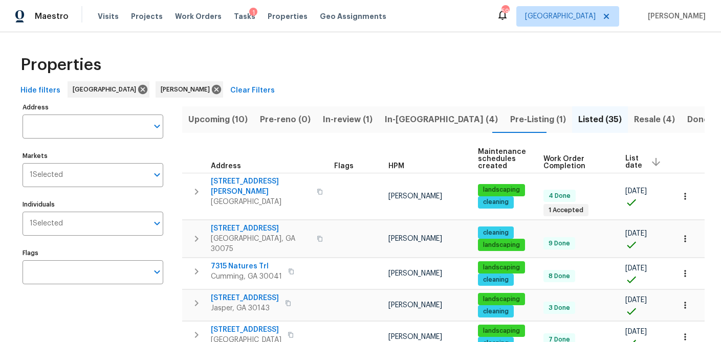
click at [396, 121] on span "In-reno (4)" at bounding box center [441, 120] width 113 height 14
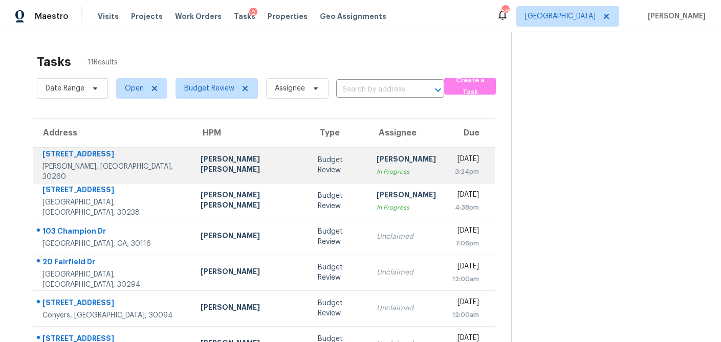
scroll to position [31, 0]
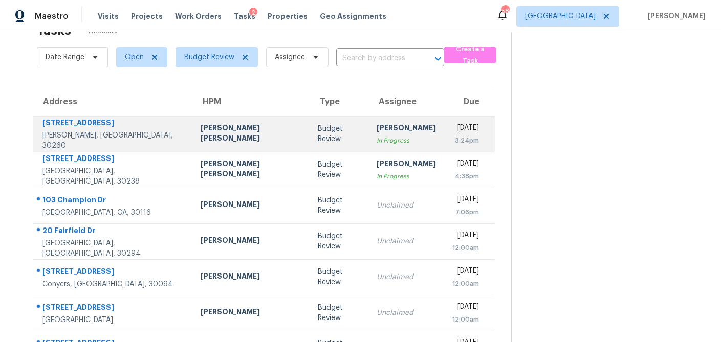
click at [318, 134] on div "Budget Review" at bounding box center [339, 134] width 42 height 20
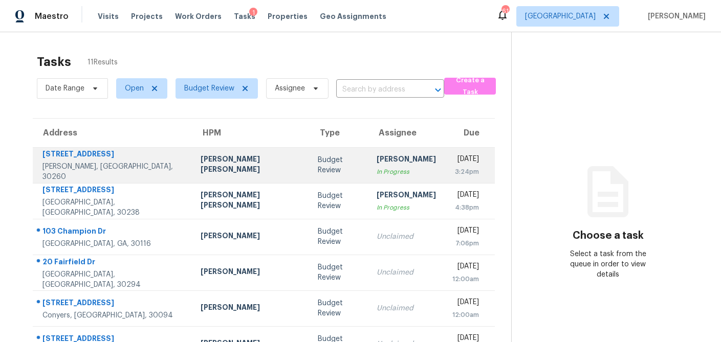
click at [201, 171] on div "[PERSON_NAME] [PERSON_NAME]" at bounding box center [251, 165] width 101 height 23
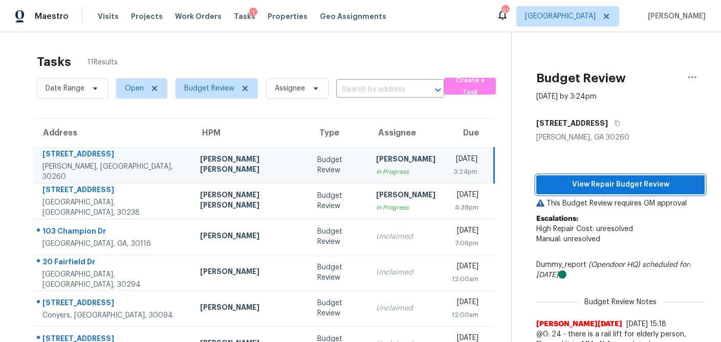
click at [644, 186] on span "View Repair Budget Review" at bounding box center [621, 185] width 152 height 13
